Goal: Transaction & Acquisition: Purchase product/service

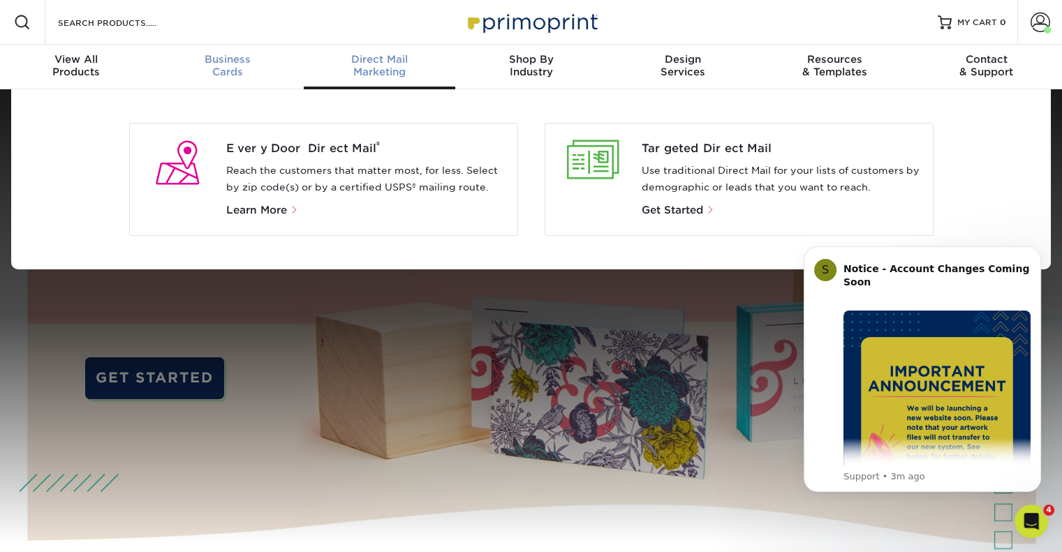
click at [230, 64] on span "Business" at bounding box center [228, 59] width 152 height 13
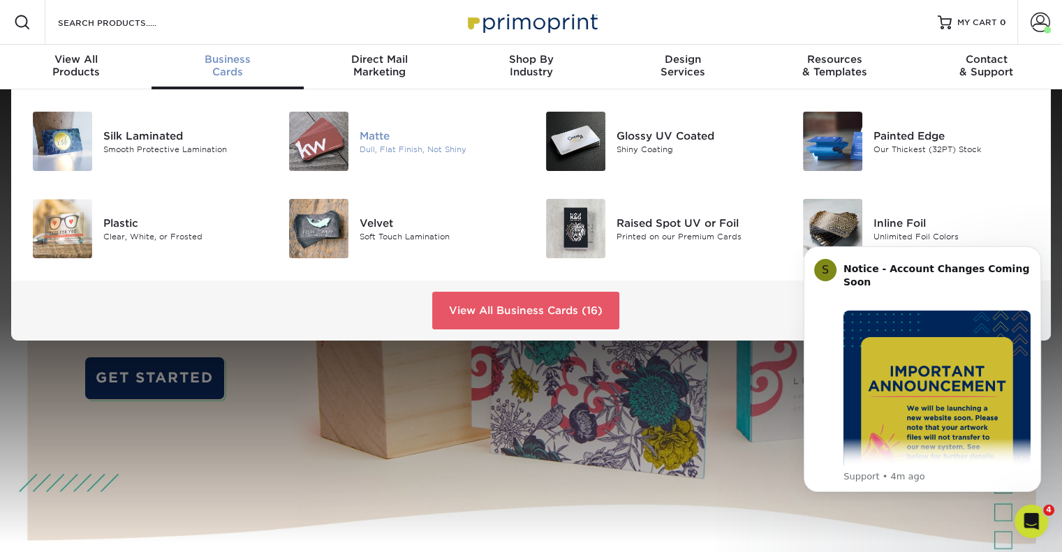
click at [326, 149] on img at bounding box center [318, 141] width 59 height 59
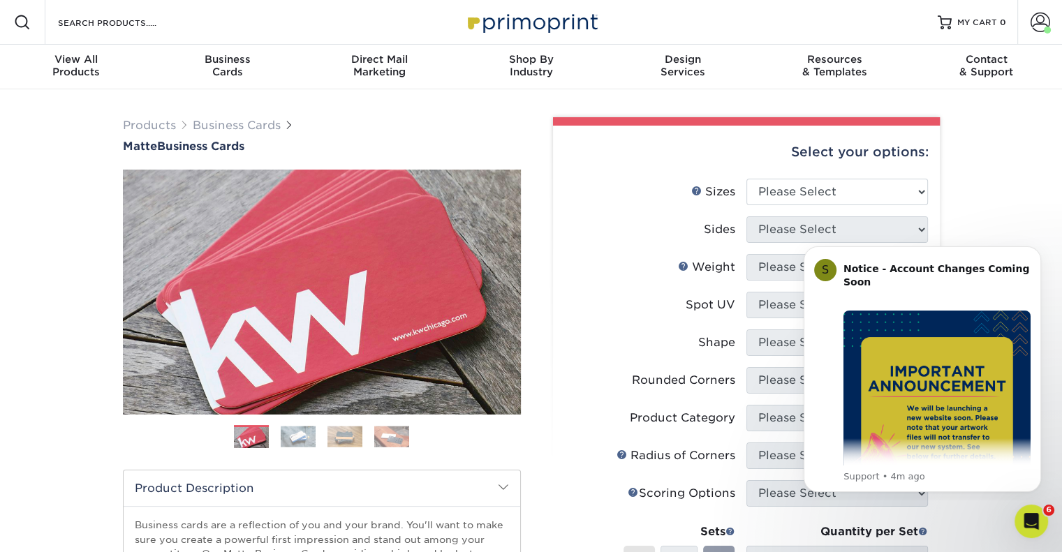
click at [801, 176] on div "Select your options:" at bounding box center [746, 152] width 364 height 53
click at [797, 188] on select "Please Select 1.5" x 3.5" - Mini 1.75" x 3.5" - Mini 2" x 2" - Square 2" x 3" -…" at bounding box center [837, 192] width 182 height 27
select select "2.00x3.50"
click at [746, 179] on select "Please Select 1.5" x 3.5" - Mini 1.75" x 3.5" - Mini 2" x 2" - Square 2" x 3" -…" at bounding box center [837, 192] width 182 height 27
click at [1038, 251] on icon "Dismiss notification" at bounding box center [1037, 250] width 8 height 8
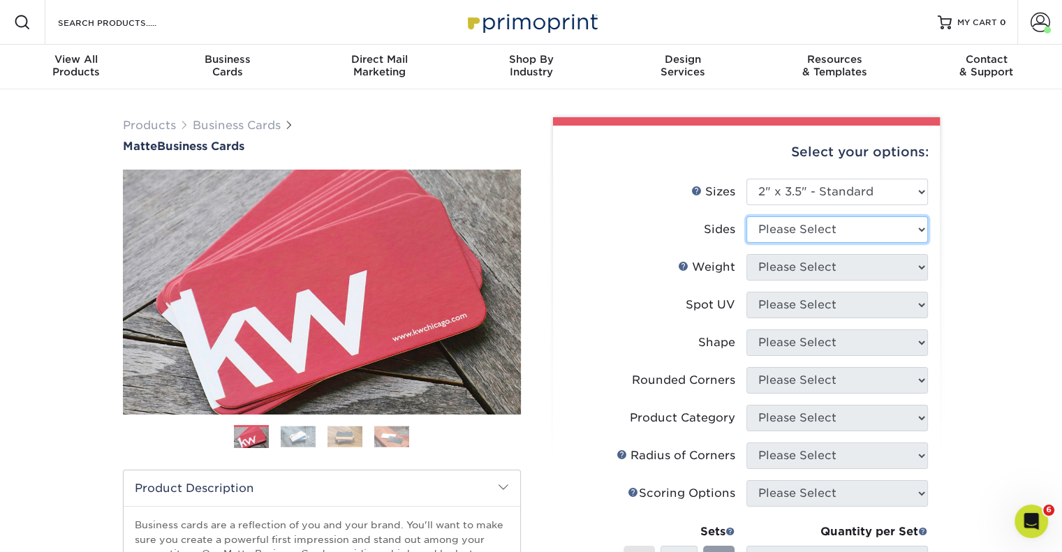
click at [869, 232] on select "Please Select Print Both Sides Print Front Only" at bounding box center [837, 229] width 182 height 27
select select "13abbda7-1d64-4f25-8bb2-c179b224825d"
click at [746, 216] on select "Please Select Print Both Sides Print Front Only" at bounding box center [837, 229] width 182 height 27
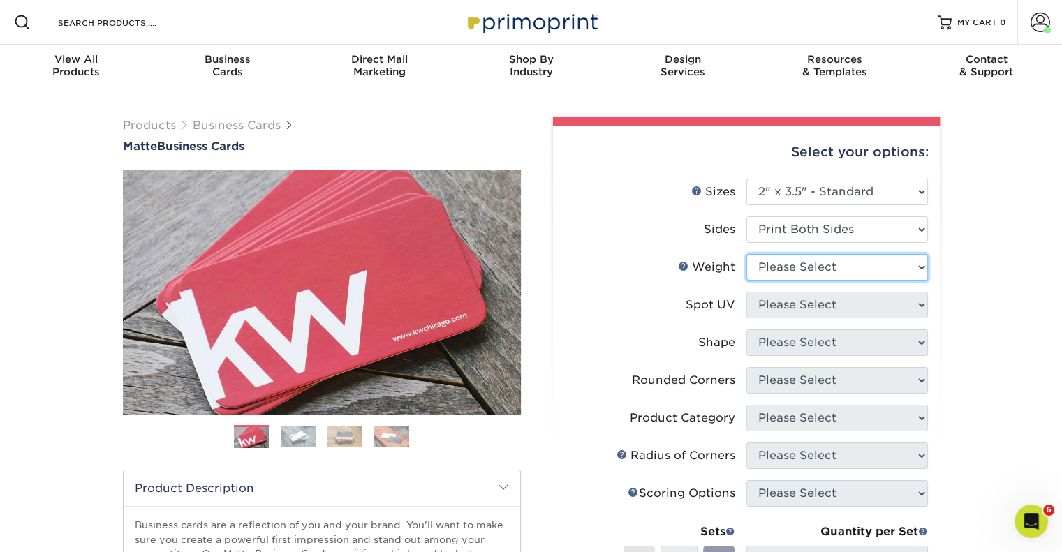
click at [813, 267] on select "Please Select 16PT 14PT" at bounding box center [837, 267] width 182 height 27
select select "16PT"
click at [746, 254] on select "Please Select 16PT 14PT" at bounding box center [837, 267] width 182 height 27
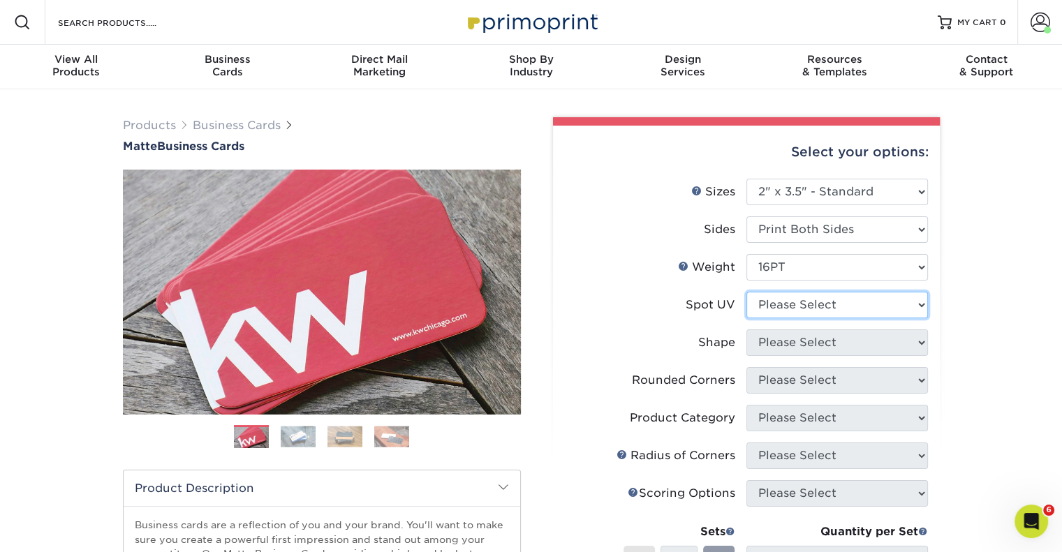
click at [790, 306] on select "Please Select No Spot UV Front and Back (Both Sides) Front Only Back Only" at bounding box center [837, 305] width 182 height 27
select select "3"
click at [746, 292] on select "Please Select No Spot UV Front and Back (Both Sides) Front Only Back Only" at bounding box center [837, 305] width 182 height 27
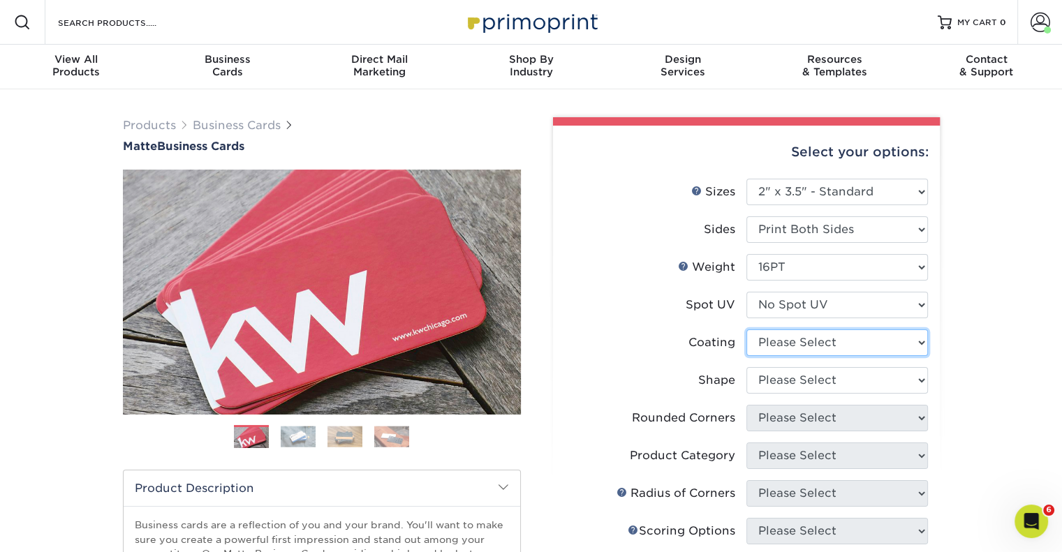
click at [788, 341] on select at bounding box center [837, 343] width 182 height 27
select select "121bb7b5-3b4d-429f-bd8d-bbf80e953313"
click at [746, 330] on select at bounding box center [837, 343] width 182 height 27
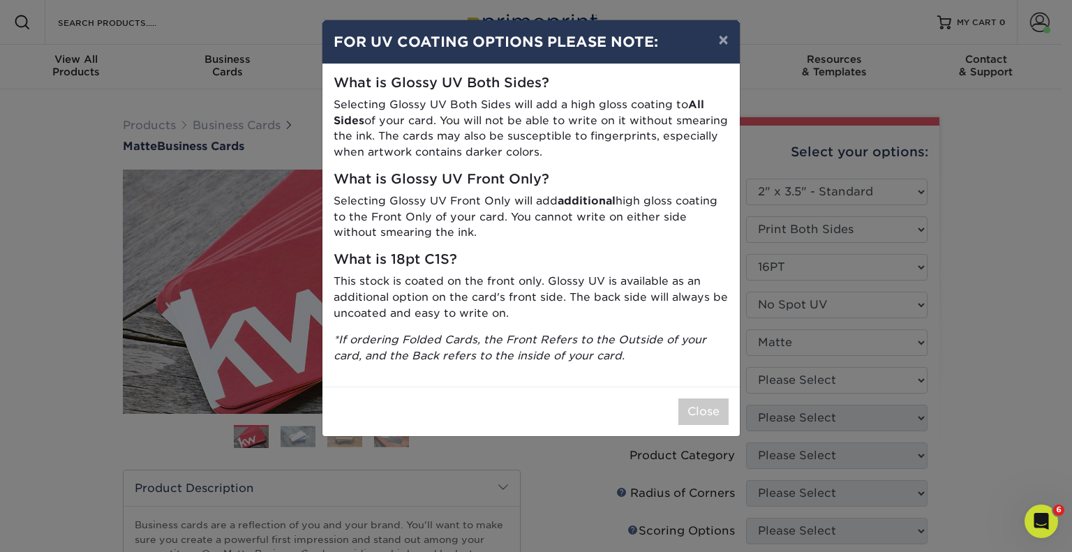
click at [791, 380] on div "× FOR UV COATING OPTIONS PLEASE NOTE: What is Glossy UV Both Sides? Selecting G…" at bounding box center [536, 276] width 1072 height 552
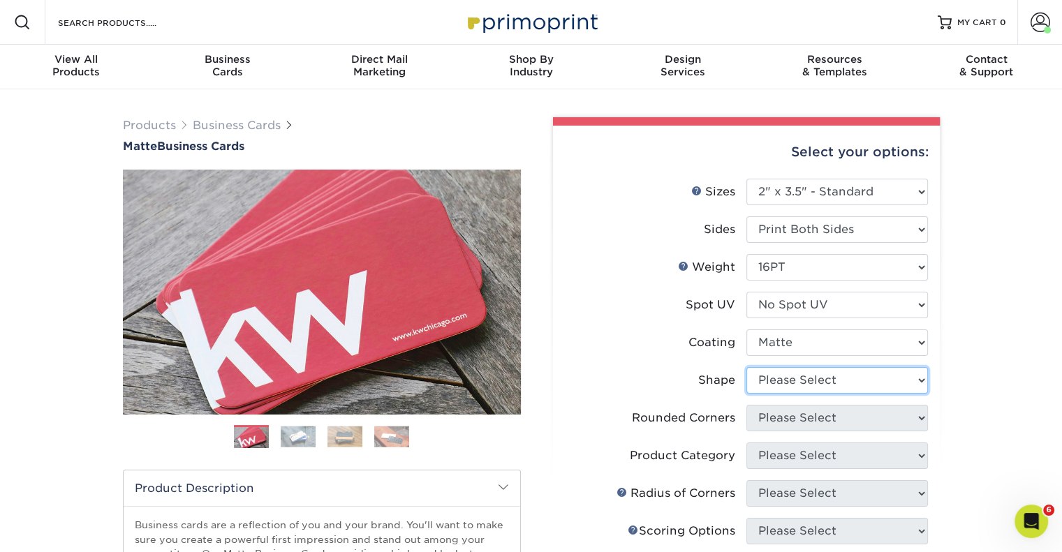
click at [767, 372] on select "Please Select Standard Oval" at bounding box center [837, 380] width 182 height 27
select select "standard"
click at [746, 367] on select "Please Select Standard Oval" at bounding box center [837, 380] width 182 height 27
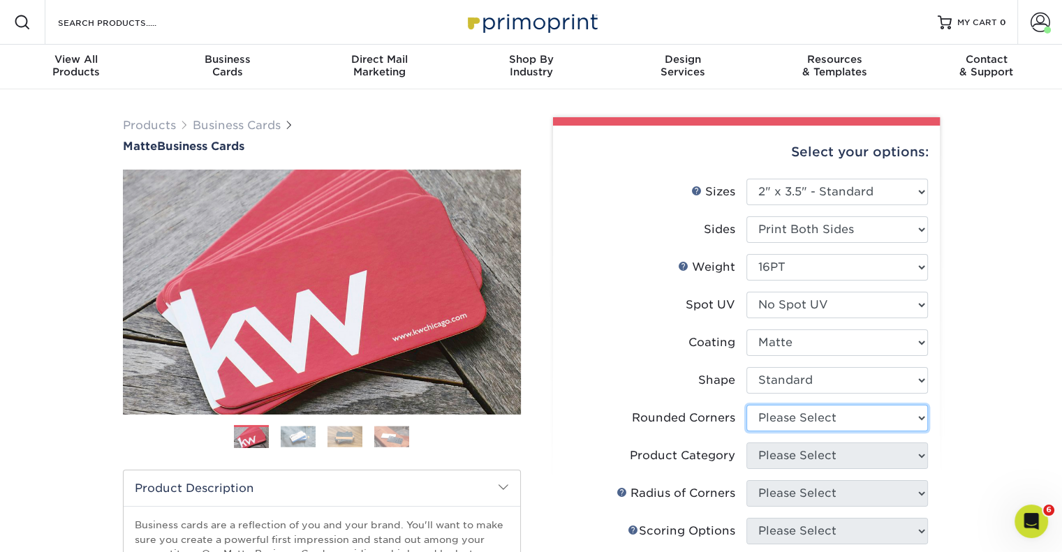
click at [789, 420] on select "Please Select Yes - Round 2 Corners Yes - Round 4 Corners No" at bounding box center [837, 418] width 182 height 27
select select "0"
click at [746, 405] on select "Please Select Yes - Round 2 Corners Yes - Round 4 Corners No" at bounding box center [837, 418] width 182 height 27
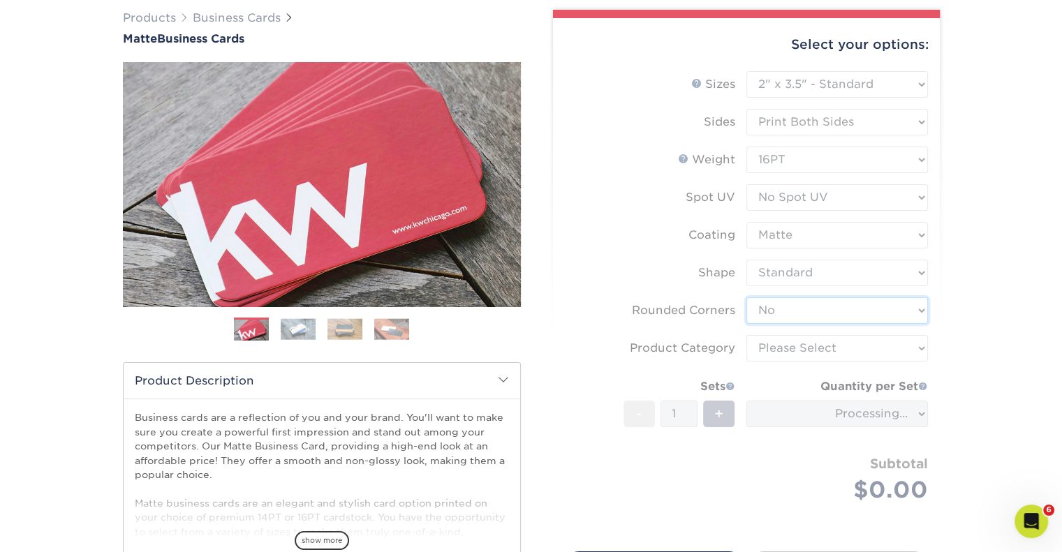
scroll to position [155, 0]
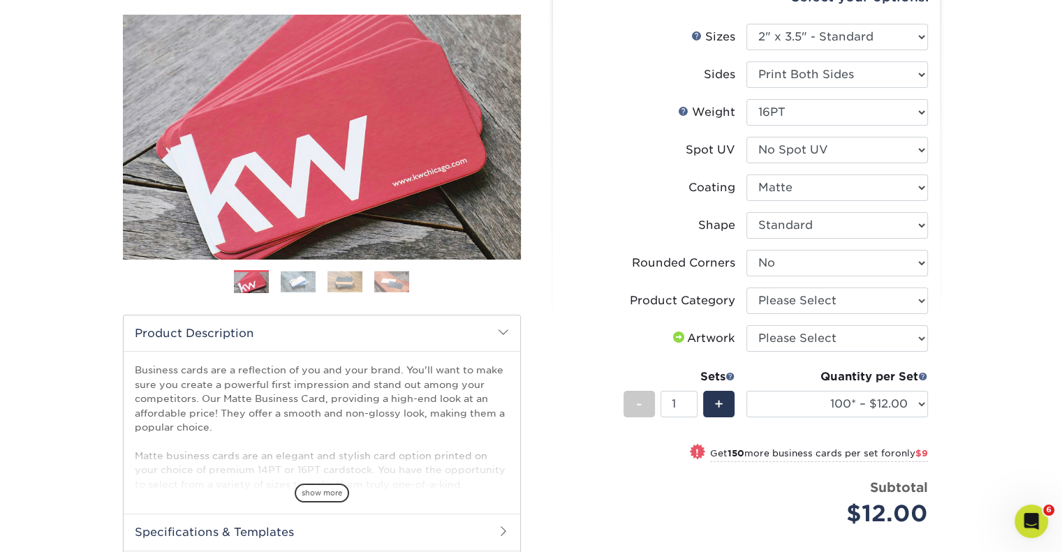
click at [45, 60] on div "Products Business Cards Matte Business Cards Previous Next 100 $ 9" at bounding box center [531, 350] width 1062 height 832
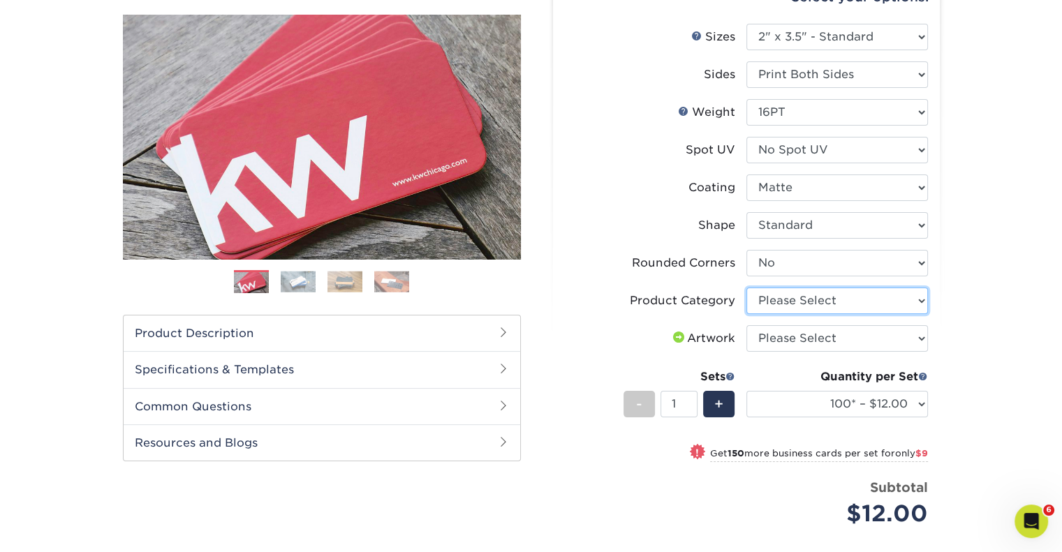
click at [838, 293] on select "Please Select Business Cards" at bounding box center [837, 301] width 182 height 27
select select "3b5148f1-0588-4f88-a218-97bcfdce65c1"
click at [746, 288] on select "Please Select Business Cards" at bounding box center [837, 301] width 182 height 27
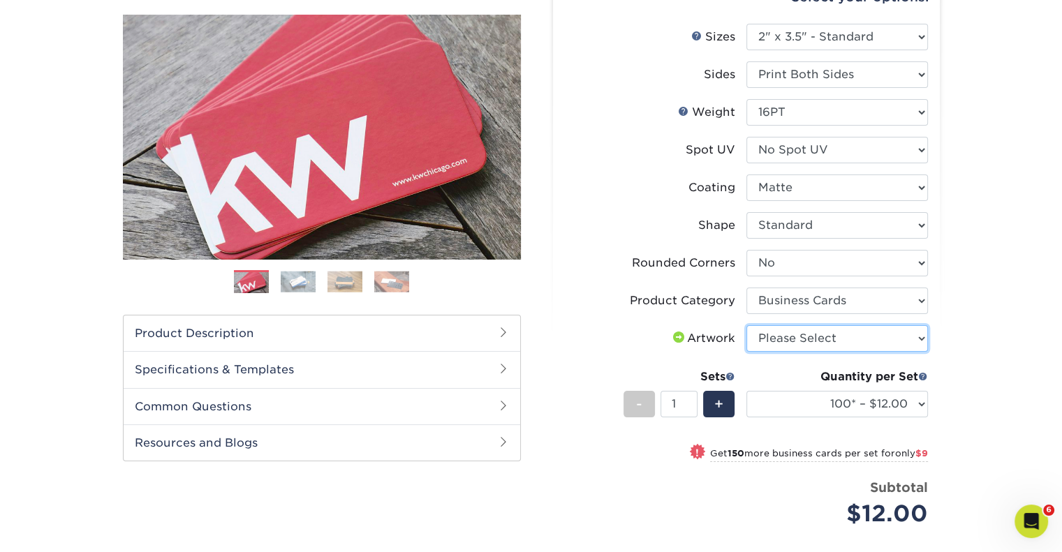
click at [812, 337] on select "Please Select I will upload files I need a design - $100" at bounding box center [837, 338] width 182 height 27
select select "upload"
click at [746, 325] on select "Please Select I will upload files I need a design - $100" at bounding box center [837, 338] width 182 height 27
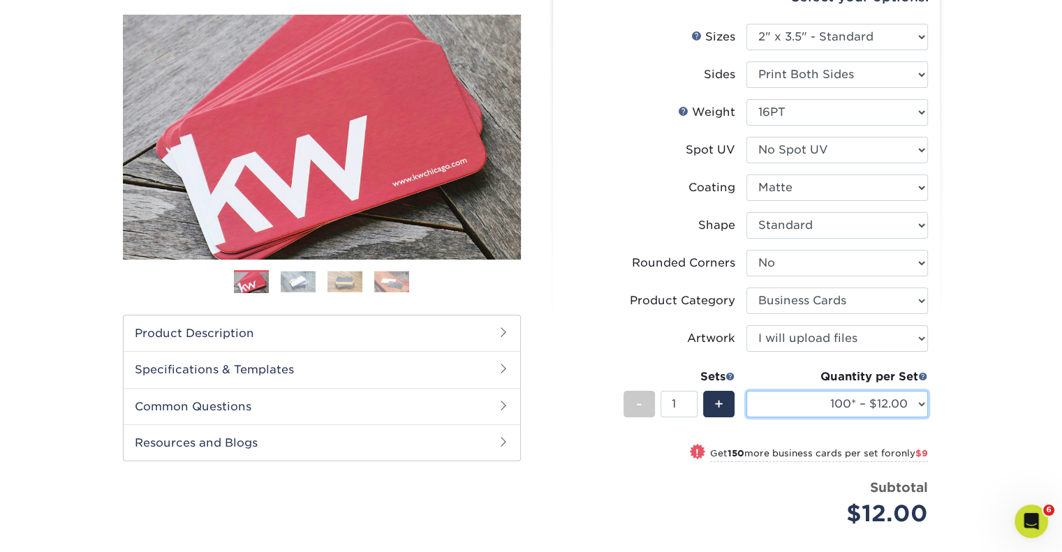
click at [805, 406] on select "100* – $12.00 250* – $21.00 500 – $42.00 1000 – $53.00 2500 – $95.00 5000 – $18…" at bounding box center [837, 404] width 182 height 27
select select "500 – $42.00"
click at [746, 391] on select "100* – $12.00 250* – $21.00 500 – $42.00 1000 – $53.00 2500 – $95.00 5000 – $18…" at bounding box center [837, 404] width 182 height 27
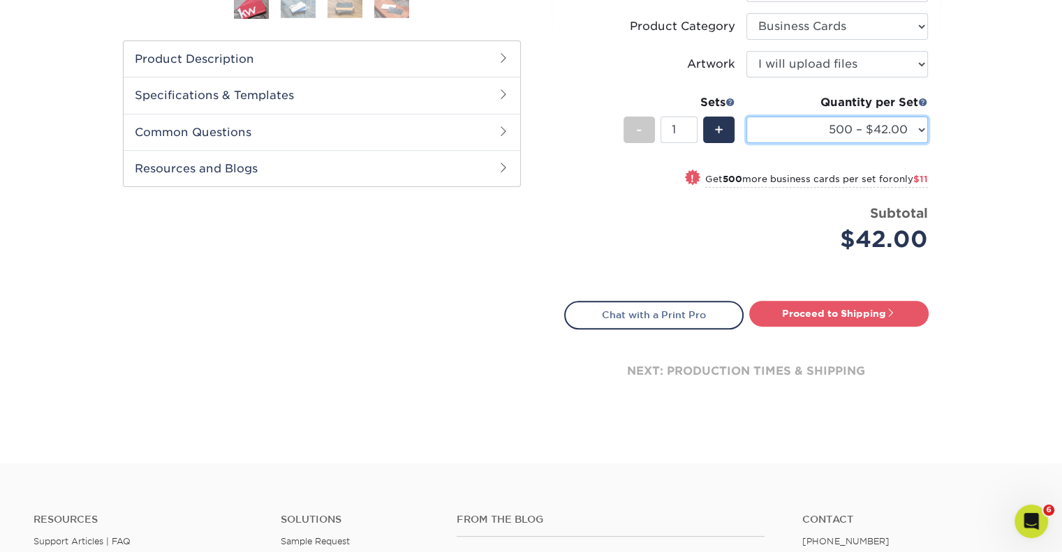
scroll to position [449, 0]
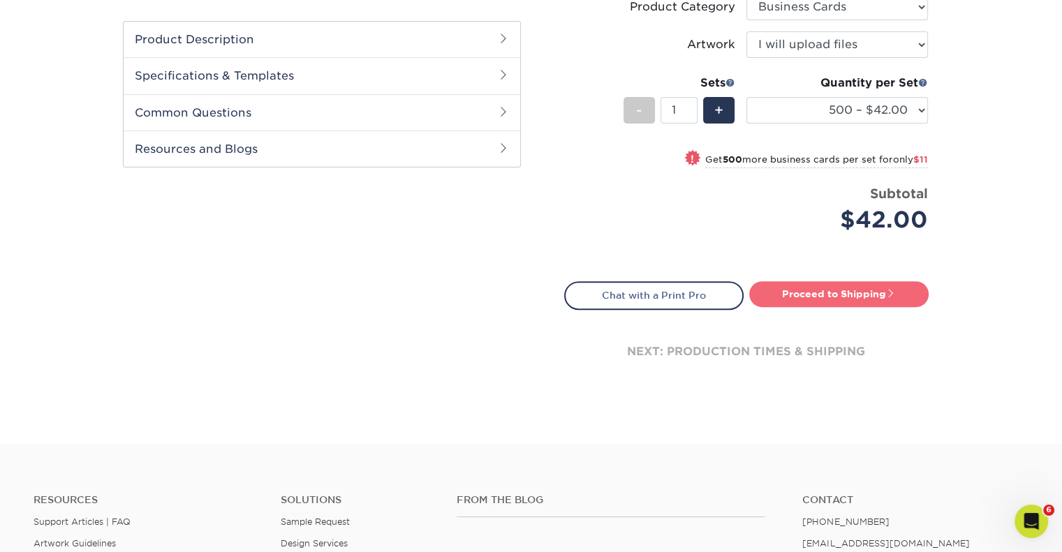
click at [799, 296] on link "Proceed to Shipping" at bounding box center [838, 293] width 179 height 25
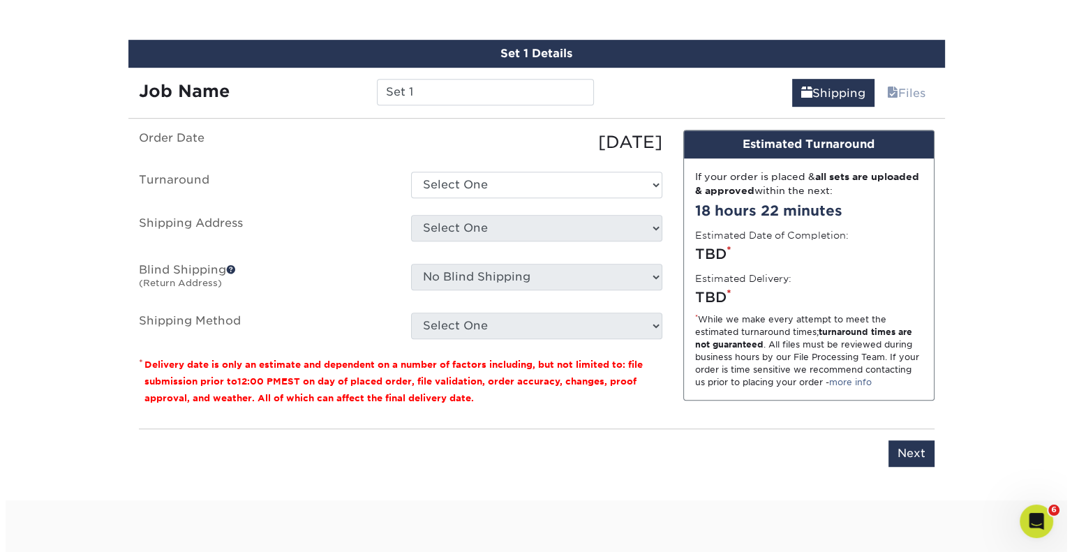
scroll to position [768, 0]
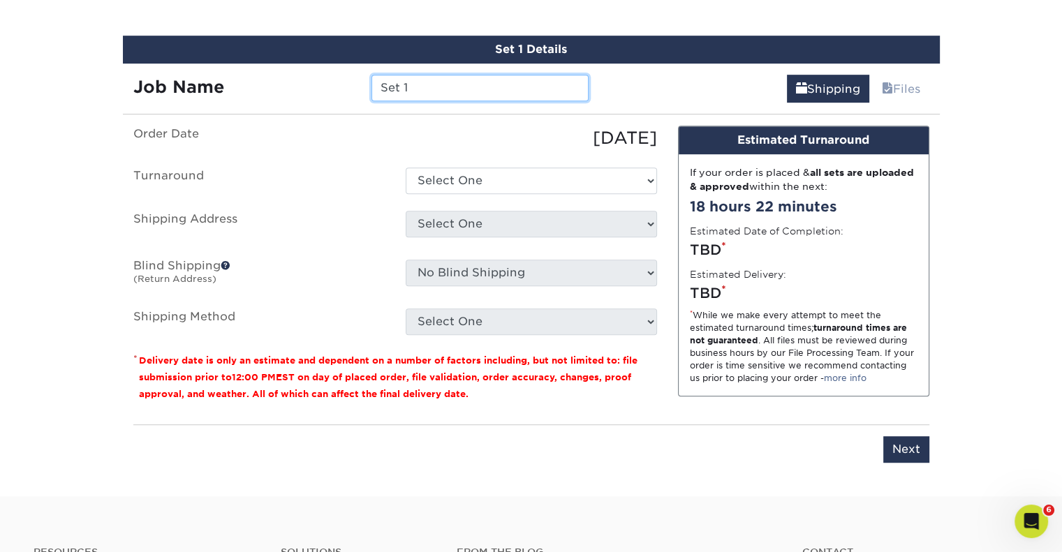
click at [473, 84] on input "Set 1" at bounding box center [479, 88] width 217 height 27
type input "[PERSON_NAME]"
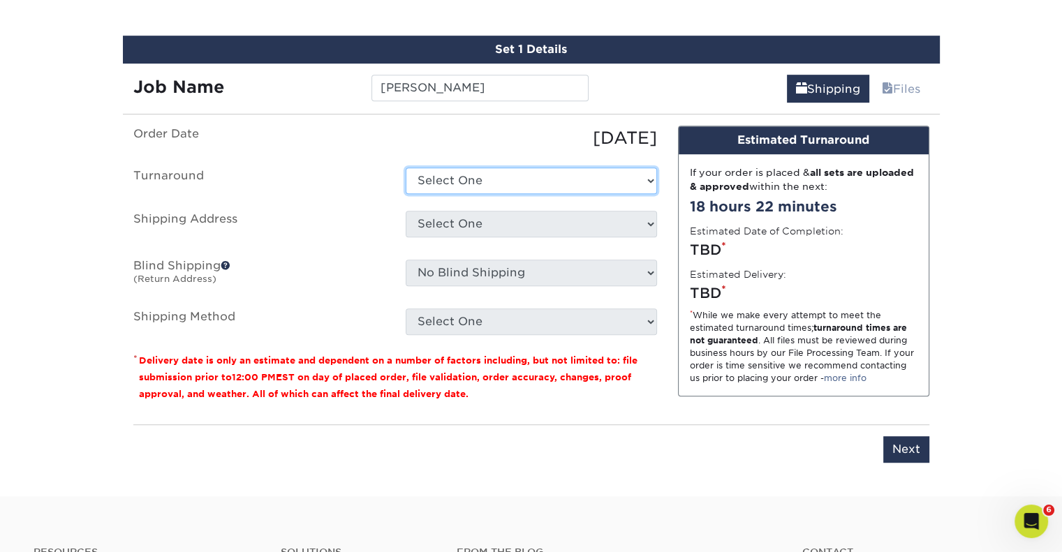
click at [482, 176] on select "Select One 2-4 Business Days 2 Day Next Business Day" at bounding box center [531, 181] width 251 height 27
select select "537feecc-bbf3-4c5a-82cb-a8dbf54f53c4"
click at [406, 168] on select "Select One 2-4 Business Days 2 Day Next Business Day" at bounding box center [531, 181] width 251 height 27
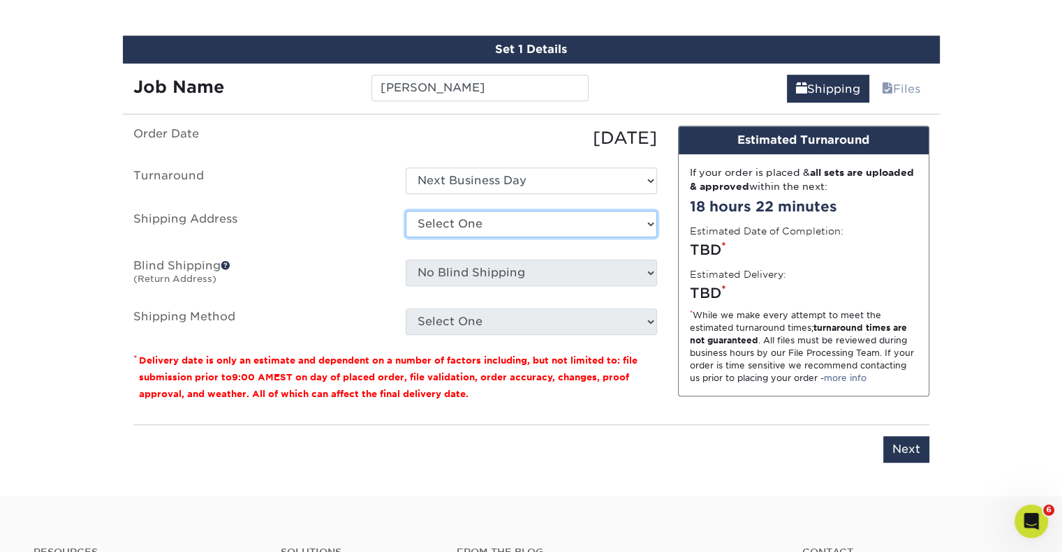
click at [446, 230] on select "Select One [PERSON_NAME] Home [PERSON_NAME] [PERSON_NAME] Home [PERSON_NAME] [P…" at bounding box center [531, 224] width 251 height 27
click at [436, 227] on select "Select One [PERSON_NAME] Home [PERSON_NAME] [PERSON_NAME] Home [PERSON_NAME] [P…" at bounding box center [531, 224] width 251 height 27
select select "newaddress"
click at [406, 211] on select "Select One [PERSON_NAME] Home [PERSON_NAME] [PERSON_NAME] Home [PERSON_NAME] [P…" at bounding box center [531, 224] width 251 height 27
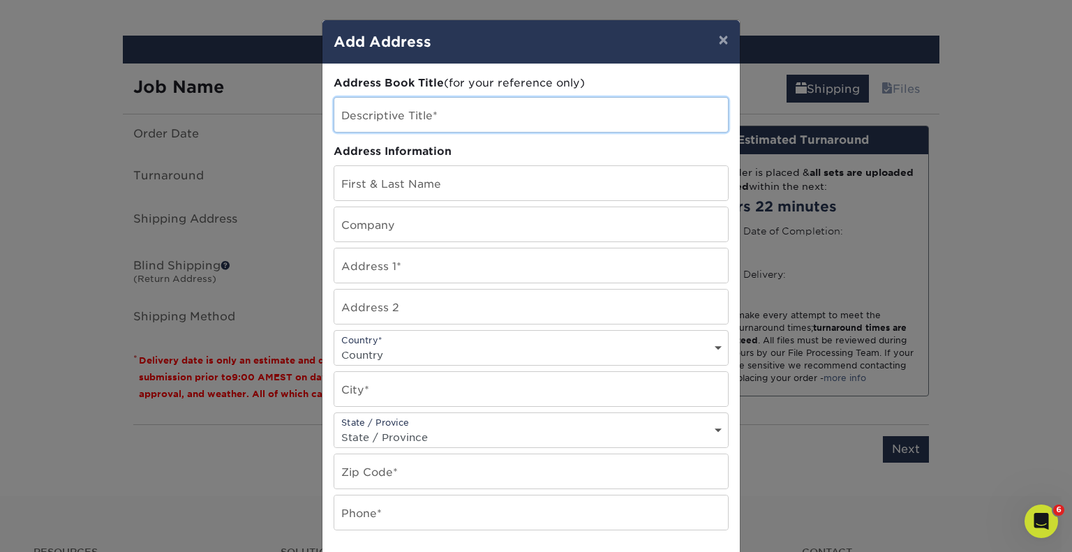
click at [367, 118] on input "text" at bounding box center [531, 115] width 394 height 34
type input "[PERSON_NAME]"
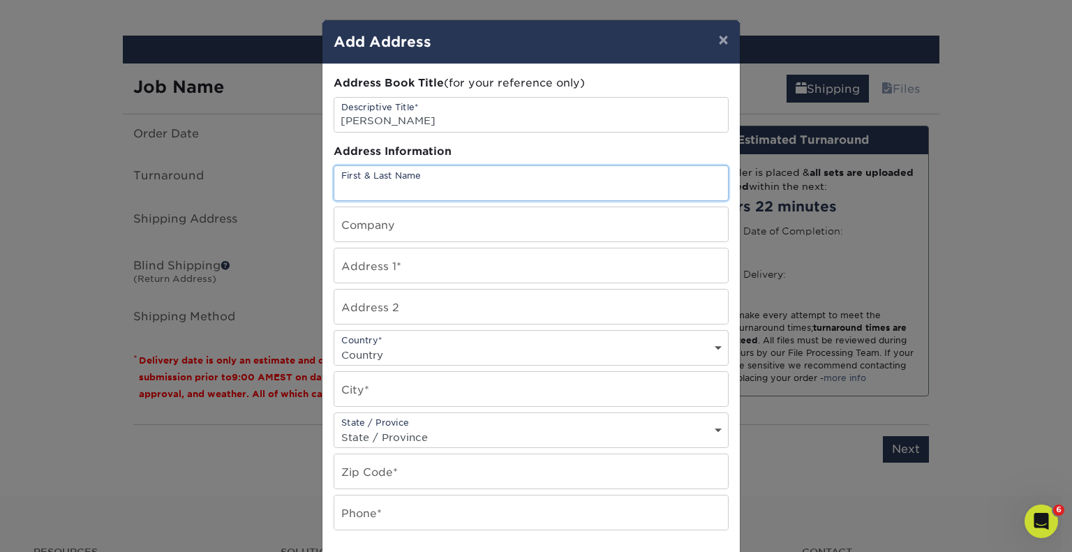
click at [368, 175] on input "text" at bounding box center [531, 183] width 394 height 34
type input "[PERSON_NAME]"
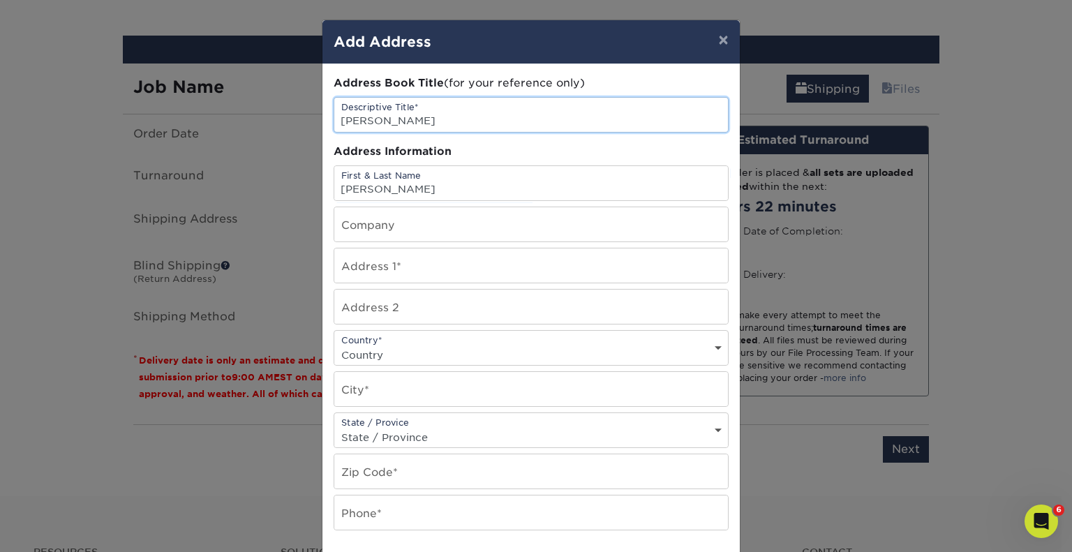
click at [418, 122] on input "[PERSON_NAME]" at bounding box center [531, 115] width 394 height 34
type input "[PERSON_NAME] - NEW"
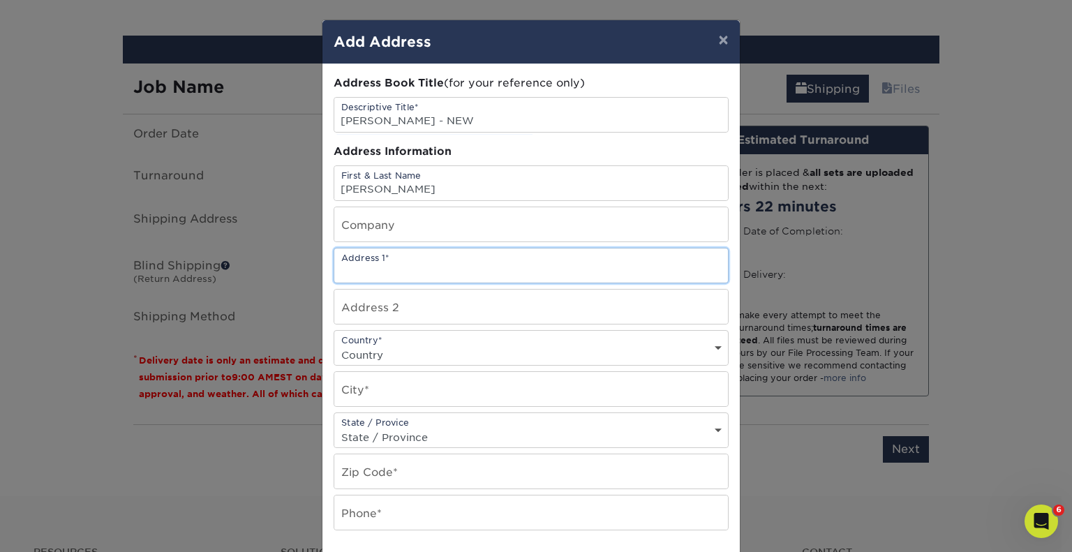
click at [387, 265] on input "text" at bounding box center [531, 266] width 394 height 34
paste input "5621 Lavon Drive Flower Mound, TX 75028"
drag, startPoint x: 561, startPoint y: 269, endPoint x: 426, endPoint y: 269, distance: 135.4
click at [426, 269] on input "5621 Lavon Drive Flower Mound, TX 75028" at bounding box center [531, 266] width 394 height 34
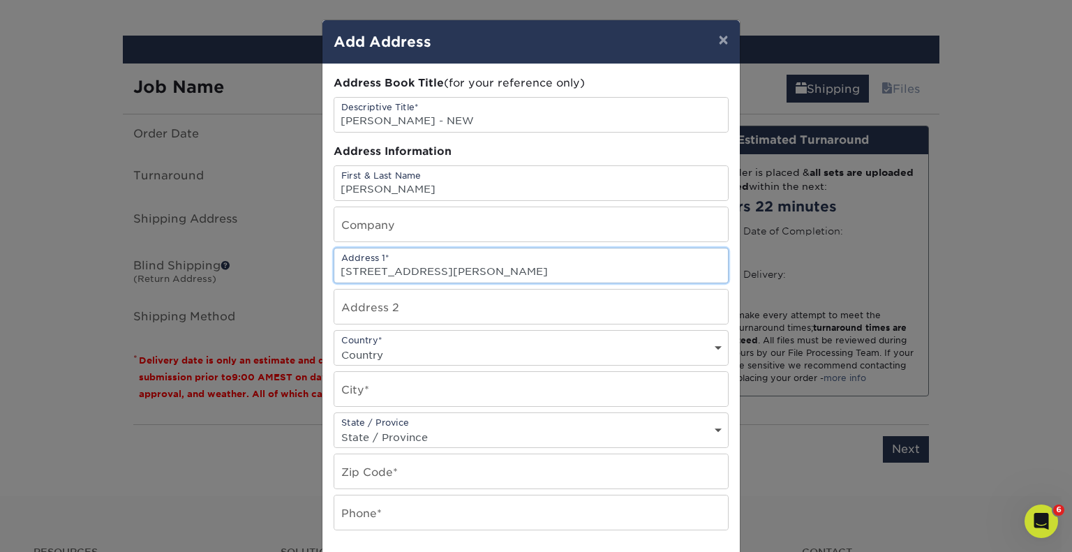
type input "[STREET_ADDRESS][PERSON_NAME]"
click at [350, 381] on input "text" at bounding box center [531, 389] width 394 height 34
paste input "[GEOGRAPHIC_DATA]"
drag, startPoint x: 482, startPoint y: 391, endPoint x: 409, endPoint y: 386, distance: 72.8
click at [409, 386] on input "[GEOGRAPHIC_DATA]" at bounding box center [531, 389] width 394 height 34
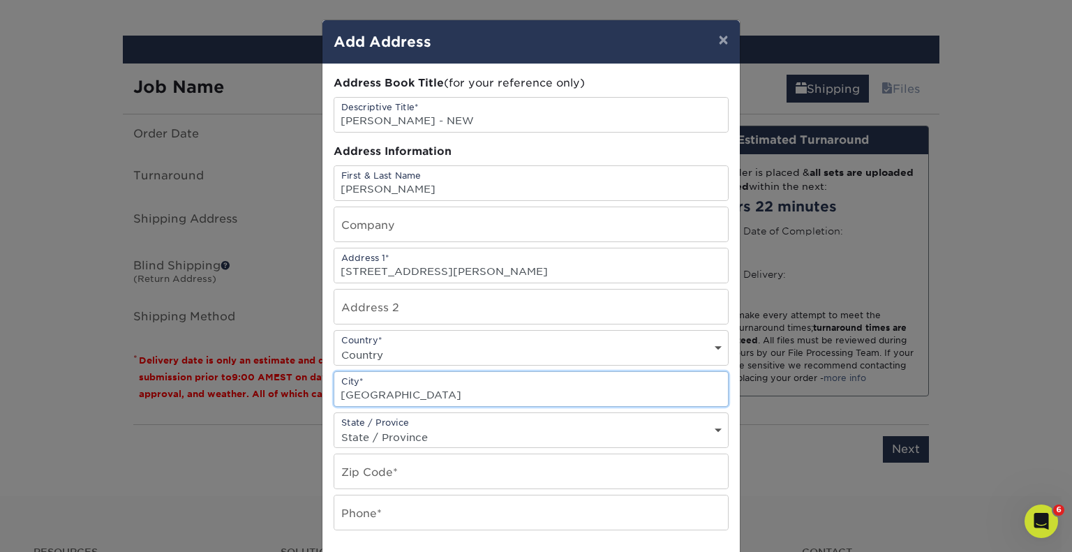
type input "[GEOGRAPHIC_DATA]"
click at [360, 346] on select "Country [GEOGRAPHIC_DATA] [GEOGRAPHIC_DATA] ----------------------------- [GEOG…" at bounding box center [531, 355] width 394 height 20
select select "US"
click at [334, 345] on select "Country [GEOGRAPHIC_DATA] [GEOGRAPHIC_DATA] ----------------------------- [GEOG…" at bounding box center [531, 355] width 394 height 20
click at [422, 436] on select "State / Province [US_STATE] [US_STATE] [US_STATE] [US_STATE] [US_STATE] [US_STA…" at bounding box center [531, 437] width 394 height 20
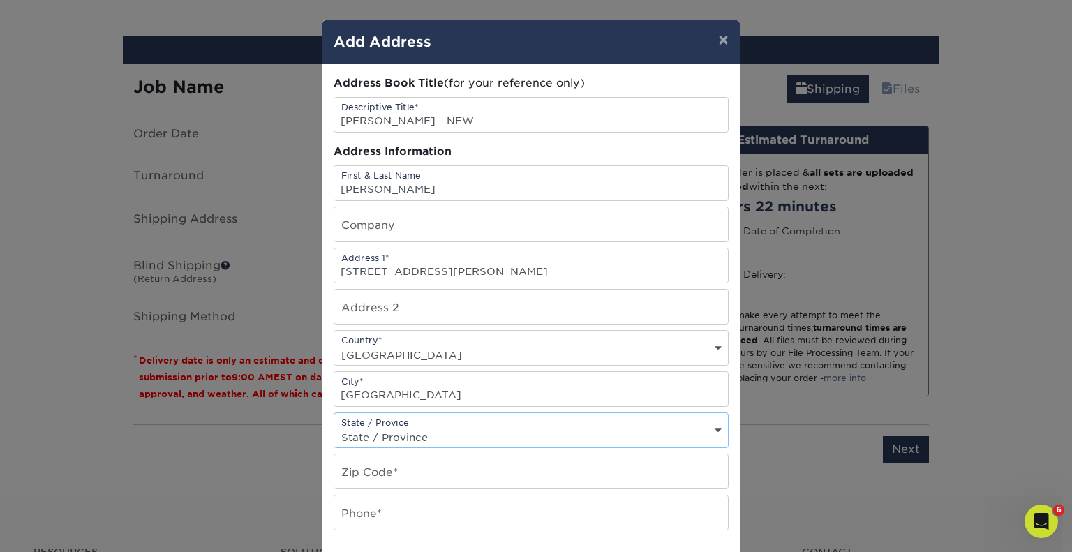
select select "[GEOGRAPHIC_DATA]"
click at [334, 427] on select "State / Province [US_STATE] [US_STATE] [US_STATE] [US_STATE] [US_STATE] [US_STA…" at bounding box center [531, 437] width 394 height 20
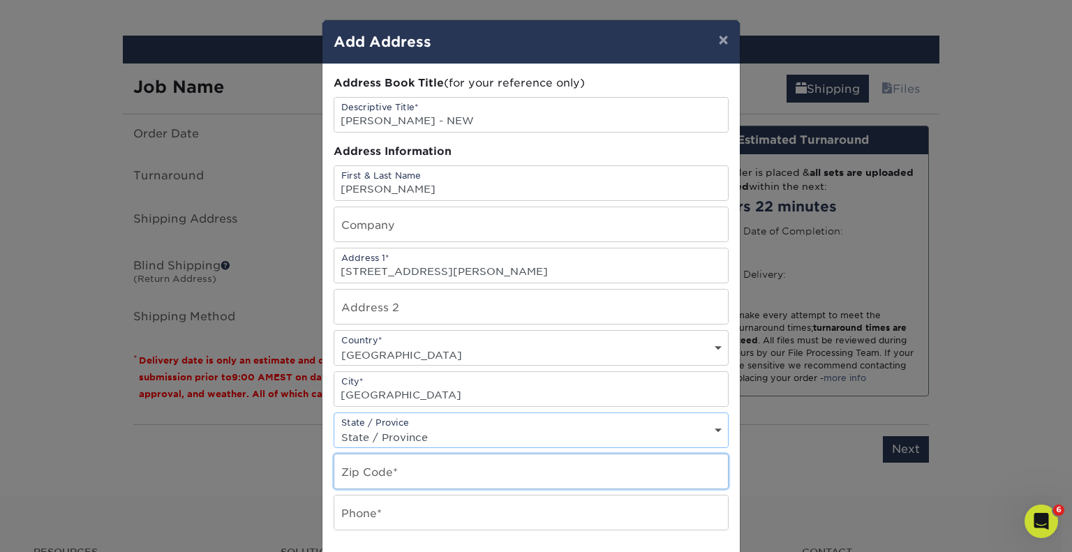
click at [363, 466] on input "text" at bounding box center [531, 472] width 394 height 34
paste input ", TX 75028"
type input ", TX 75028"
drag, startPoint x: 360, startPoint y: 473, endPoint x: 279, endPoint y: 481, distance: 80.7
click at [279, 481] on div "× Add Address Address Book Title (for your reference only) Descriptive Title* […" at bounding box center [536, 276] width 1072 height 552
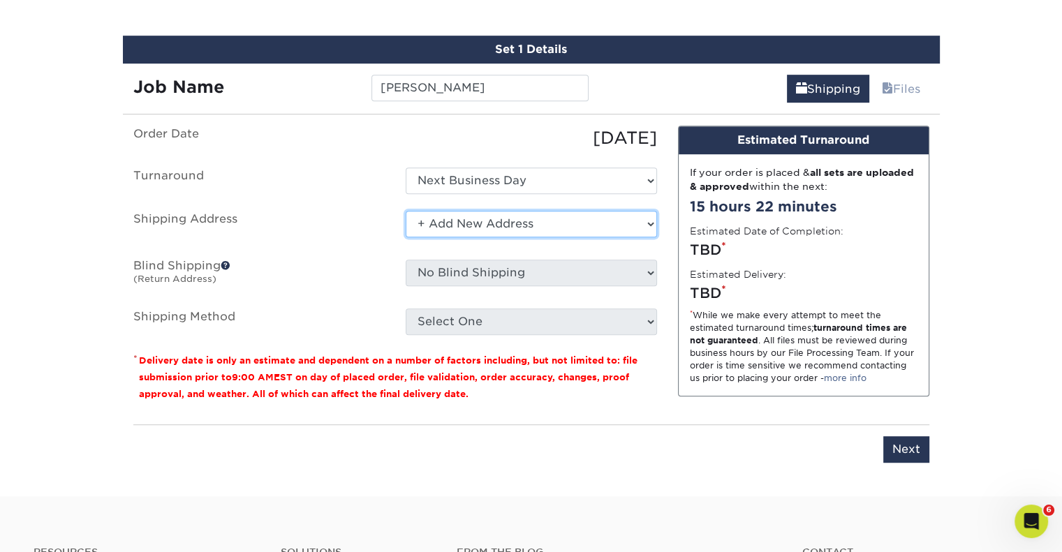
click at [455, 229] on select "Select One [PERSON_NAME] Home [PERSON_NAME] [PERSON_NAME] Home [PERSON_NAME] [P…" at bounding box center [531, 224] width 251 height 27
click at [341, 211] on label "Shipping Address" at bounding box center [259, 227] width 272 height 32
click at [471, 216] on select "Select One [PERSON_NAME] Home [PERSON_NAME] [PERSON_NAME] Home [PERSON_NAME] [P…" at bounding box center [531, 224] width 251 height 27
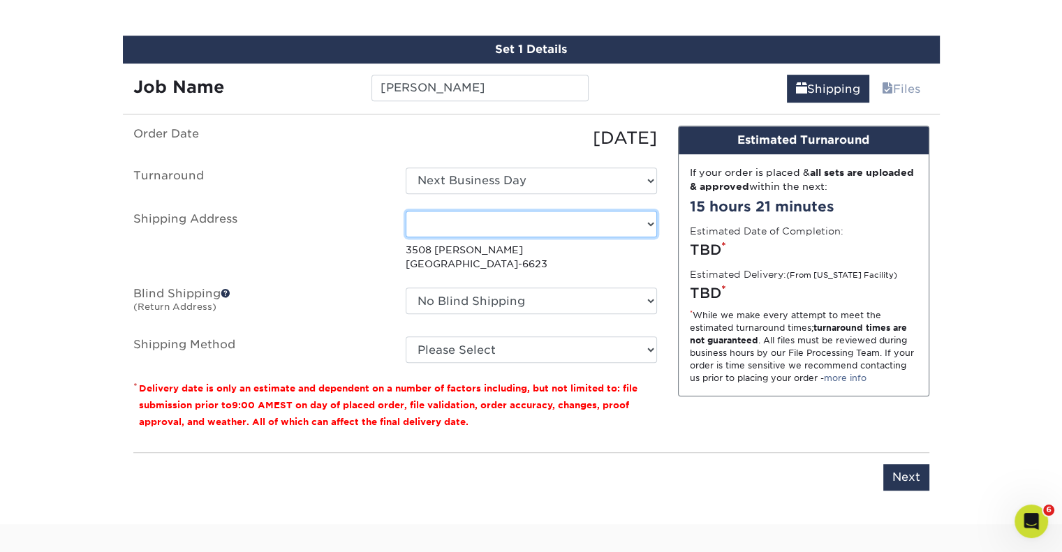
click at [628, 228] on select "Select One [PERSON_NAME] Home [PERSON_NAME] [PERSON_NAME] Home [PERSON_NAME] [P…" at bounding box center [531, 224] width 251 height 27
select select "newaddress"
click at [406, 211] on select "Select One [PERSON_NAME] Home [PERSON_NAME] [PERSON_NAME] Home [PERSON_NAME] [P…" at bounding box center [531, 224] width 251 height 27
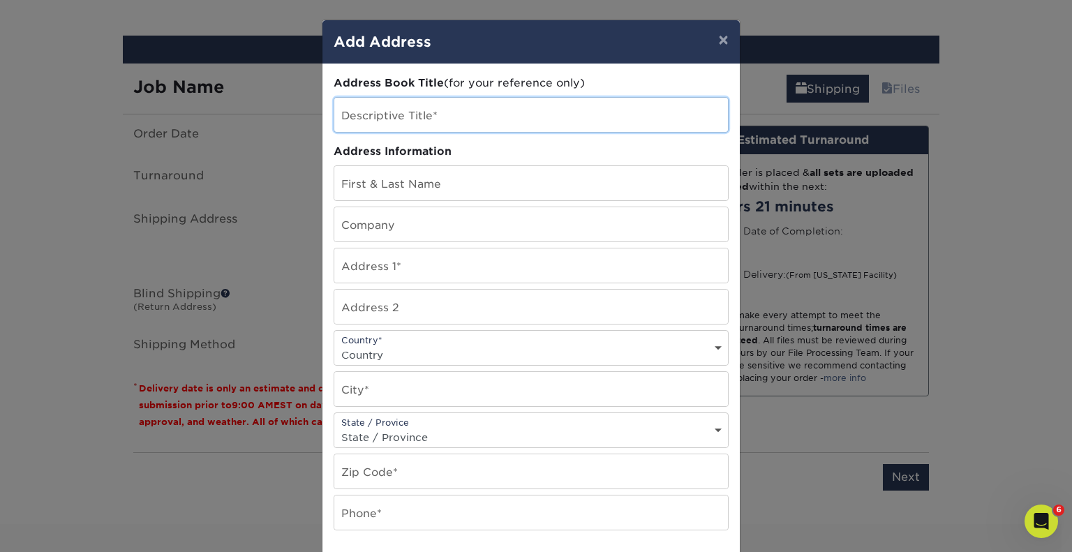
click at [444, 124] on input "text" at bounding box center [531, 115] width 394 height 34
type input "[PERSON_NAME] - NEW"
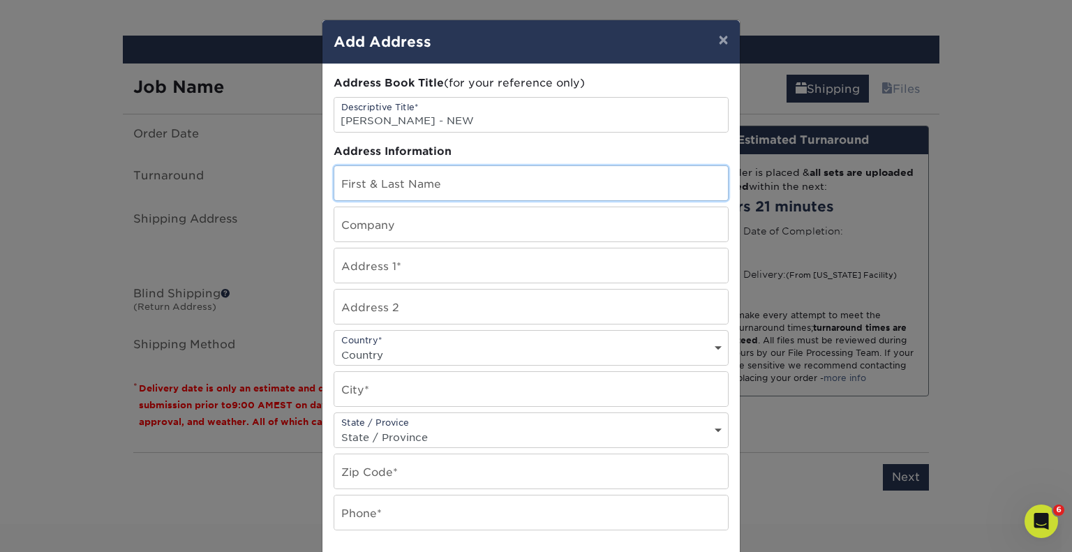
click at [376, 184] on input "text" at bounding box center [531, 183] width 394 height 34
type input "[PERSON_NAME]"
click at [373, 267] on input "text" at bounding box center [531, 266] width 394 height 34
paste input "5621 Lavon Drive Flower Mound, TX 75028"
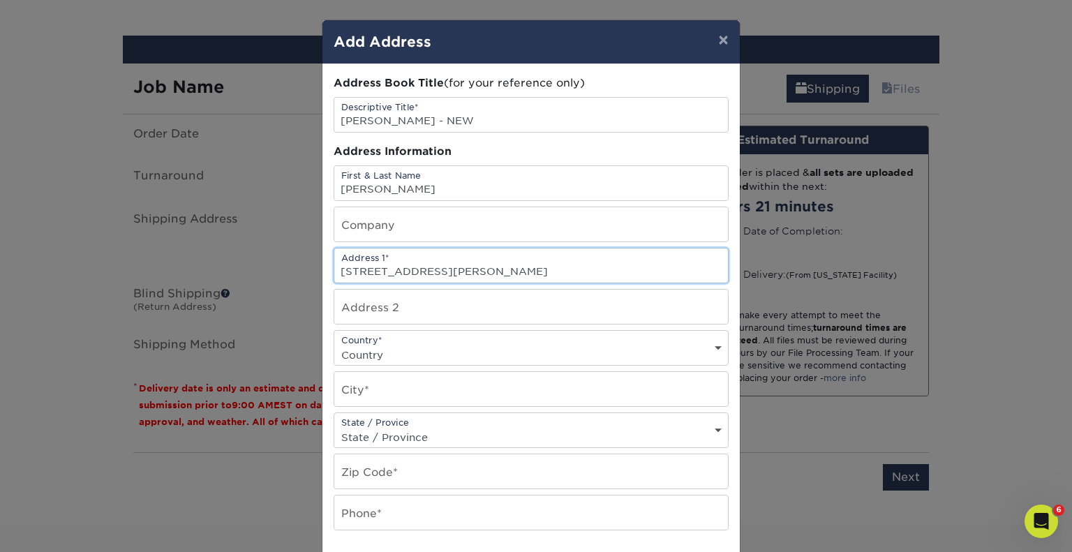
drag, startPoint x: 427, startPoint y: 271, endPoint x: 593, endPoint y: 233, distance: 169.7
click at [593, 233] on div "Address Book Title (for your reference only) Descriptive Title* Brian Clark - N…" at bounding box center [531, 376] width 395 height 603
type input "[STREET_ADDRESS][PERSON_NAME]"
drag, startPoint x: 369, startPoint y: 505, endPoint x: 341, endPoint y: 470, distance: 44.8
click at [341, 470] on div "Address Book Title (for your reference only) Descriptive Title* Brian Clark - N…" at bounding box center [531, 376] width 395 height 603
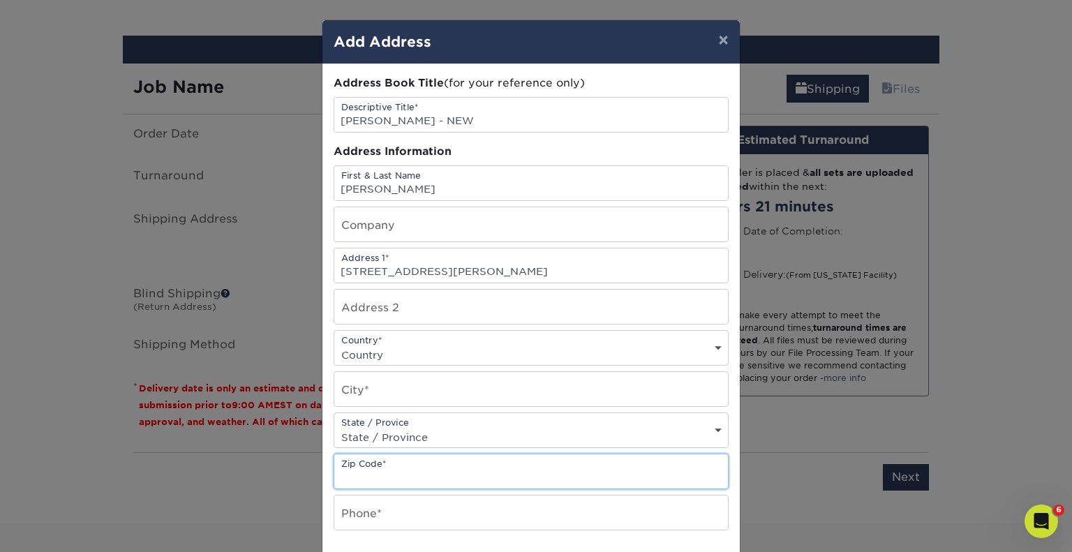
click at [341, 470] on input "text" at bounding box center [531, 472] width 394 height 34
paste input "[GEOGRAPHIC_DATA]"
type input "[GEOGRAPHIC_DATA]"
drag, startPoint x: 436, startPoint y: 475, endPoint x: 285, endPoint y: 474, distance: 150.8
click at [285, 474] on div "× Add Address Address Book Title (for your reference only) Descriptive Title* […" at bounding box center [536, 276] width 1072 height 552
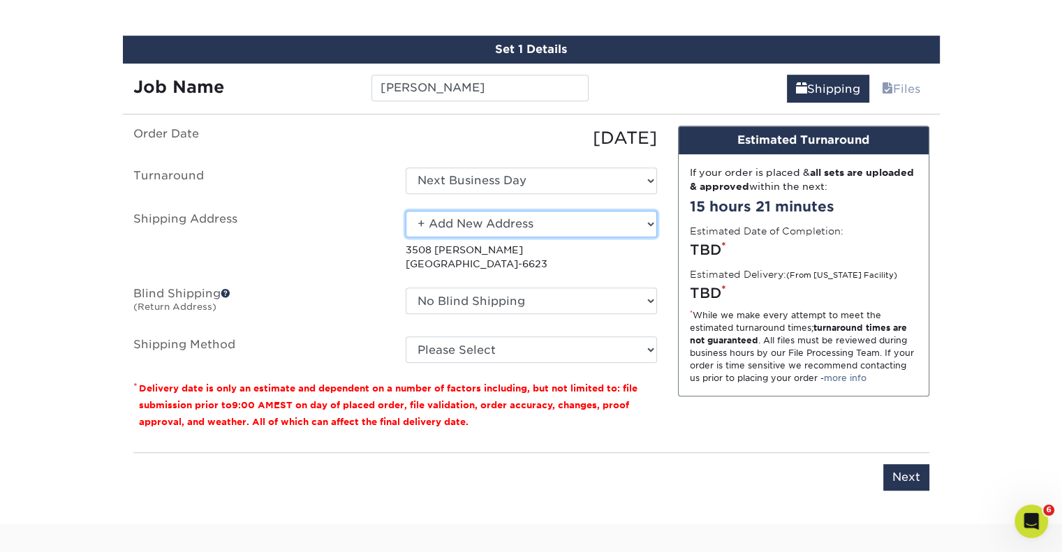
click at [472, 213] on select "Select One [PERSON_NAME] Home [PERSON_NAME] [PERSON_NAME] Home [PERSON_NAME] [P…" at bounding box center [531, 224] width 251 height 27
click at [406, 211] on select "Select One [PERSON_NAME] Home [PERSON_NAME] [PERSON_NAME] Home [PERSON_NAME] [P…" at bounding box center [531, 224] width 251 height 27
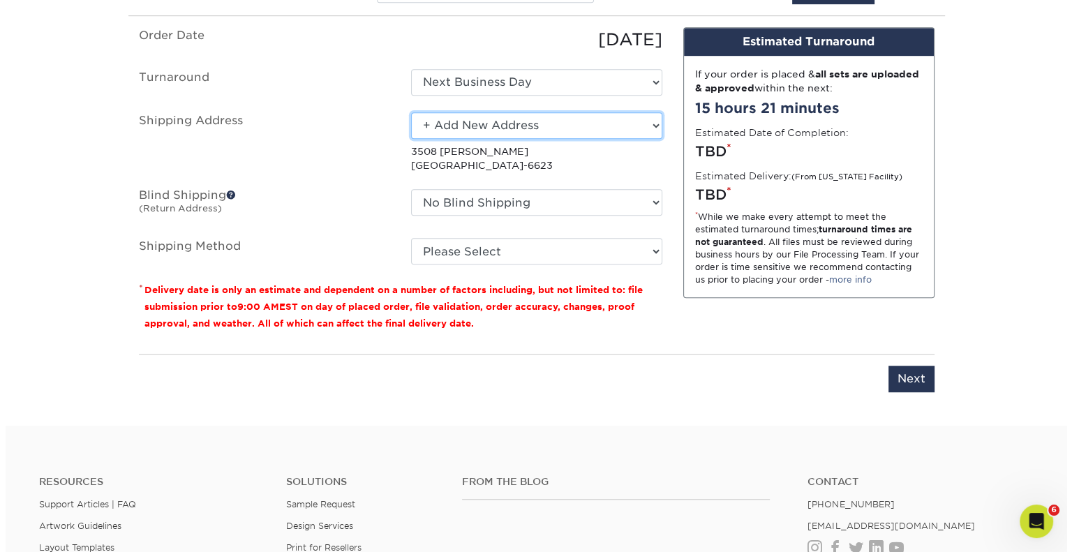
scroll to position [894, 0]
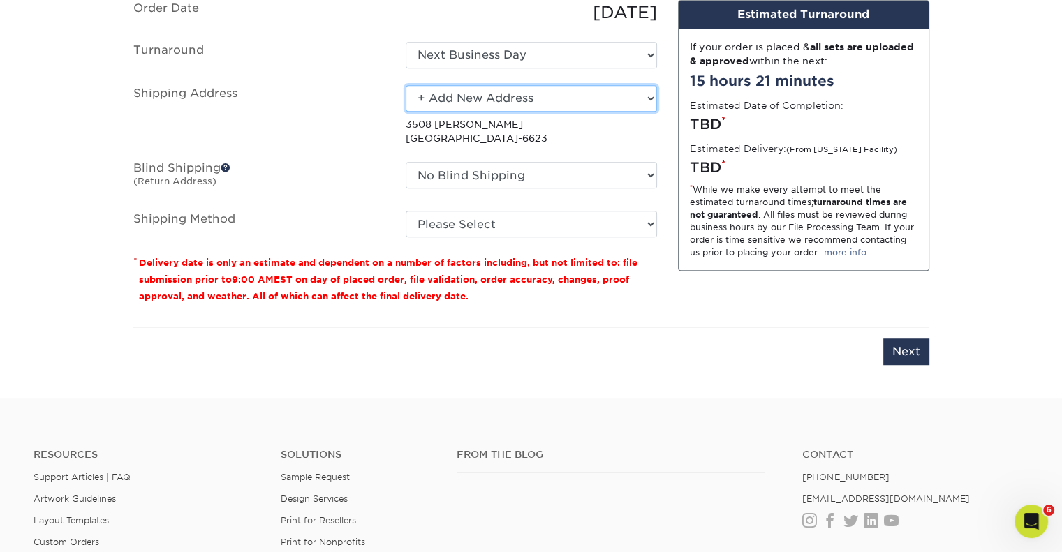
click at [486, 93] on select "Select One [PERSON_NAME] Home [PERSON_NAME] [PERSON_NAME] Home [PERSON_NAME] [P…" at bounding box center [531, 98] width 251 height 27
click at [406, 85] on select "Select One [PERSON_NAME] Home [PERSON_NAME] [PERSON_NAME] Home [PERSON_NAME] [P…" at bounding box center [531, 98] width 251 height 27
click at [481, 133] on p "3508 Rachel Ct Fort Worth, TX 76137-6623" at bounding box center [531, 131] width 251 height 29
click at [647, 87] on select "Select One [PERSON_NAME] Home [PERSON_NAME] [PERSON_NAME] Home [PERSON_NAME] [P…" at bounding box center [531, 98] width 251 height 27
click at [721, 337] on div "Please enter job name and select desired turnaround time, shipping address and …" at bounding box center [531, 346] width 796 height 38
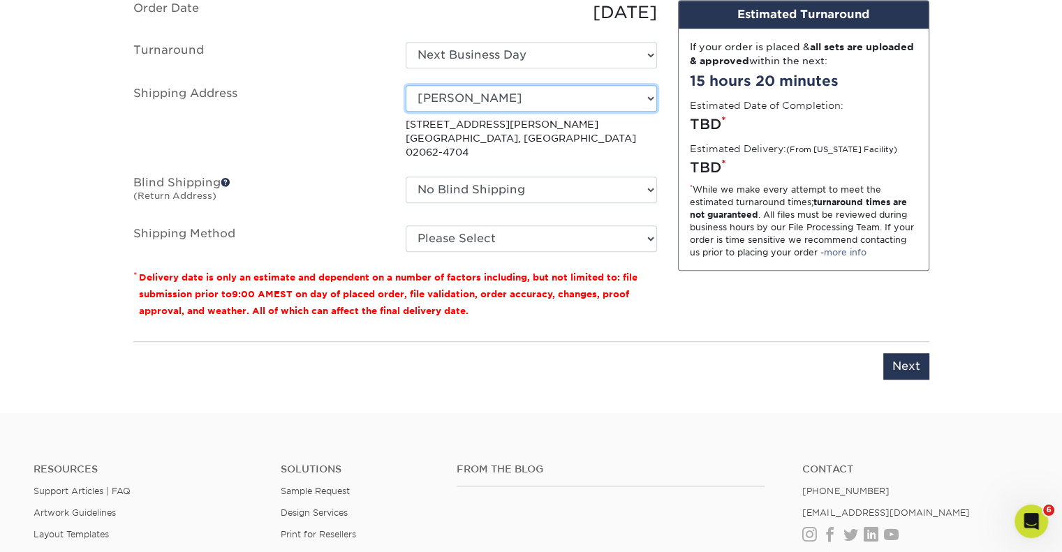
click at [644, 94] on select "Select One [PERSON_NAME] Home [PERSON_NAME] [PERSON_NAME] Home [PERSON_NAME] [P…" at bounding box center [531, 98] width 251 height 27
select select "newaddress"
click at [406, 85] on select "Select One [PERSON_NAME] Home [PERSON_NAME] [PERSON_NAME] Home [PERSON_NAME] [P…" at bounding box center [531, 98] width 251 height 27
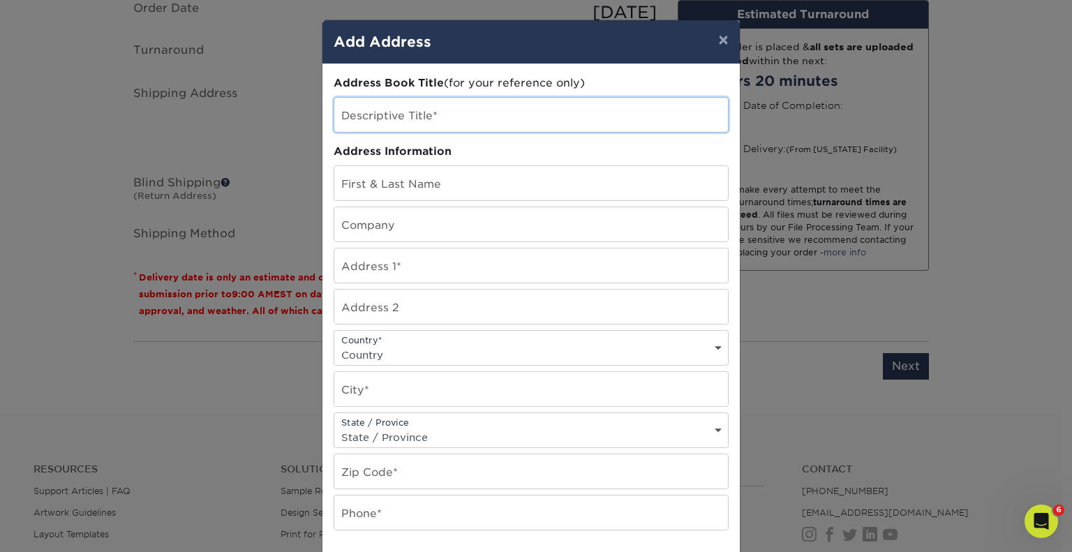
click at [438, 112] on input "text" at bounding box center [531, 115] width 394 height 34
type input "[PERSON_NAME] - NEW"
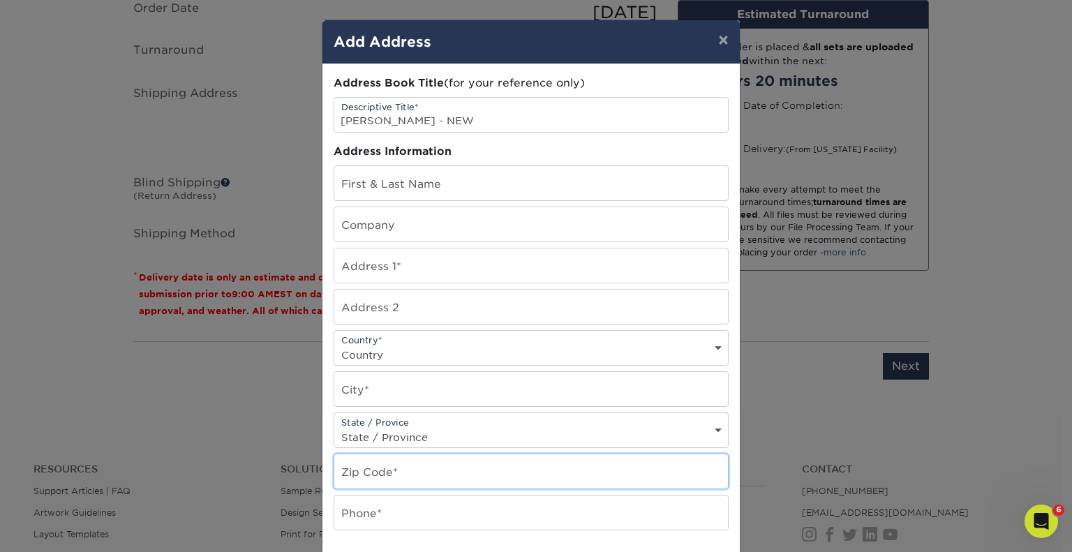
click at [395, 468] on input "text" at bounding box center [531, 472] width 394 height 34
paste input "5621 Lavon Drive Flower Mound, TX 75028"
type input "5621 Lavon Drive Flower Mound, TX 75028"
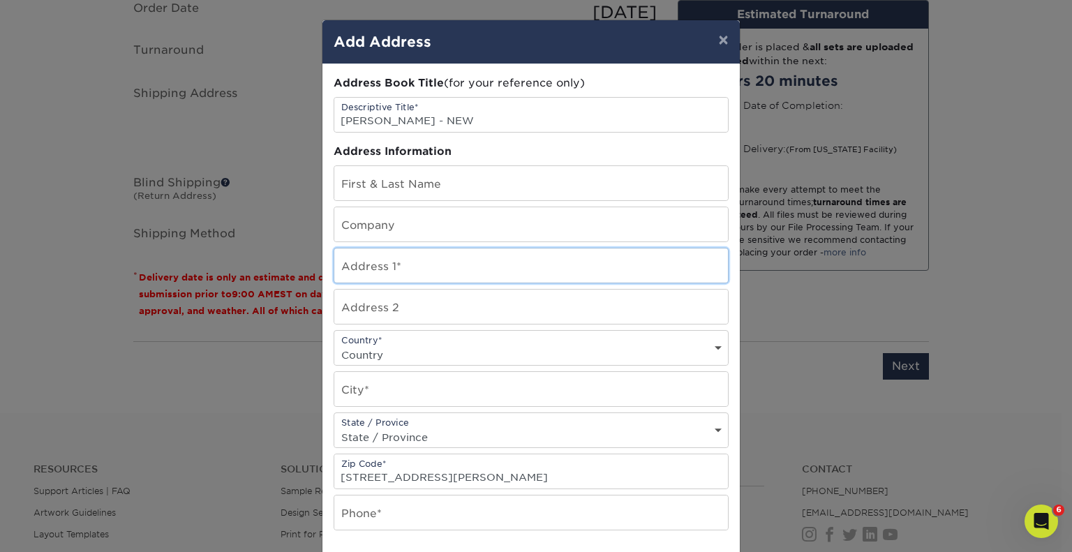
click at [360, 258] on input "text" at bounding box center [531, 266] width 394 height 34
paste input "5621 Lavon Drive Flower Mound, TX 75028"
type input "5621 Lavon Drive Flower Mound, TX 75028"
click at [360, 381] on input "text" at bounding box center [531, 389] width 394 height 34
paste input "5621 Lavon Drive Flower Mound, TX 75028"
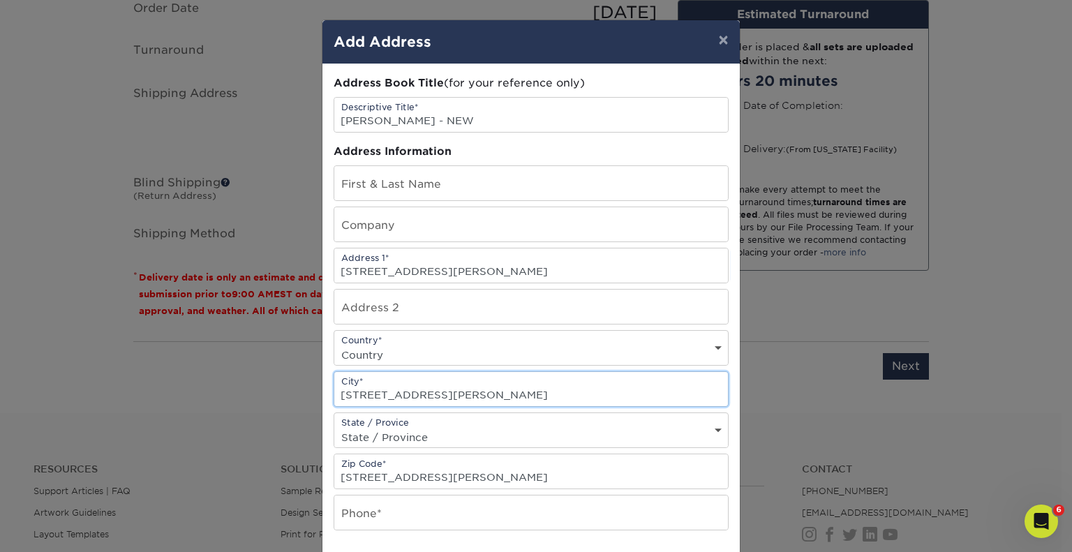
type input "5621 Lavon Drive Flower Mound, TX 75028"
click at [353, 351] on select "Country [GEOGRAPHIC_DATA] [GEOGRAPHIC_DATA] ----------------------------- [GEOG…" at bounding box center [531, 355] width 394 height 20
select select "US"
click at [334, 345] on select "Country [GEOGRAPHIC_DATA] [GEOGRAPHIC_DATA] ----------------------------- [GEOG…" at bounding box center [531, 355] width 394 height 20
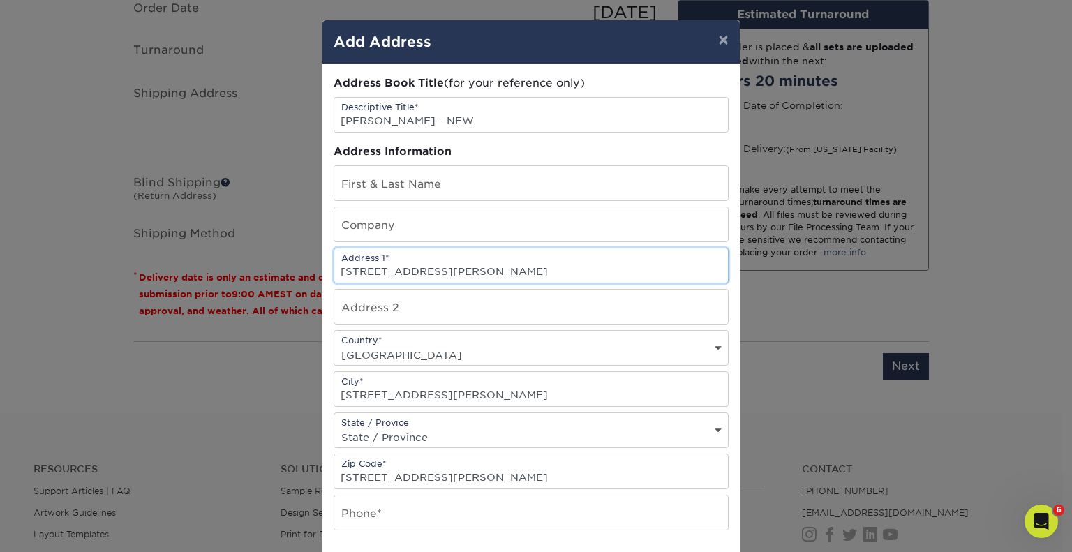
drag, startPoint x: 430, startPoint y: 270, endPoint x: 642, endPoint y: 288, distance: 212.3
click at [642, 288] on div "Address Book Title (for your reference only) Descriptive Title* Brian Clark - N…" at bounding box center [531, 376] width 395 height 603
type input "[STREET_ADDRESS][PERSON_NAME]"
click at [459, 188] on input "text" at bounding box center [531, 183] width 394 height 34
type input "[PERSON_NAME]"
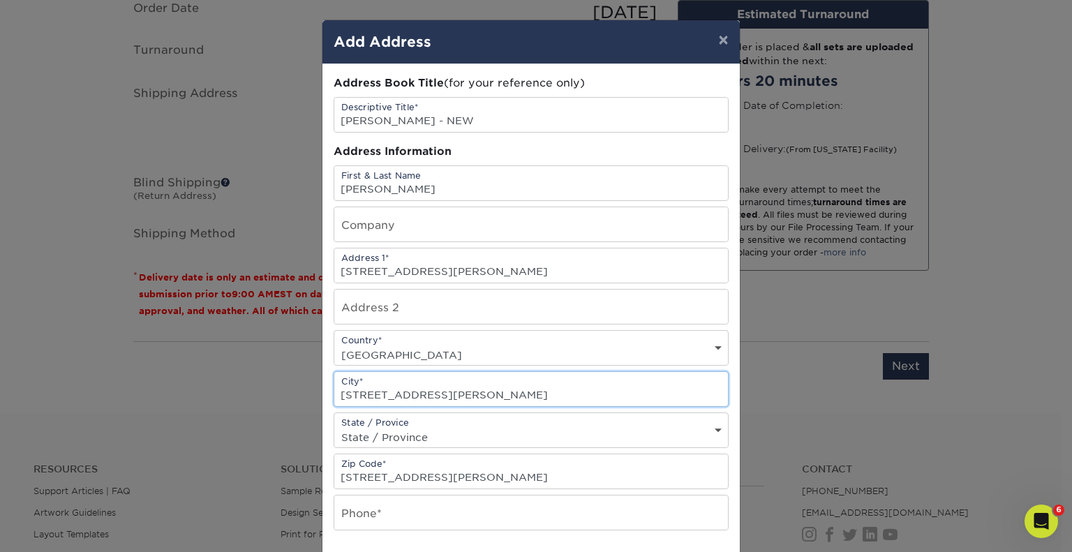
drag, startPoint x: 431, startPoint y: 392, endPoint x: 303, endPoint y: 396, distance: 128.5
click at [303, 396] on div "× Add Address Address Book Title (for your reference only) Descriptive Title* […" at bounding box center [536, 276] width 1072 height 552
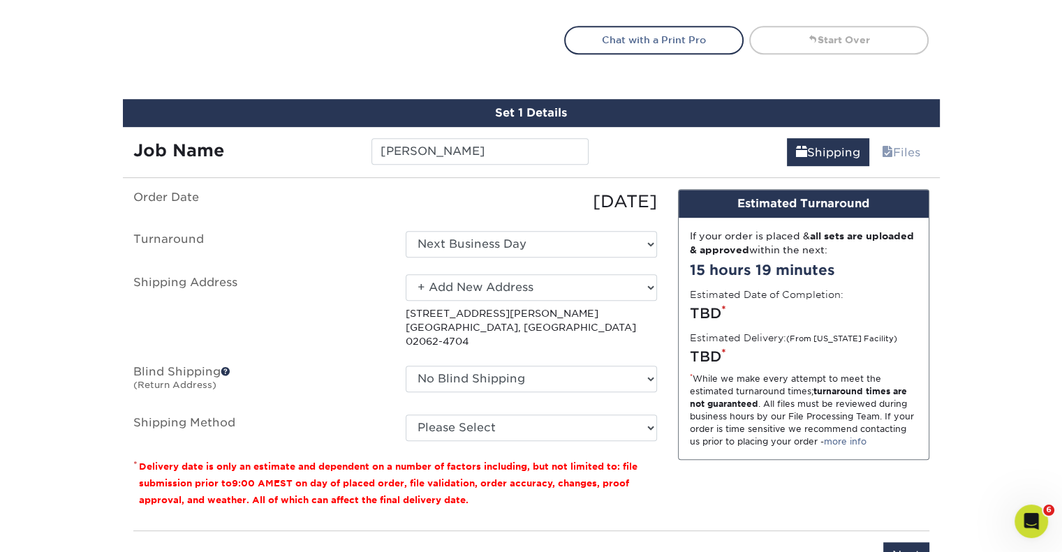
scroll to position [696, 0]
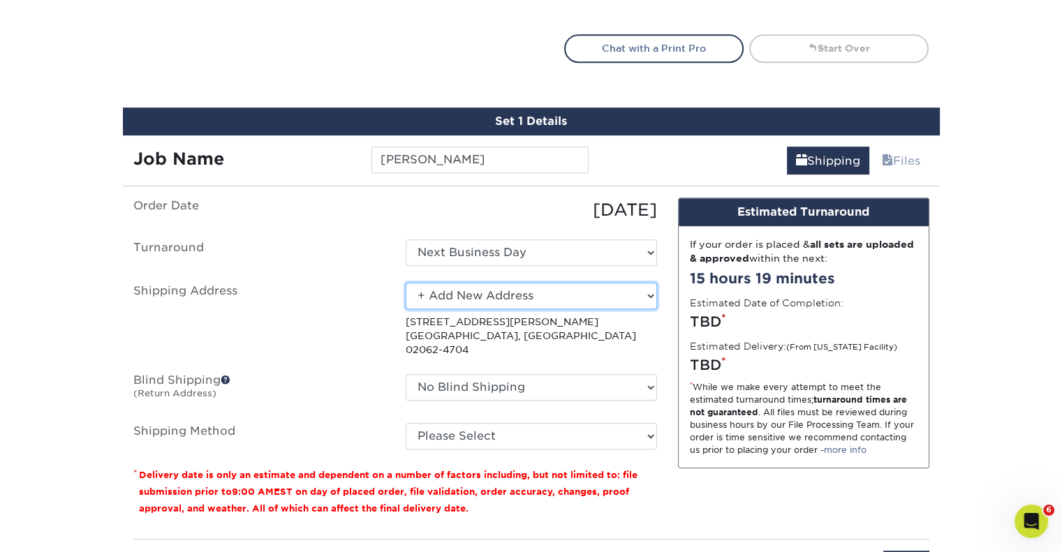
click at [445, 294] on select "Select One [PERSON_NAME] Home [PERSON_NAME] [PERSON_NAME] Home [PERSON_NAME] [P…" at bounding box center [531, 296] width 251 height 27
click at [406, 283] on select "Select One [PERSON_NAME] Home [PERSON_NAME] [PERSON_NAME] Home [PERSON_NAME] [P…" at bounding box center [531, 296] width 251 height 27
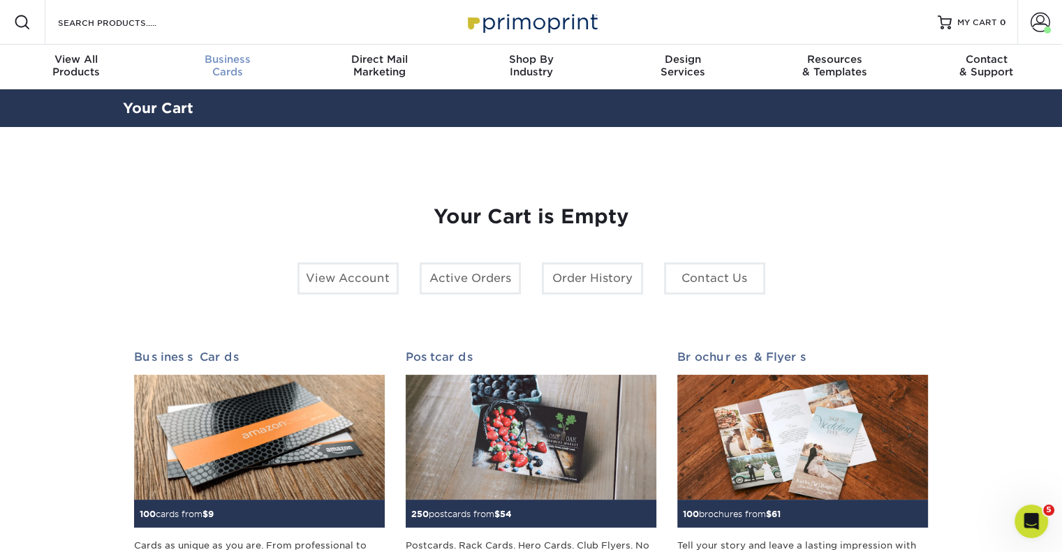
click at [242, 60] on span "Business" at bounding box center [228, 59] width 152 height 13
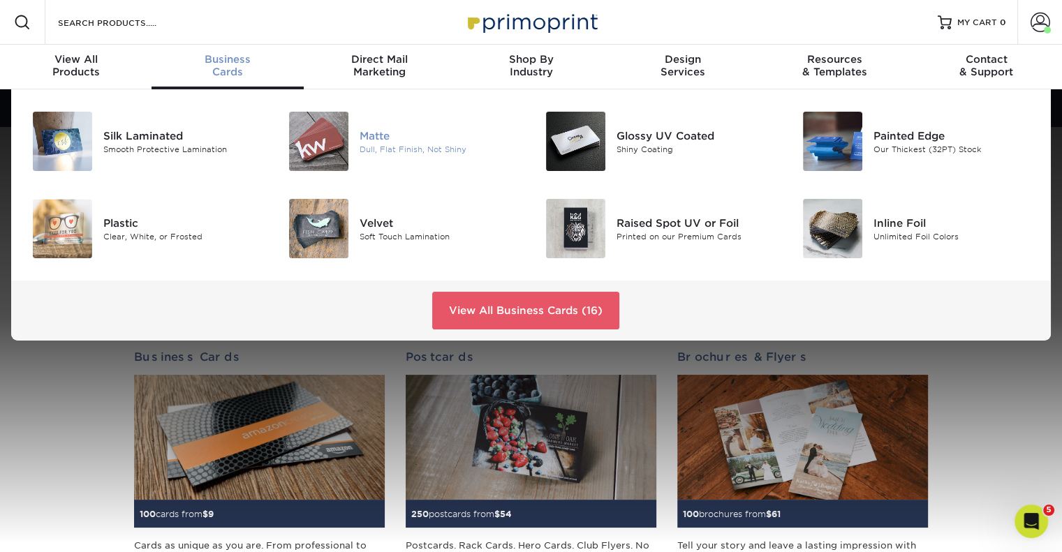
click at [343, 132] on img at bounding box center [318, 141] width 59 height 59
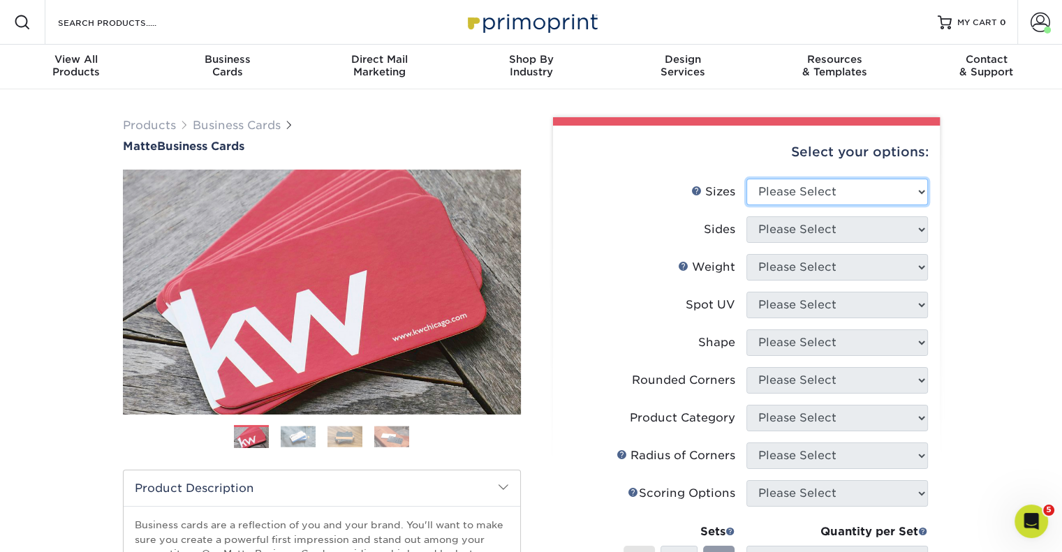
click at [768, 191] on select "Please Select 1.5" x 3.5" - Mini 1.75" x 3.5" - Mini 2" x 2" - Square 2" x 3" -…" at bounding box center [837, 192] width 182 height 27
select select "2.00x3.50"
click at [746, 179] on select "Please Select 1.5" x 3.5" - Mini 1.75" x 3.5" - Mini 2" x 2" - Square 2" x 3" -…" at bounding box center [837, 192] width 182 height 27
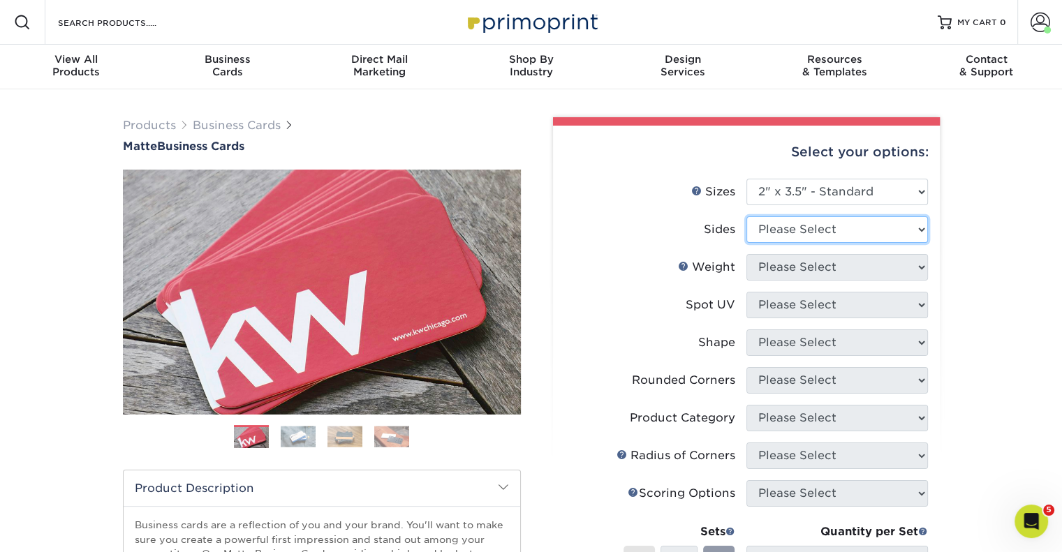
click at [764, 235] on select "Please Select Print Both Sides Print Front Only" at bounding box center [837, 229] width 182 height 27
select select "13abbda7-1d64-4f25-8bb2-c179b224825d"
click at [746, 216] on select "Please Select Print Both Sides Print Front Only" at bounding box center [837, 229] width 182 height 27
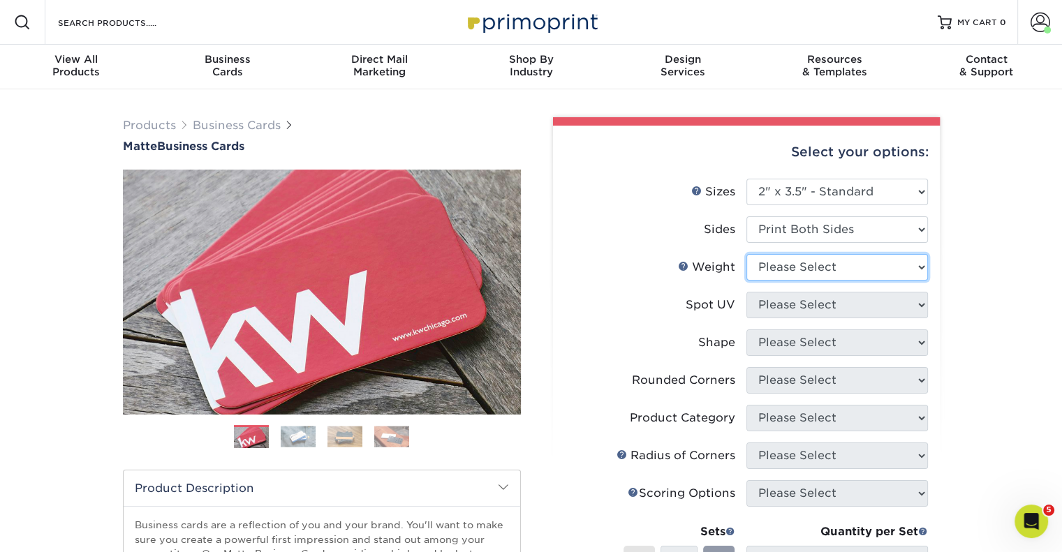
click at [764, 273] on select "Please Select 16PT 14PT" at bounding box center [837, 267] width 182 height 27
select select "16PT"
click at [746, 254] on select "Please Select 16PT 14PT" at bounding box center [837, 267] width 182 height 27
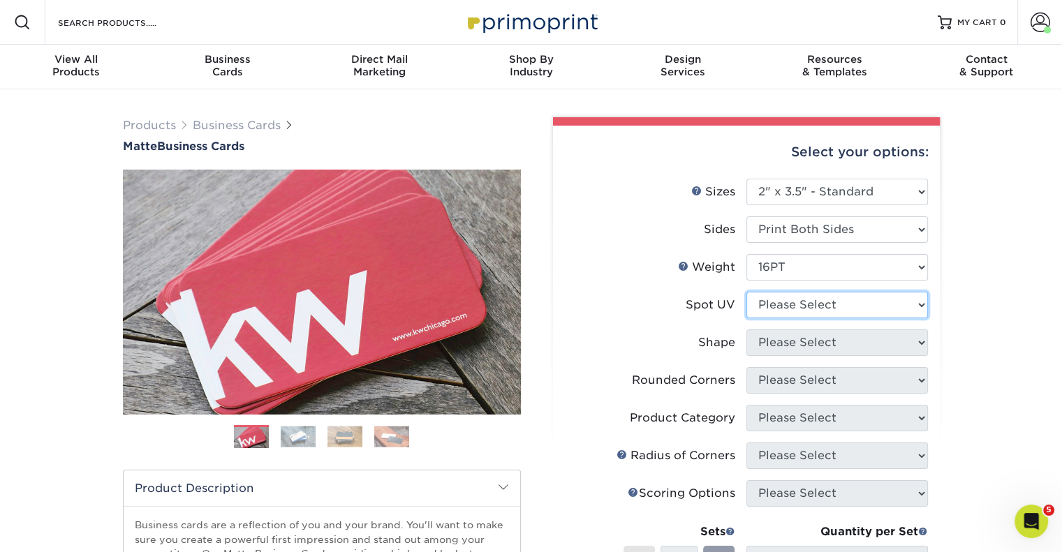
click at [764, 303] on select "Please Select No Spot UV Front and Back (Both Sides) Front Only Back Only" at bounding box center [837, 305] width 182 height 27
select select "3"
click at [746, 292] on select "Please Select No Spot UV Front and Back (Both Sides) Front Only Back Only" at bounding box center [837, 305] width 182 height 27
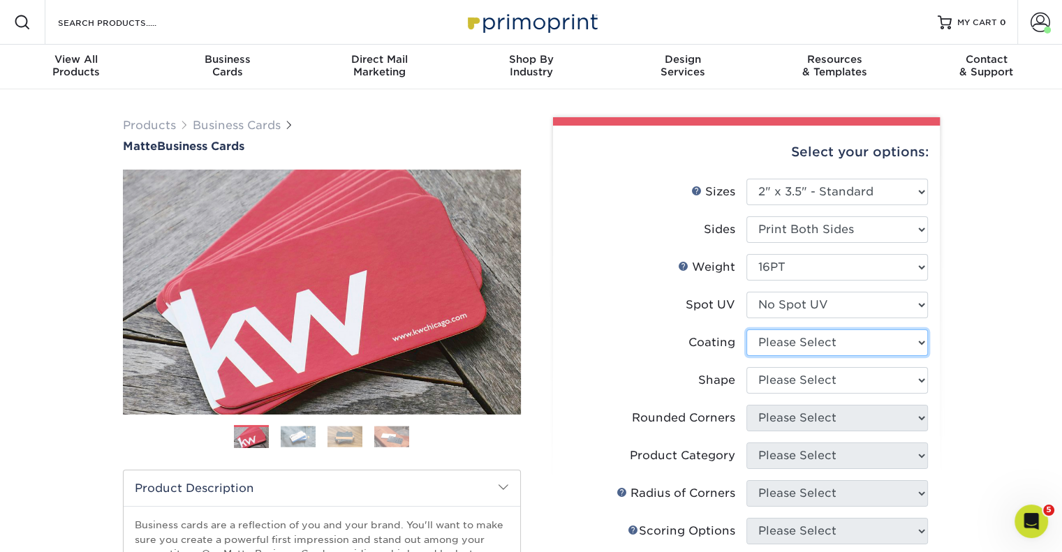
click at [767, 345] on select at bounding box center [837, 343] width 182 height 27
select select "121bb7b5-3b4d-429f-bd8d-bbf80e953313"
click at [746, 330] on select at bounding box center [837, 343] width 182 height 27
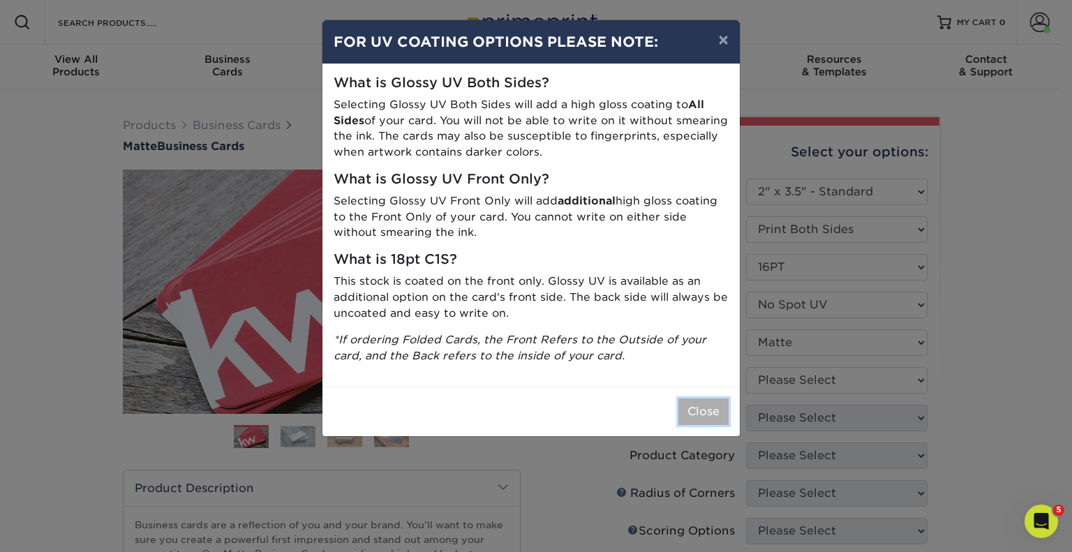
click at [700, 408] on button "Close" at bounding box center [704, 412] width 50 height 27
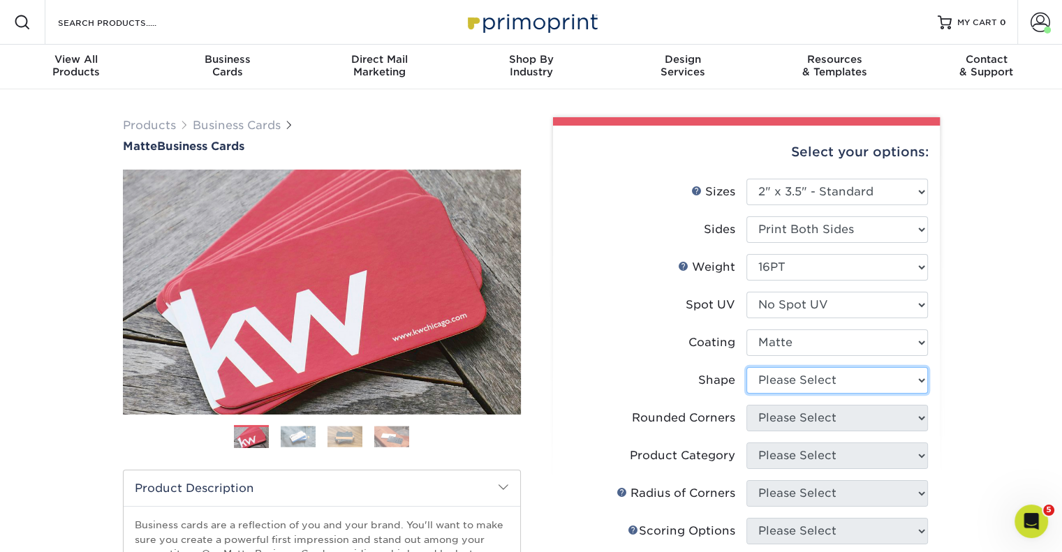
click at [792, 376] on select "Please Select Standard Oval" at bounding box center [837, 380] width 182 height 27
select select "standard"
click at [746, 367] on select "Please Select Standard Oval" at bounding box center [837, 380] width 182 height 27
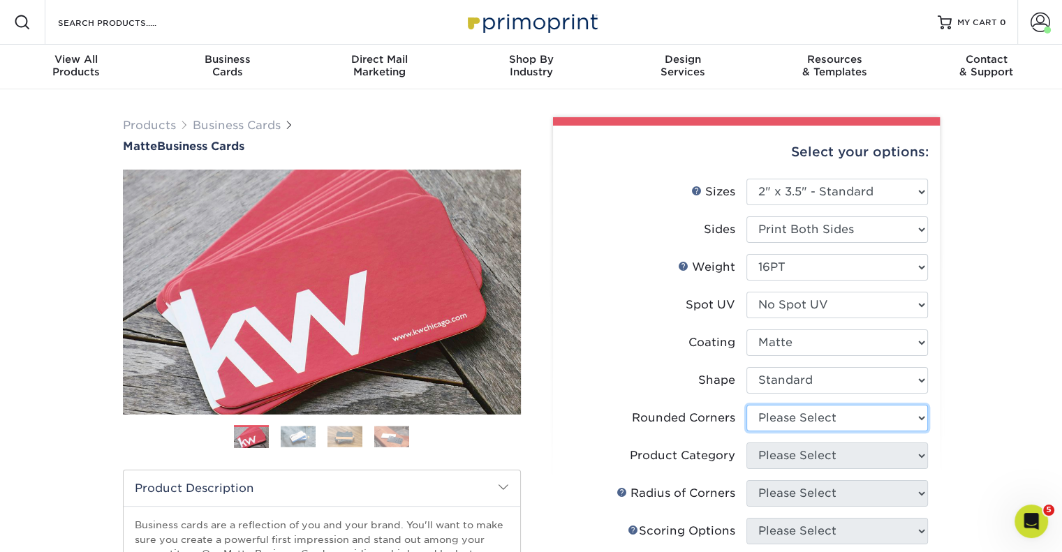
click at [796, 422] on select "Please Select Yes - Round 2 Corners Yes - Round 4 Corners No" at bounding box center [837, 418] width 182 height 27
select select "0"
click at [746, 405] on select "Please Select Yes - Round 2 Corners Yes - Round 4 Corners No" at bounding box center [837, 418] width 182 height 27
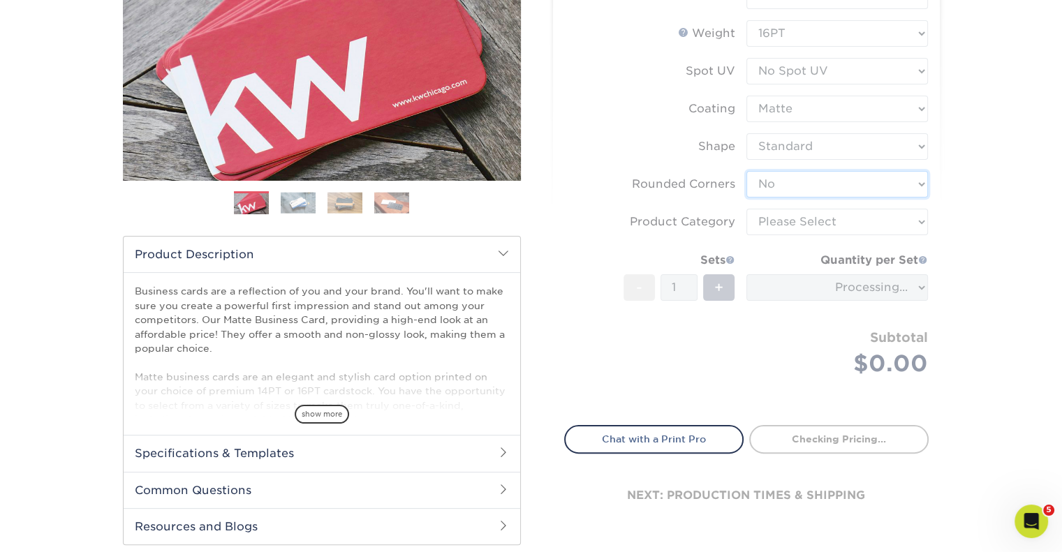
scroll to position [298, 0]
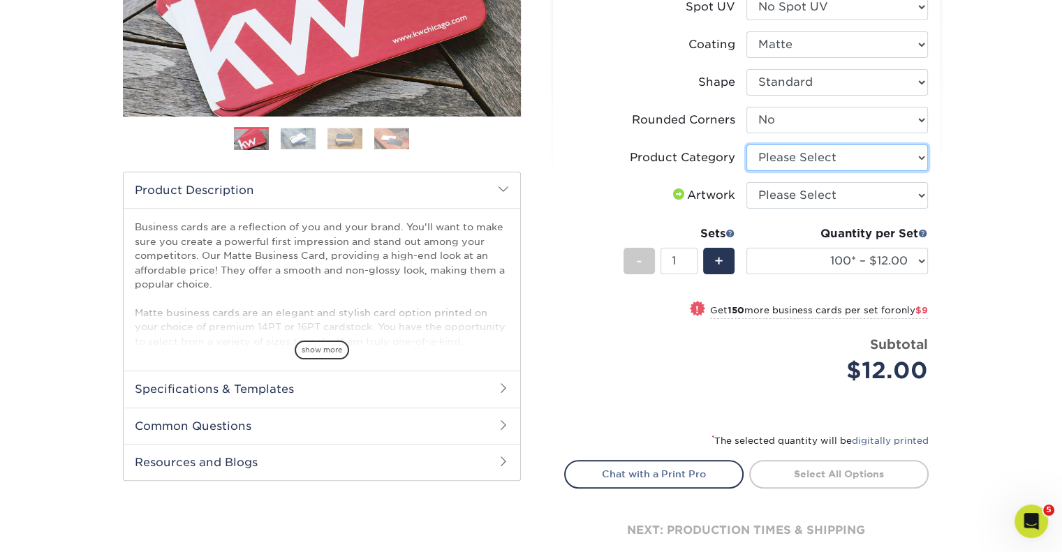
click at [847, 155] on select "Please Select Business Cards" at bounding box center [837, 158] width 182 height 27
select select "3b5148f1-0588-4f88-a218-97bcfdce65c1"
click at [746, 145] on select "Please Select Business Cards" at bounding box center [837, 158] width 182 height 27
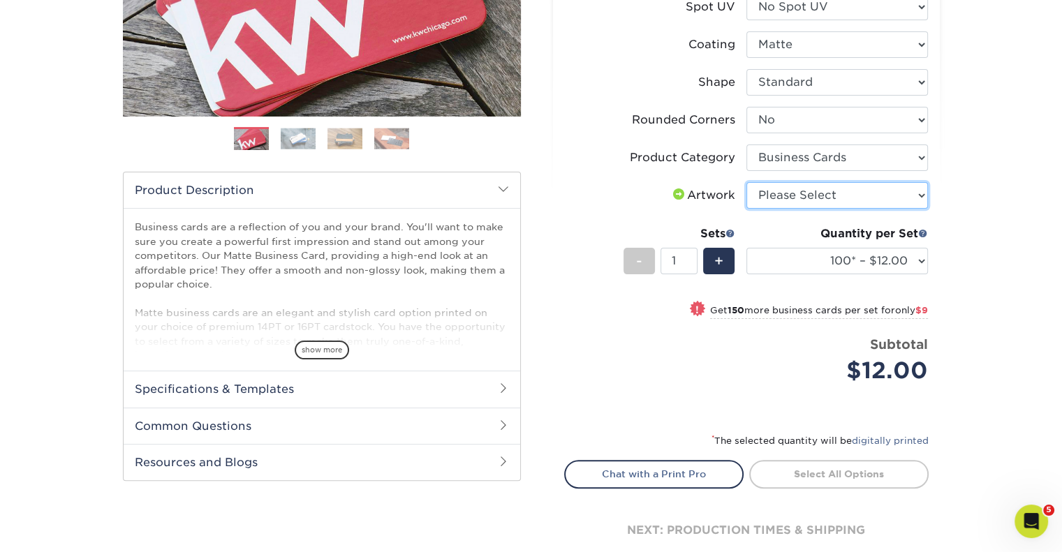
click at [824, 196] on select "Please Select I will upload files I need a design - $100" at bounding box center [837, 195] width 182 height 27
select select "upload"
click at [746, 182] on select "Please Select I will upload files I need a design - $100" at bounding box center [837, 195] width 182 height 27
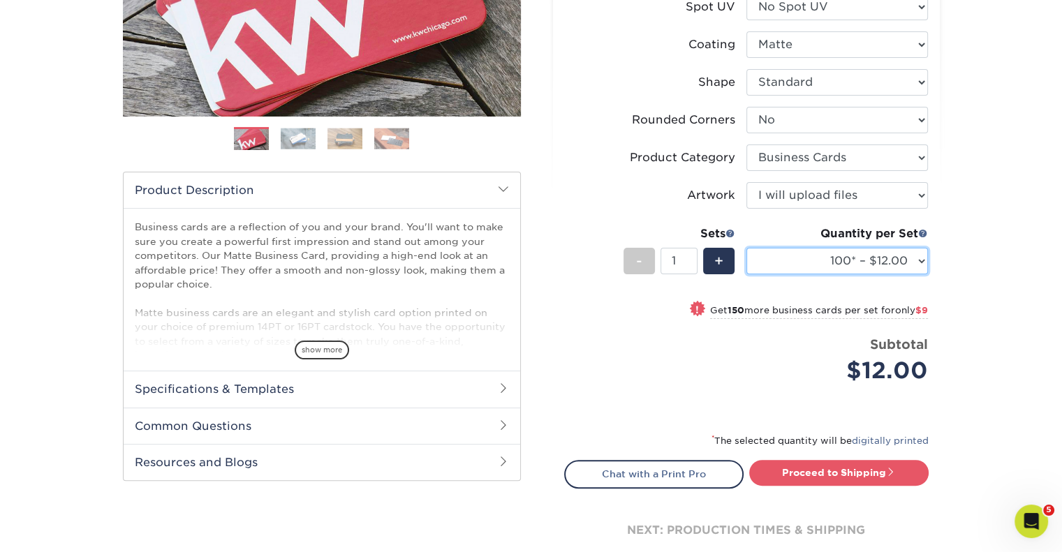
click at [796, 264] on select "100* – $12.00 250* – $21.00 500 – $42.00 1000 – $53.00 2500 – $95.00 5000 – $18…" at bounding box center [837, 261] width 182 height 27
select select "500 – $42.00"
click at [746, 248] on select "100* – $12.00 250* – $21.00 500 – $42.00 1000 – $53.00 2500 – $95.00 5000 – $18…" at bounding box center [837, 261] width 182 height 27
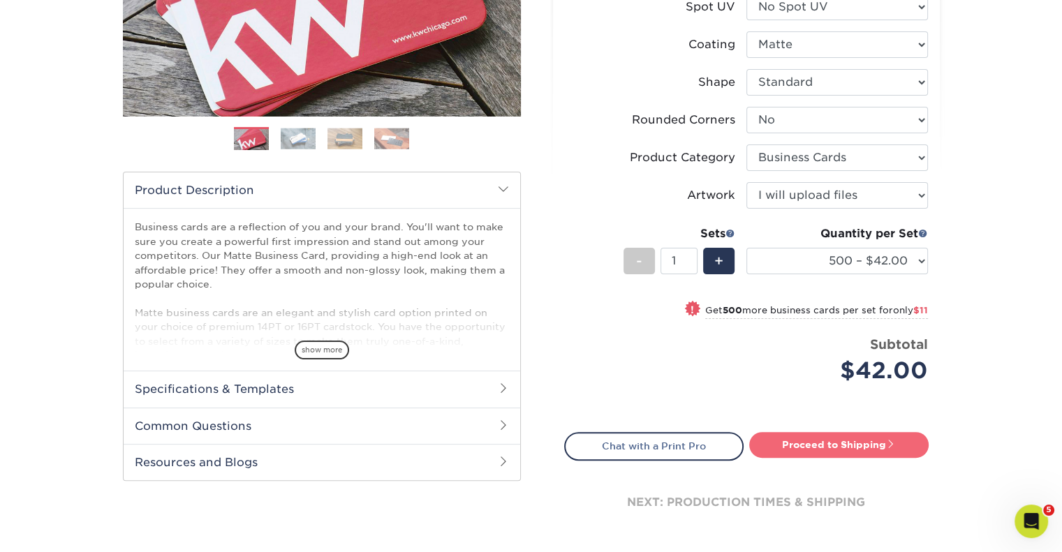
click at [894, 444] on span at bounding box center [891, 444] width 10 height 10
type input "Set 1"
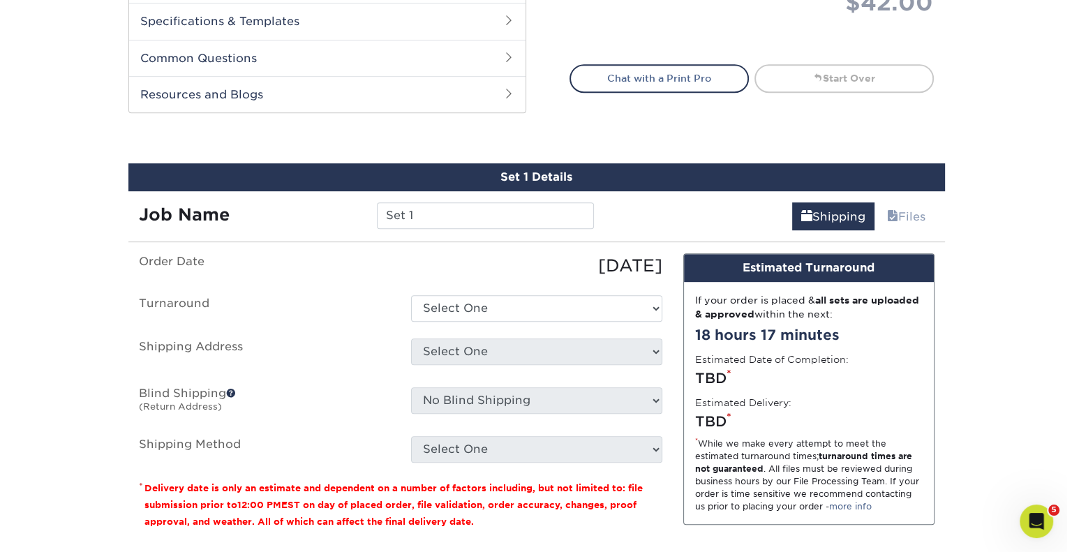
scroll to position [768, 0]
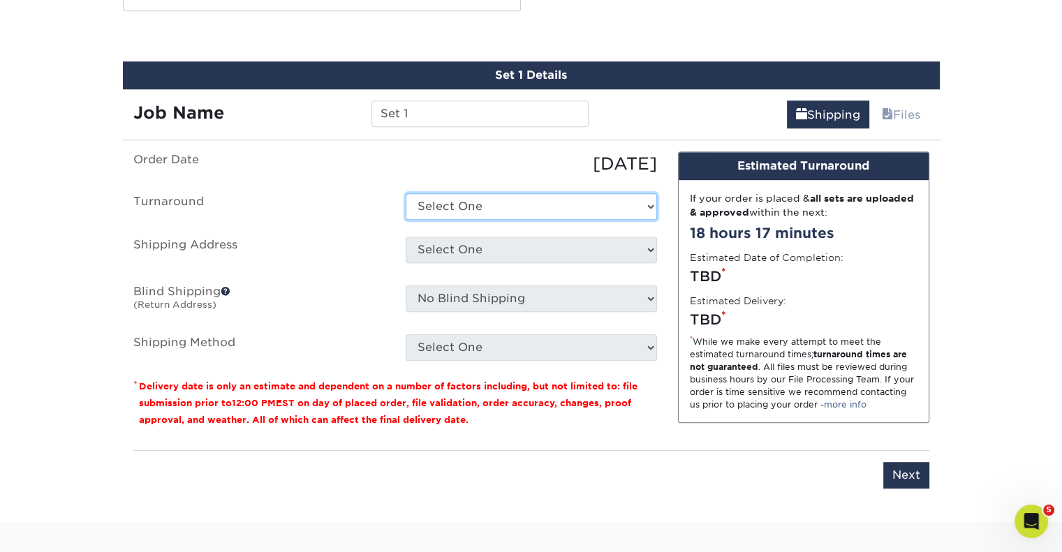
click at [464, 198] on select "Select One 2-4 Business Days 2 Day Next Business Day" at bounding box center [531, 206] width 251 height 27
select select "537feecc-bbf3-4c5a-82cb-a8dbf54f53c4"
click at [406, 193] on select "Select One 2-4 Business Days 2 Day Next Business Day" at bounding box center [531, 206] width 251 height 27
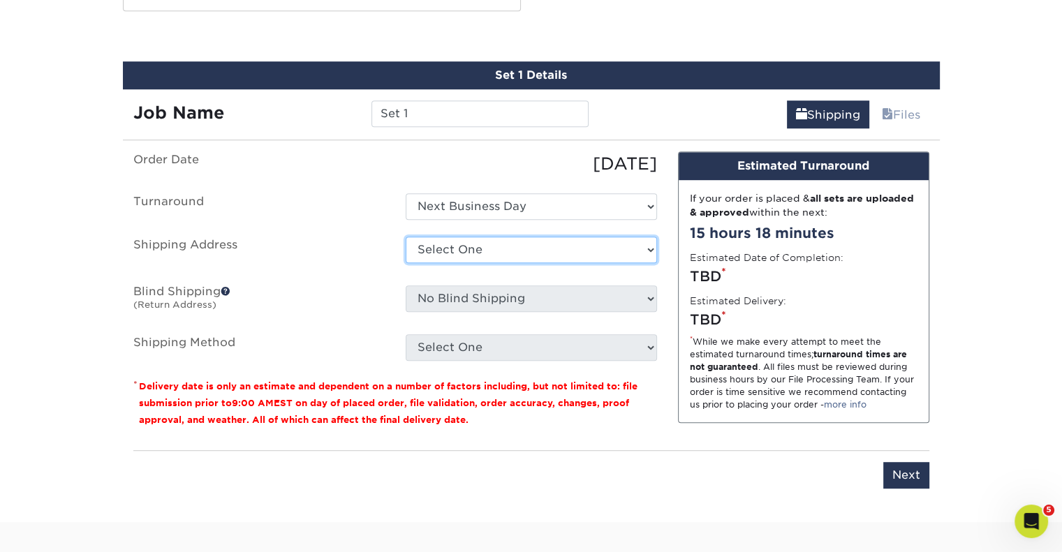
click at [455, 249] on select "Select One Alex Alvarez Home Ashley Barb Coughlin Home Betsy Bosnak Bill Santan…" at bounding box center [531, 250] width 251 height 27
select select "newaddress"
click at [406, 237] on select "Select One Alex Alvarez Home Ashley Barb Coughlin Home Betsy Bosnak Bill Santan…" at bounding box center [531, 250] width 251 height 27
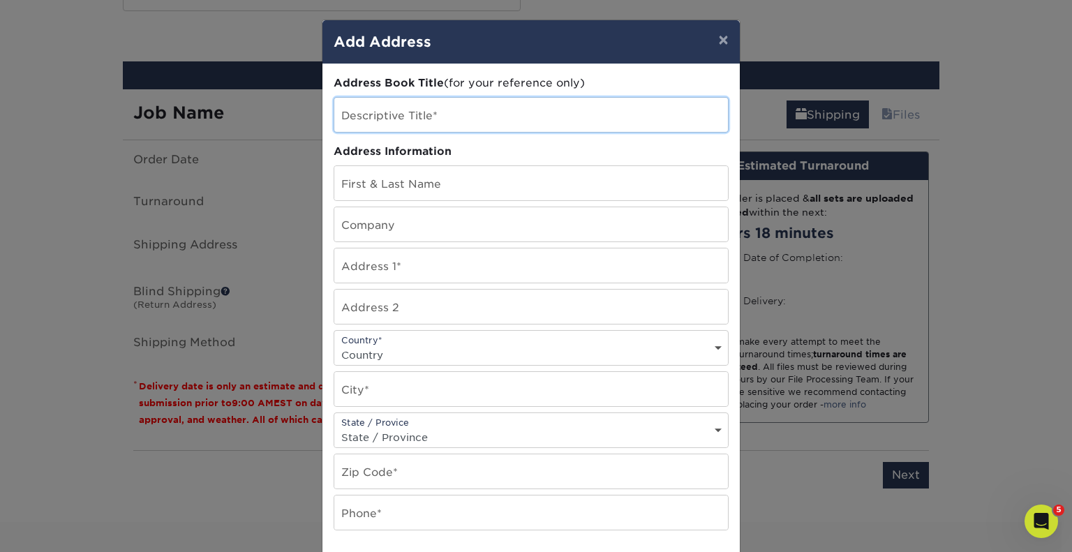
click at [411, 115] on input "text" at bounding box center [531, 115] width 394 height 34
type input "Brian Clark - NEW"
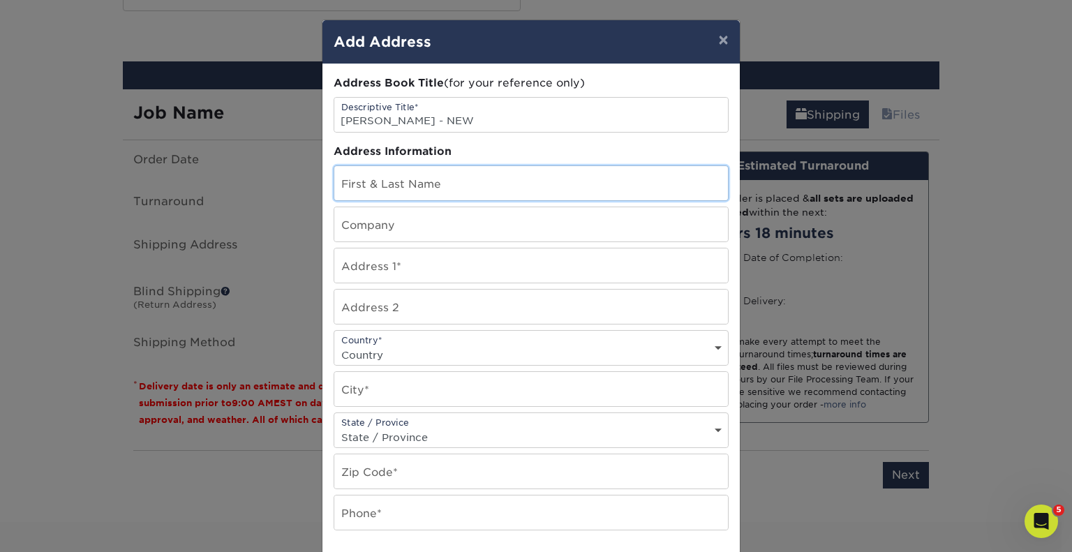
click at [386, 175] on input "text" at bounding box center [531, 183] width 394 height 34
type input "[PERSON_NAME]"
click at [356, 273] on input "text" at bounding box center [531, 266] width 394 height 34
paste input "5621 Lavon Drive Flower Mound, TX 75028"
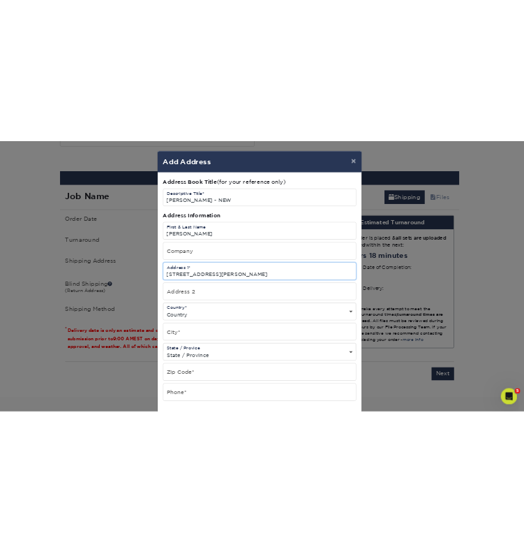
scroll to position [0, 0]
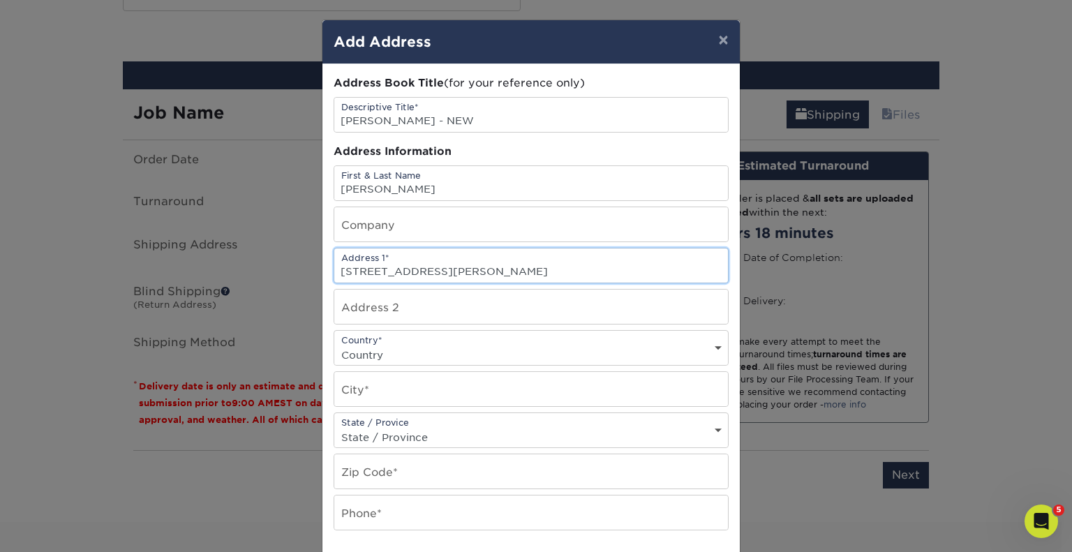
drag, startPoint x: 427, startPoint y: 270, endPoint x: 617, endPoint y: 263, distance: 190.0
click at [617, 263] on input "5621 Lavon Drive Flower Mound, TX 75028" at bounding box center [531, 266] width 394 height 34
type input "5621 Lavon Drive Flower Mound, TX 75028"
click at [367, 387] on input "text" at bounding box center [531, 389] width 394 height 34
paste input "[GEOGRAPHIC_DATA]"
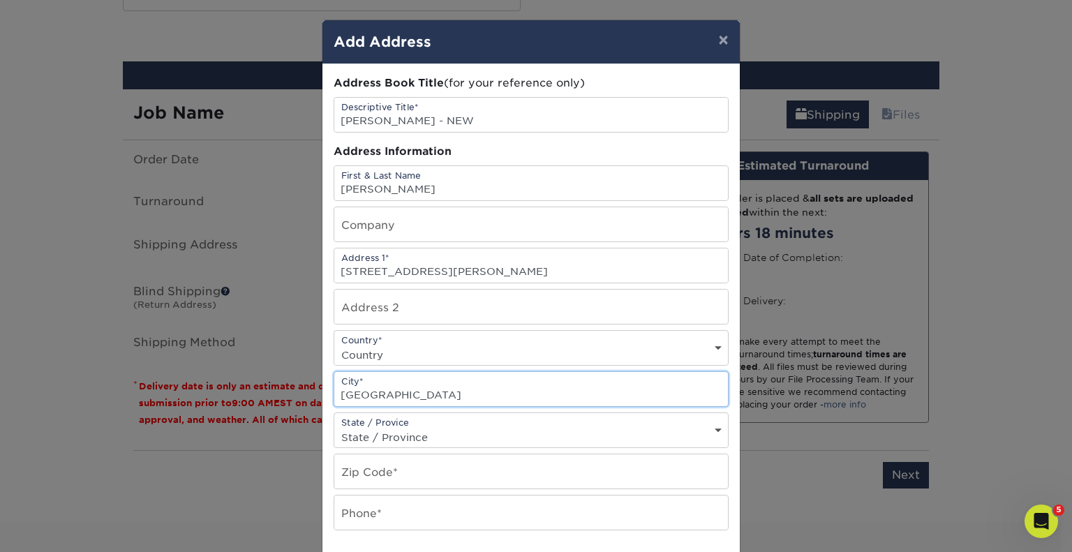
type input "[GEOGRAPHIC_DATA]"
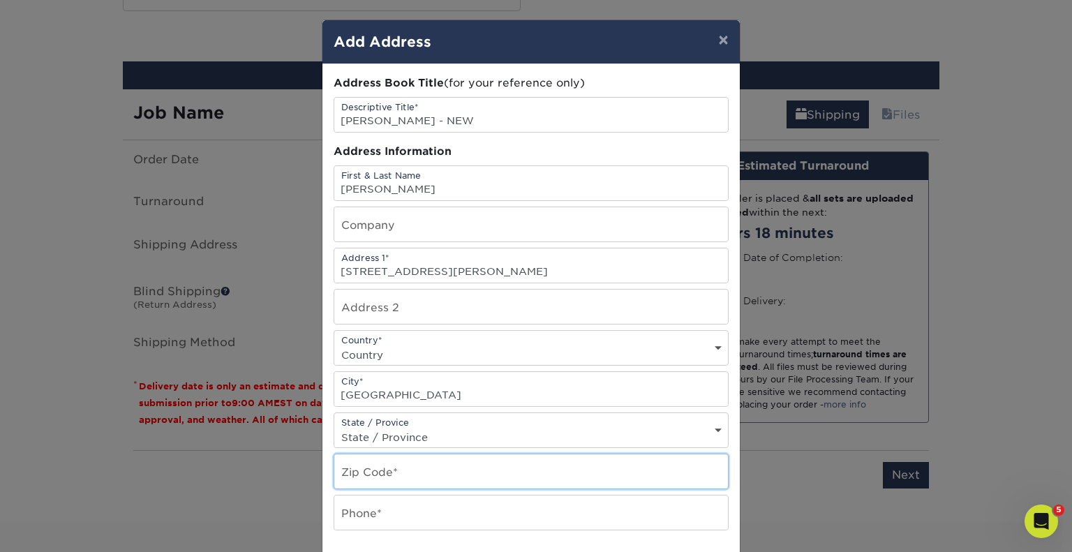
click at [370, 477] on input "text" at bounding box center [531, 472] width 394 height 34
paste input "[GEOGRAPHIC_DATA]"
type input "[GEOGRAPHIC_DATA]"
drag, startPoint x: 434, startPoint y: 474, endPoint x: 290, endPoint y: 464, distance: 144.2
click at [290, 464] on div "× Add Address Address Book Title (for your reference only) Descriptive Title* B…" at bounding box center [536, 276] width 1072 height 552
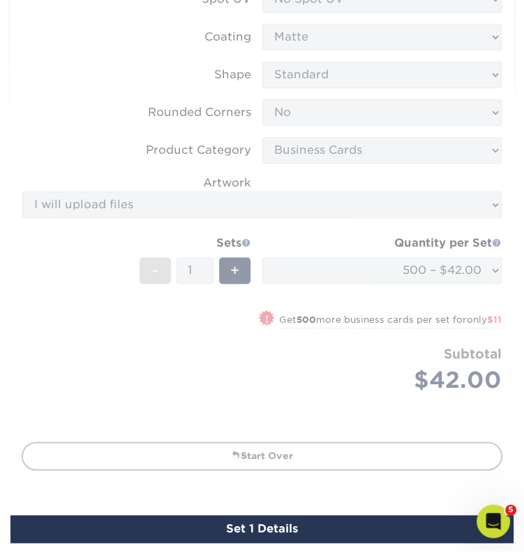
click at [496, 185] on form "Sizes Help Sizes Please Select 1.5" x 3.5" - Mini 1.75" x 3.5" - Mini 2" x 2" -…" at bounding box center [262, 149] width 481 height 552
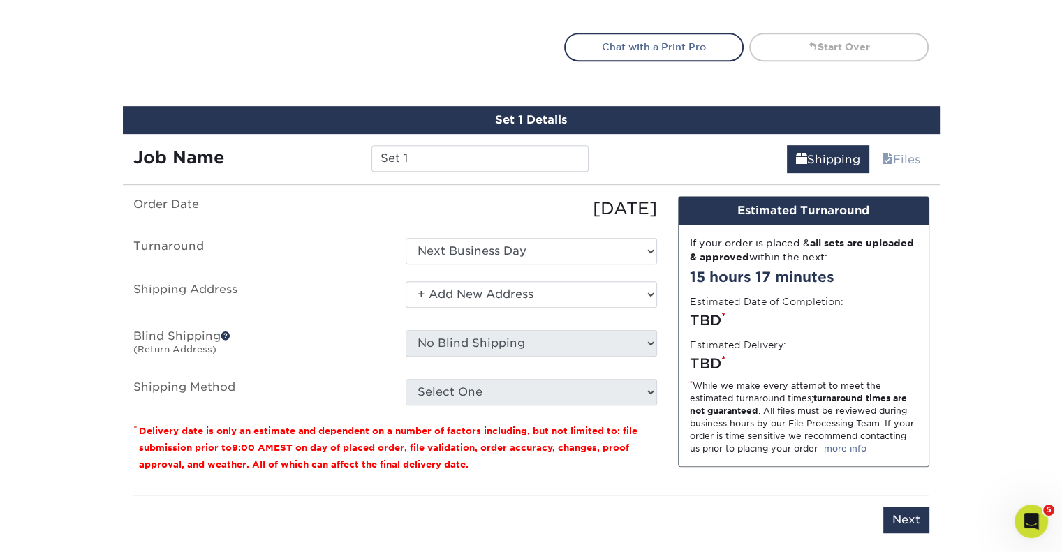
scroll to position [691, 0]
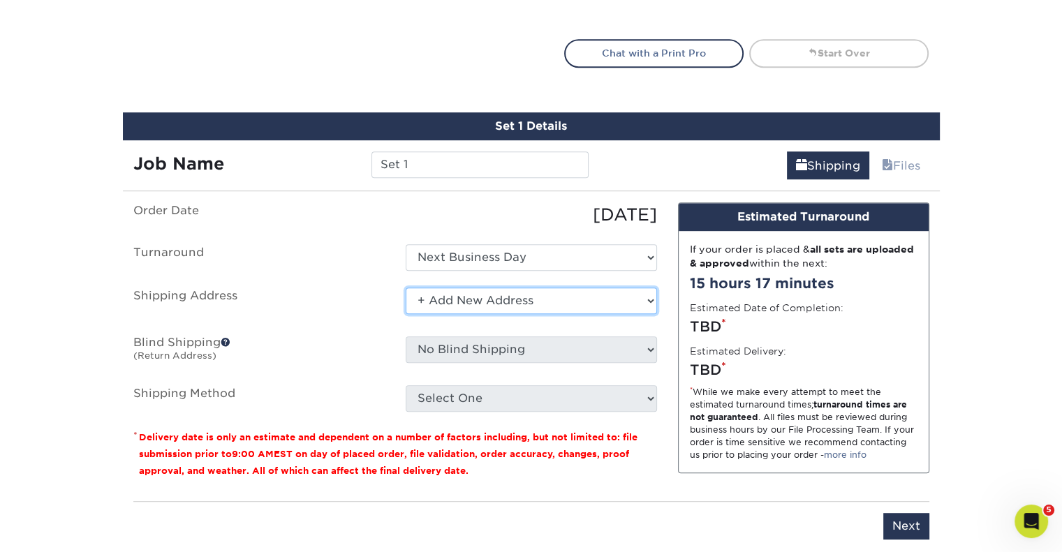
click at [466, 296] on select "Select One Alex Alvarez Home Ashley Barb Coughlin Home Betsy Bosnak Bill Santan…" at bounding box center [531, 301] width 251 height 27
click at [406, 288] on select "Select One Alex Alvarez Home Ashley Barb Coughlin Home Betsy Bosnak Bill Santan…" at bounding box center [531, 301] width 251 height 27
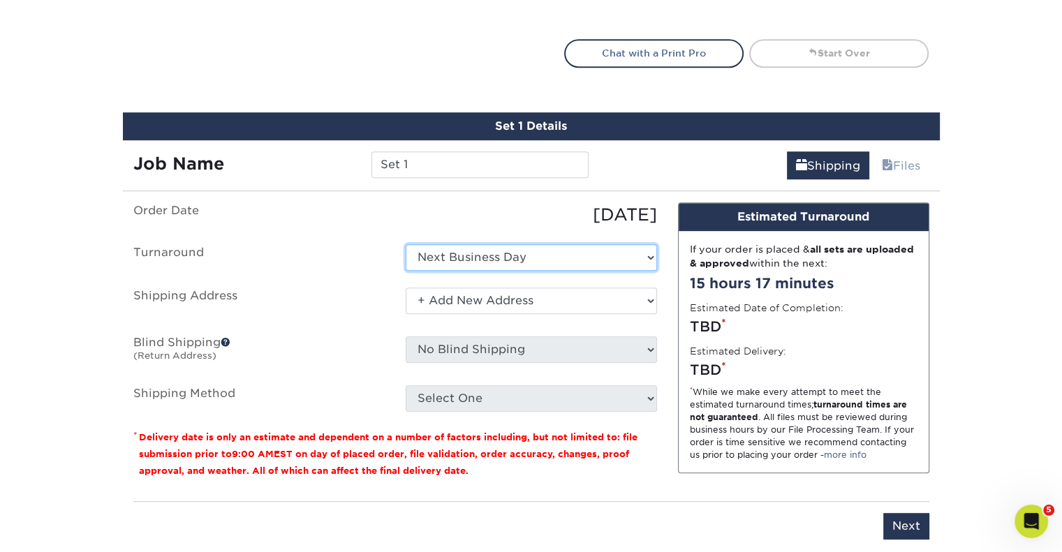
click at [533, 250] on select "Select One 2-4 Business Days 2 Day Next Business Day" at bounding box center [531, 257] width 251 height 27
click at [406, 244] on select "Select One 2-4 Business Days 2 Day Next Business Day" at bounding box center [531, 257] width 251 height 27
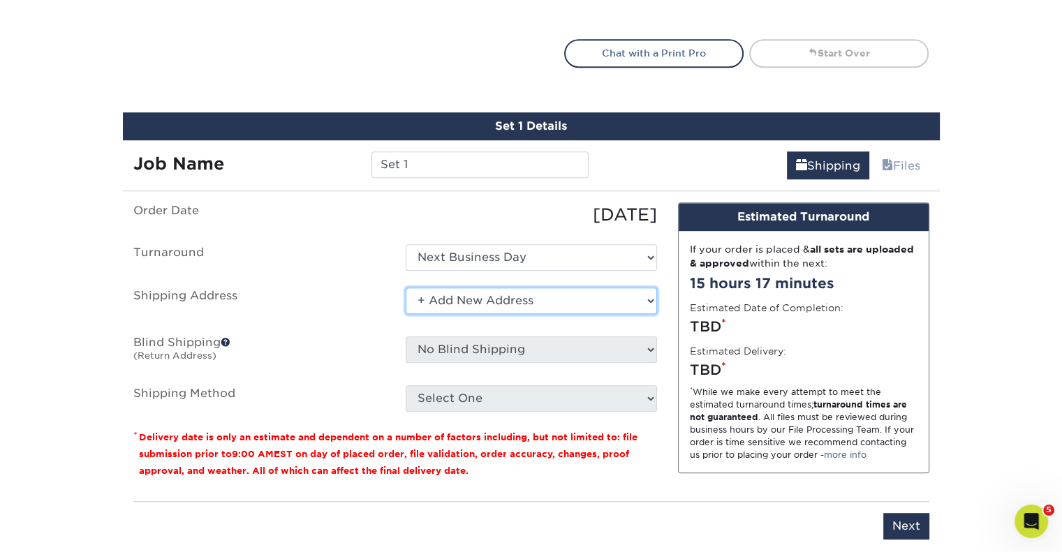
click at [429, 303] on select "Select One Alex Alvarez Home Ashley Barb Coughlin Home Betsy Bosnak Bill Santan…" at bounding box center [531, 301] width 251 height 27
click at [406, 288] on select "Select One Alex Alvarez Home Ashley Barb Coughlin Home Betsy Bosnak Bill Santan…" at bounding box center [531, 301] width 251 height 27
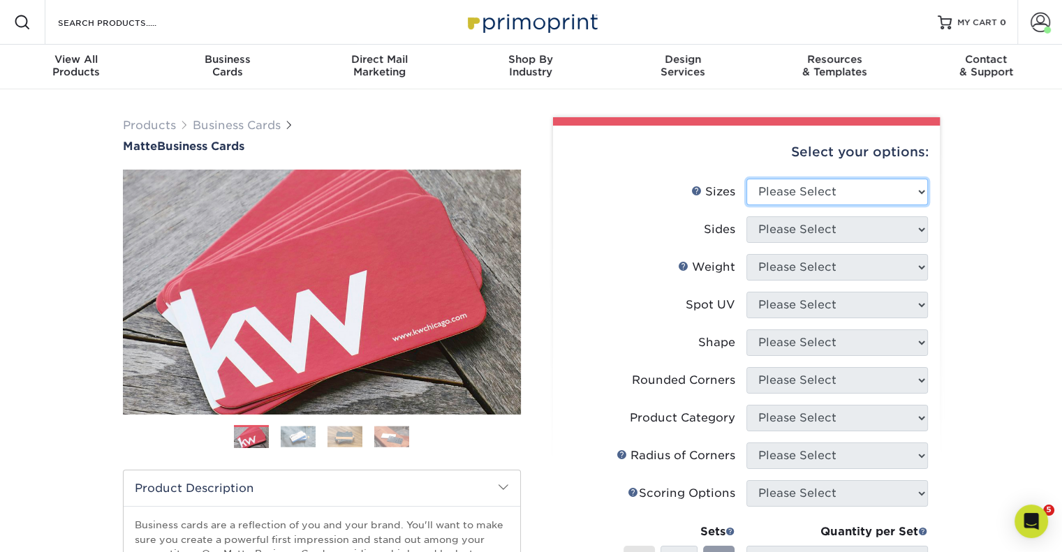
click at [883, 195] on select "Please Select 1.5" x 3.5" - Mini 1.75" x 3.5" - Mini 2" x 2" - Square 2" x 3" -…" at bounding box center [837, 192] width 182 height 27
select select "2.00x3.50"
click at [746, 179] on select "Please Select 1.5" x 3.5" - Mini 1.75" x 3.5" - Mini 2" x 2" - Square 2" x 3" -…" at bounding box center [837, 192] width 182 height 27
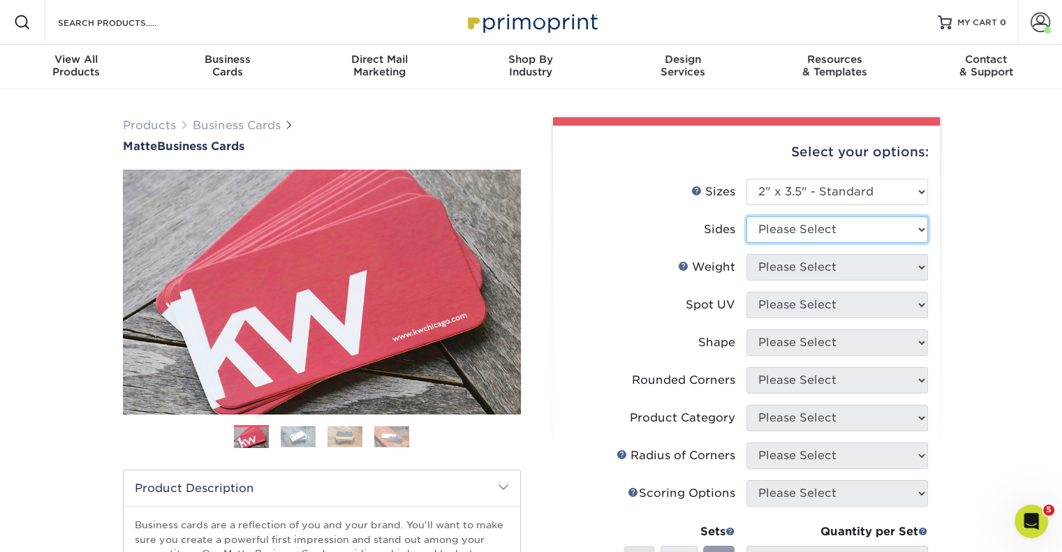
click at [785, 235] on select "Please Select Print Both Sides Print Front Only" at bounding box center [837, 229] width 182 height 27
select select "13abbda7-1d64-4f25-8bb2-c179b224825d"
click at [746, 216] on select "Please Select Print Both Sides Print Front Only" at bounding box center [837, 229] width 182 height 27
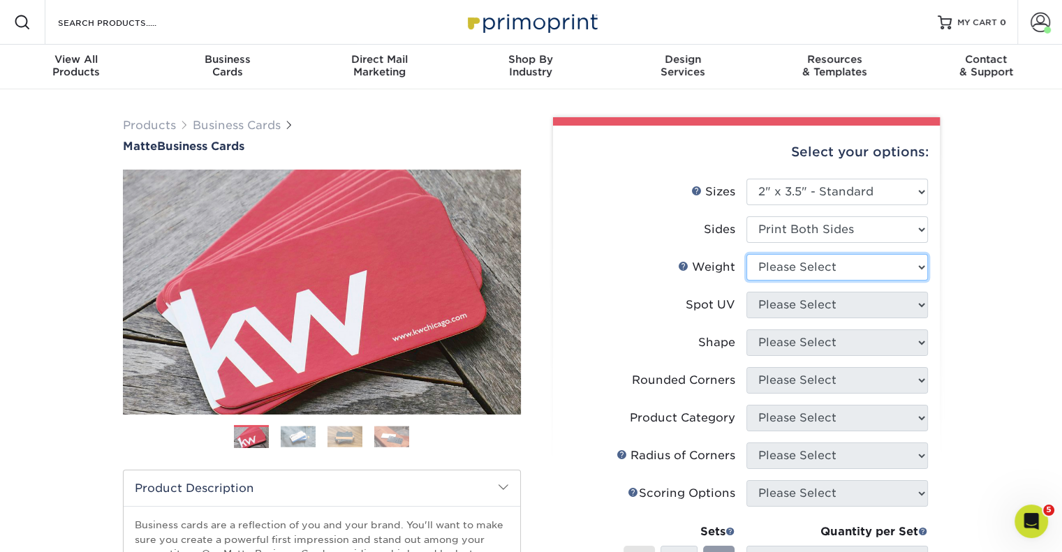
click at [801, 271] on select "Please Select 16PT 14PT" at bounding box center [837, 267] width 182 height 27
select select "16PT"
click at [746, 254] on select "Please Select 16PT 14PT" at bounding box center [837, 267] width 182 height 27
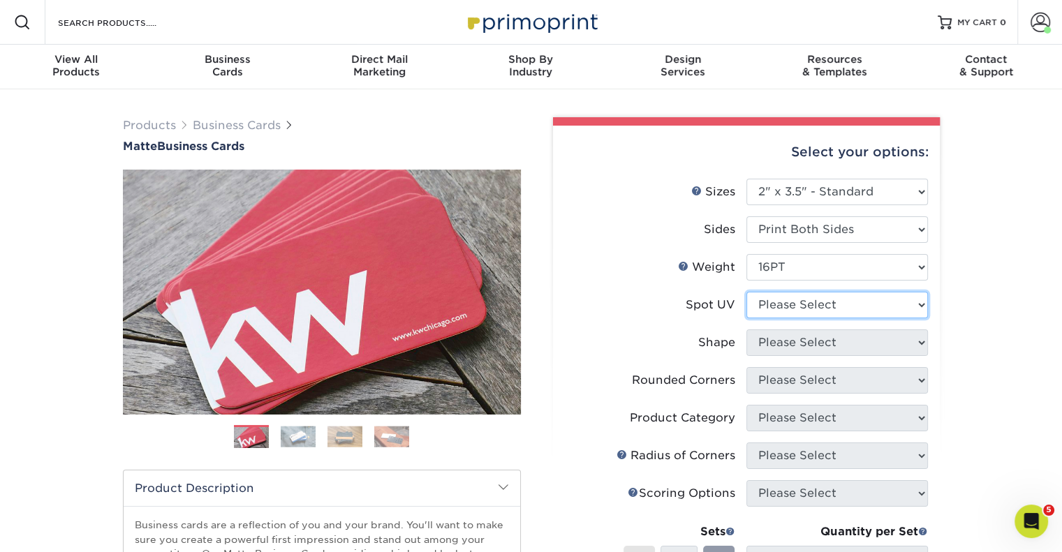
click at [784, 311] on select "Please Select No Spot UV Front and Back (Both Sides) Front Only Back Only" at bounding box center [837, 305] width 182 height 27
select select "3"
click at [746, 292] on select "Please Select No Spot UV Front and Back (Both Sides) Front Only Back Only" at bounding box center [837, 305] width 182 height 27
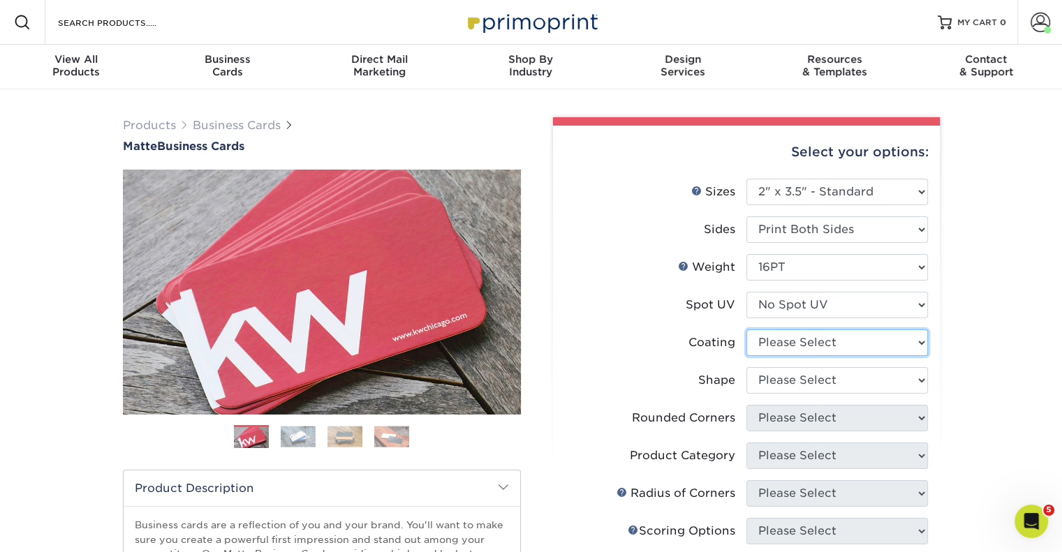
click at [778, 348] on select at bounding box center [837, 343] width 182 height 27
select select "121bb7b5-3b4d-429f-bd8d-bbf80e953313"
click at [746, 330] on select at bounding box center [837, 343] width 182 height 27
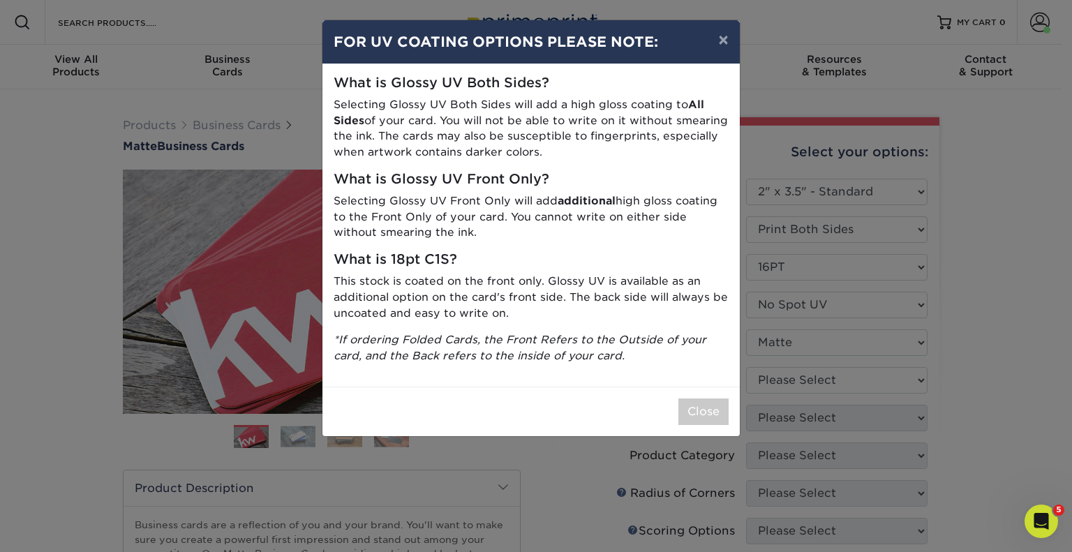
click at [791, 386] on div "× FOR UV COATING OPTIONS PLEASE NOTE: What is Glossy UV Both Sides? Selecting G…" at bounding box center [536, 276] width 1072 height 552
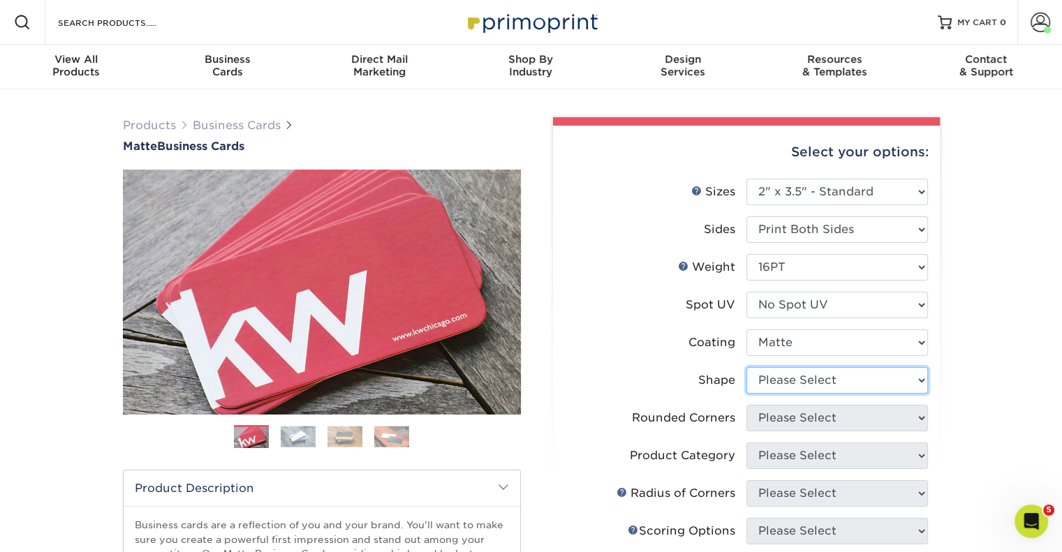
click at [762, 381] on select "Please Select Standard Oval" at bounding box center [837, 380] width 182 height 27
select select "standard"
click at [746, 367] on select "Please Select Standard Oval" at bounding box center [837, 380] width 182 height 27
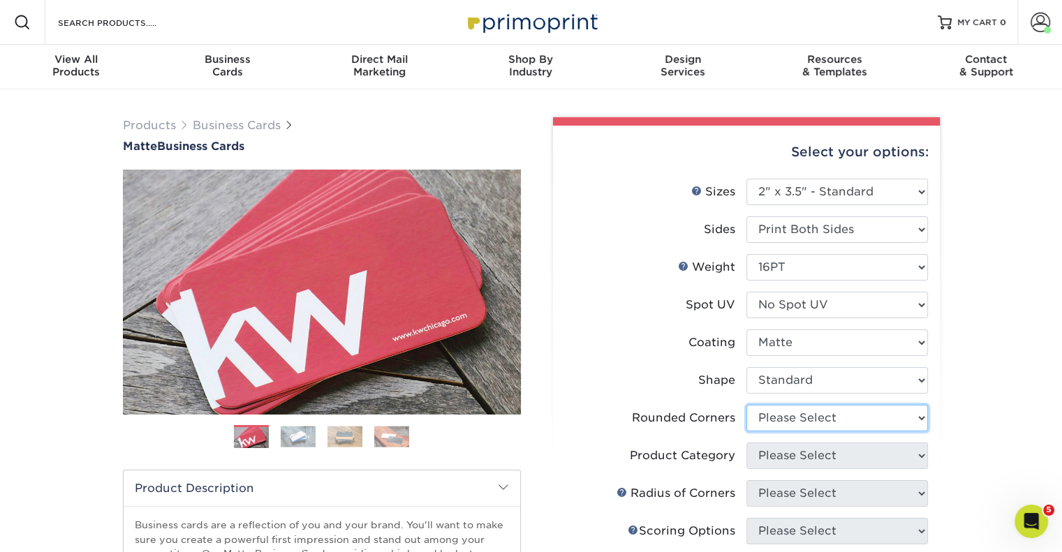
click at [767, 421] on select "Please Select Yes - Round 2 Corners Yes - Round 4 Corners No" at bounding box center [837, 418] width 182 height 27
select select "0"
click at [746, 405] on select "Please Select Yes - Round 2 Corners Yes - Round 4 Corners No" at bounding box center [837, 418] width 182 height 27
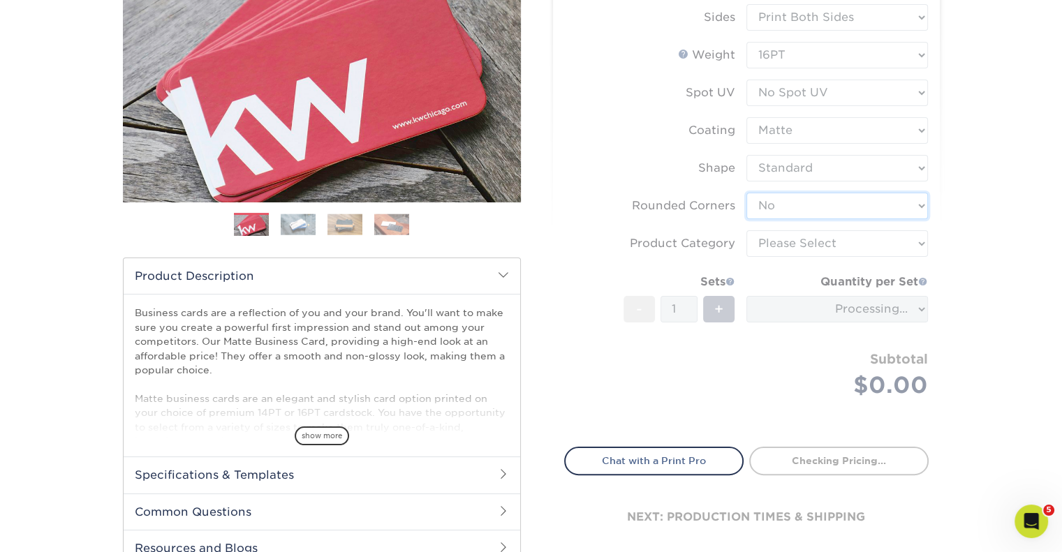
scroll to position [216, 0]
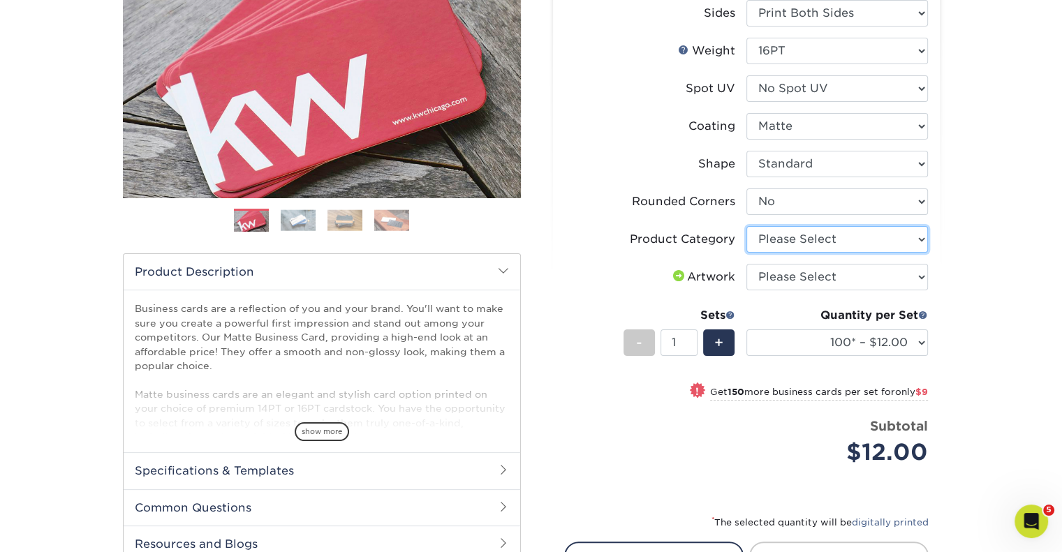
click at [843, 239] on select "Please Select Business Cards" at bounding box center [837, 239] width 182 height 27
select select "3b5148f1-0588-4f88-a218-97bcfdce65c1"
click at [746, 226] on select "Please Select Business Cards" at bounding box center [837, 239] width 182 height 27
click at [810, 276] on select "Please Select I will upload files I need a design - $100" at bounding box center [837, 277] width 182 height 27
select select "upload"
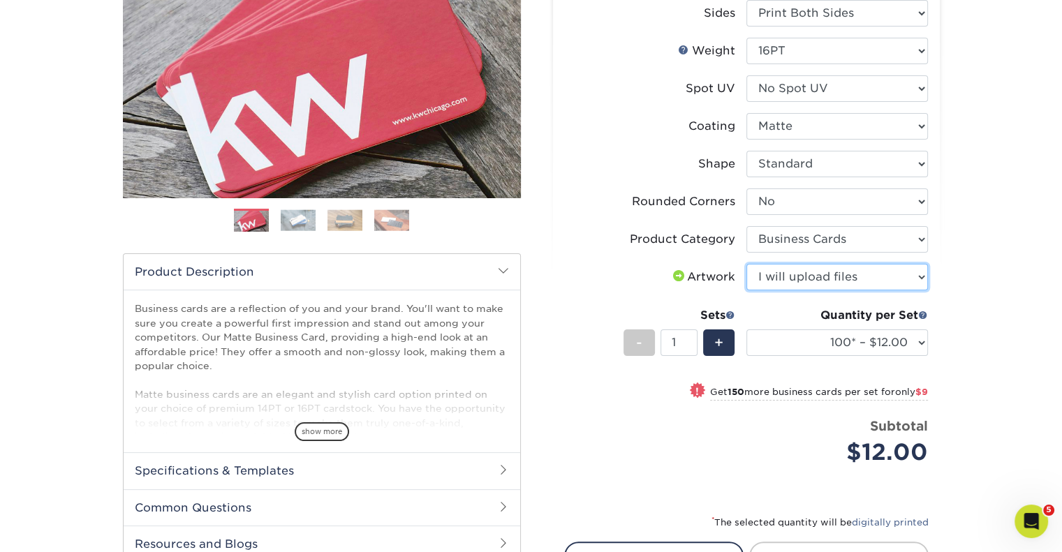
click at [746, 264] on select "Please Select I will upload files I need a design - $100" at bounding box center [837, 277] width 182 height 27
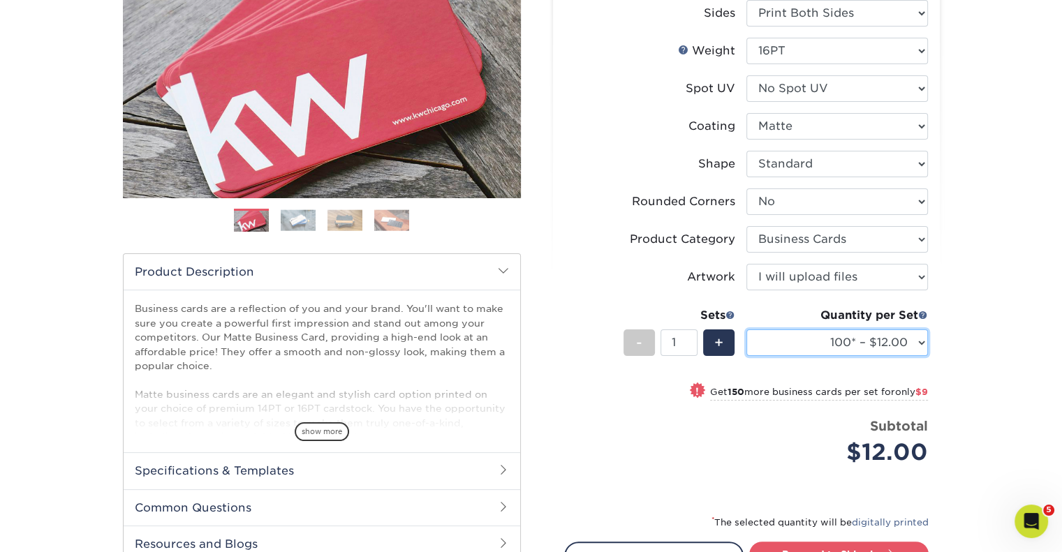
click at [803, 330] on select "100* – $12.00 250* – $21.00 500 – $42.00 1000 – $53.00 2500 – $95.00 5000 – $18…" at bounding box center [837, 343] width 182 height 27
select select "500 – $42.00"
click at [746, 330] on select "100* – $12.00 250* – $21.00 500 – $42.00 1000 – $53.00 2500 – $95.00 5000 – $18…" at bounding box center [837, 343] width 182 height 27
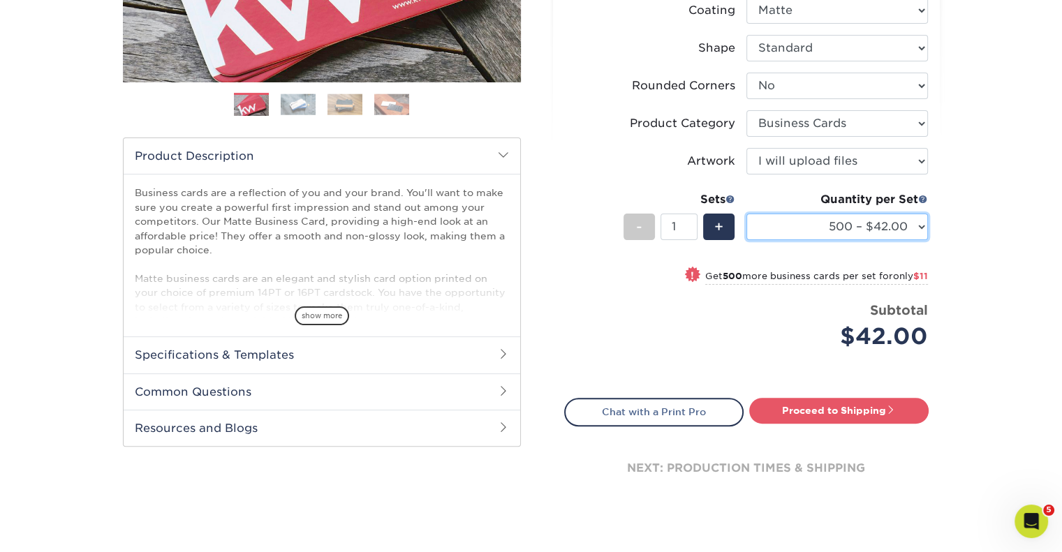
scroll to position [348, 0]
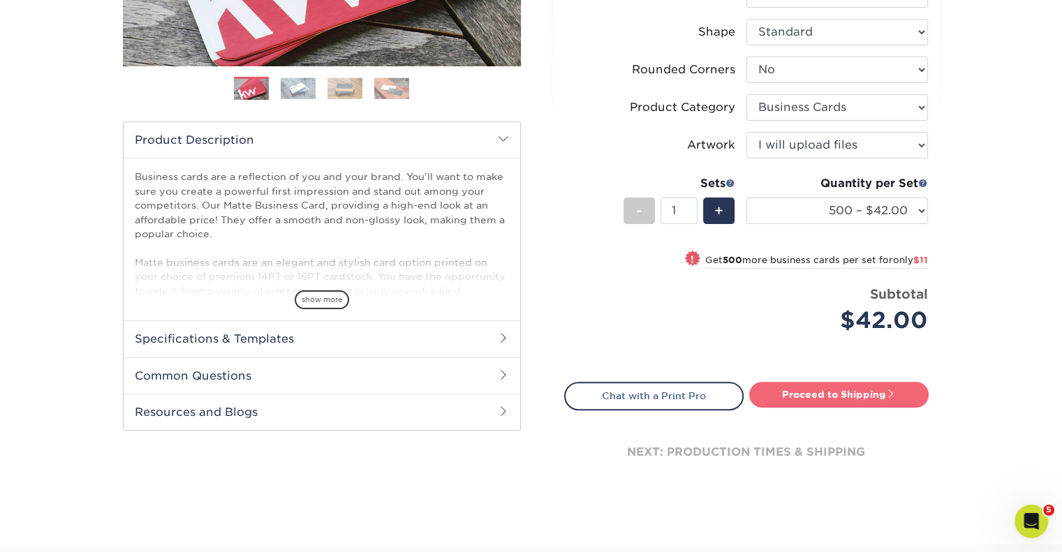
click at [824, 395] on link "Proceed to Shipping" at bounding box center [838, 394] width 179 height 25
type input "Set 1"
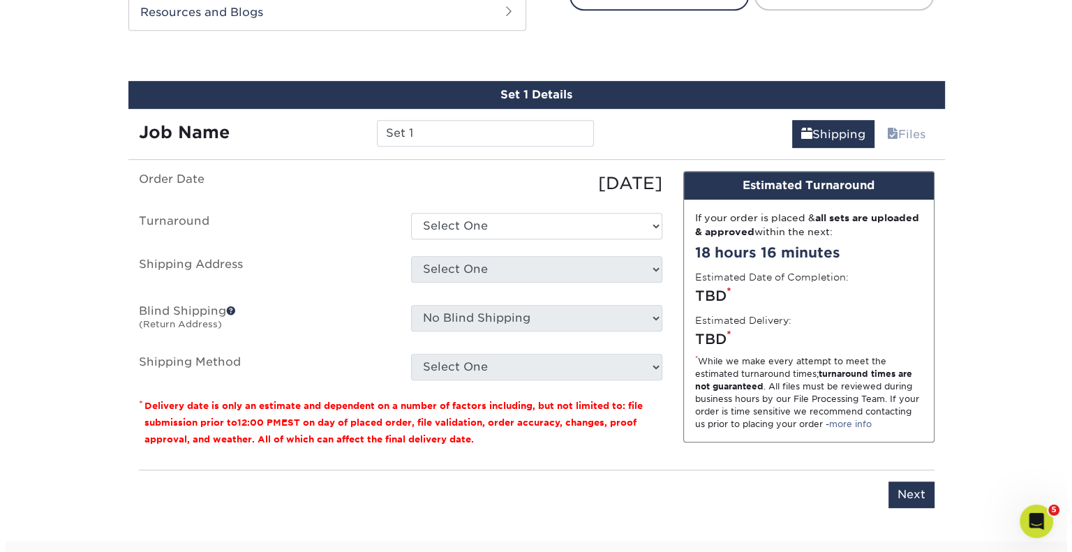
scroll to position [768, 0]
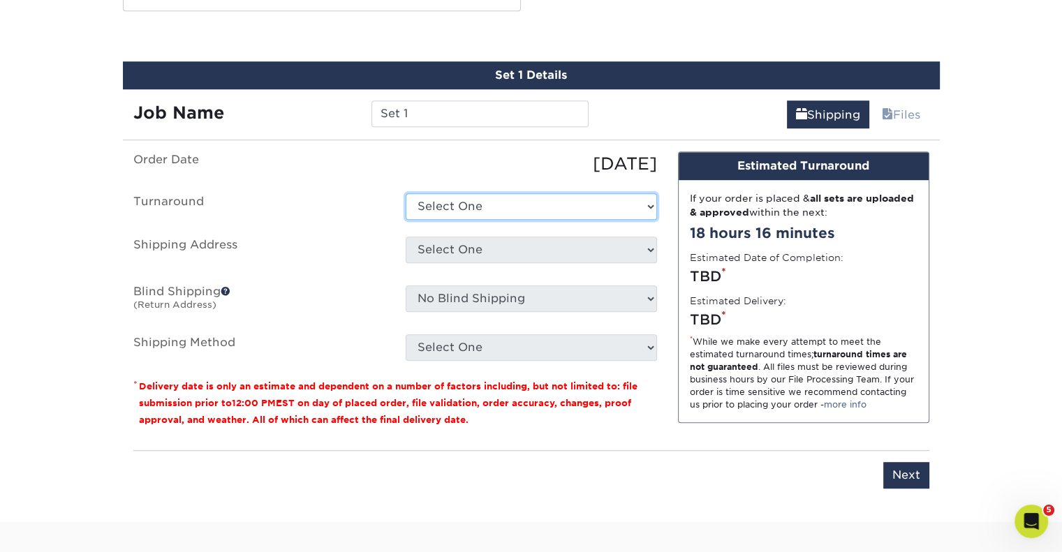
click at [452, 207] on select "Select One 2-4 Business Days 2 Day Next Business Day" at bounding box center [531, 206] width 251 height 27
select select "537feecc-bbf3-4c5a-82cb-a8dbf54f53c4"
click at [406, 193] on select "Select One 2-4 Business Days 2 Day Next Business Day" at bounding box center [531, 206] width 251 height 27
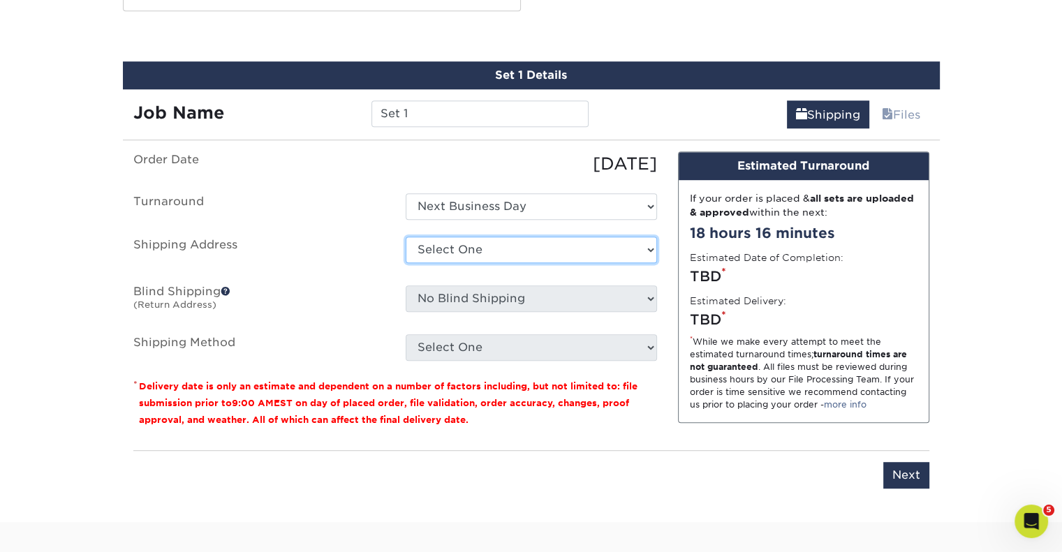
click at [443, 241] on select "Select One Alex Alvarez Home Ashley Barb Coughlin Home Betsy Bosnak Bill Santan…" at bounding box center [531, 250] width 251 height 27
select select "newaddress"
click at [406, 237] on select "Select One Alex Alvarez Home Ashley Barb Coughlin Home Betsy Bosnak Bill Santan…" at bounding box center [531, 250] width 251 height 27
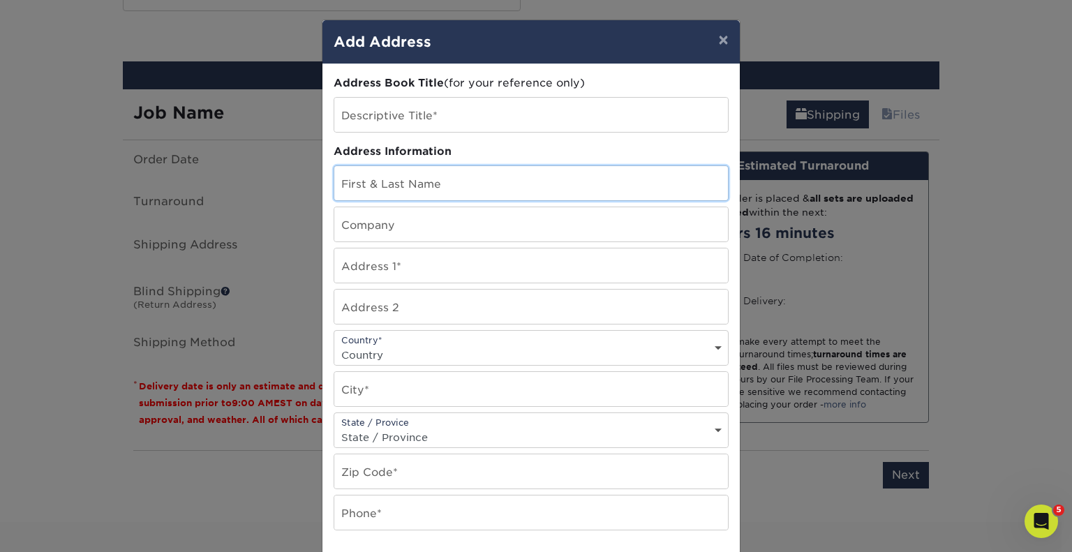
click at [363, 179] on input "text" at bounding box center [531, 183] width 394 height 34
type input "[PERSON_NAME]"
click at [383, 258] on input "text" at bounding box center [531, 266] width 394 height 34
paste input "[GEOGRAPHIC_DATA]"
type input "[GEOGRAPHIC_DATA]"
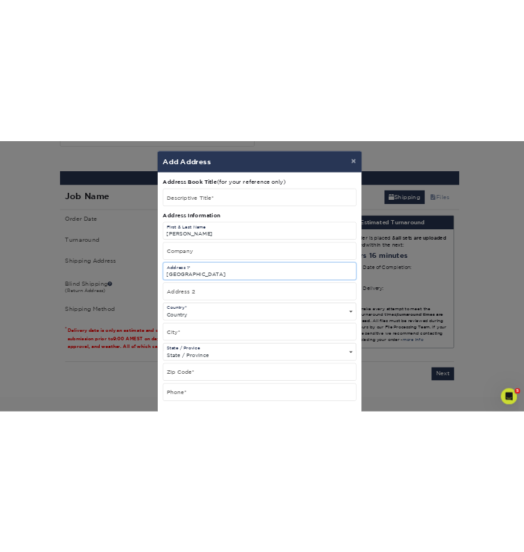
scroll to position [0, 0]
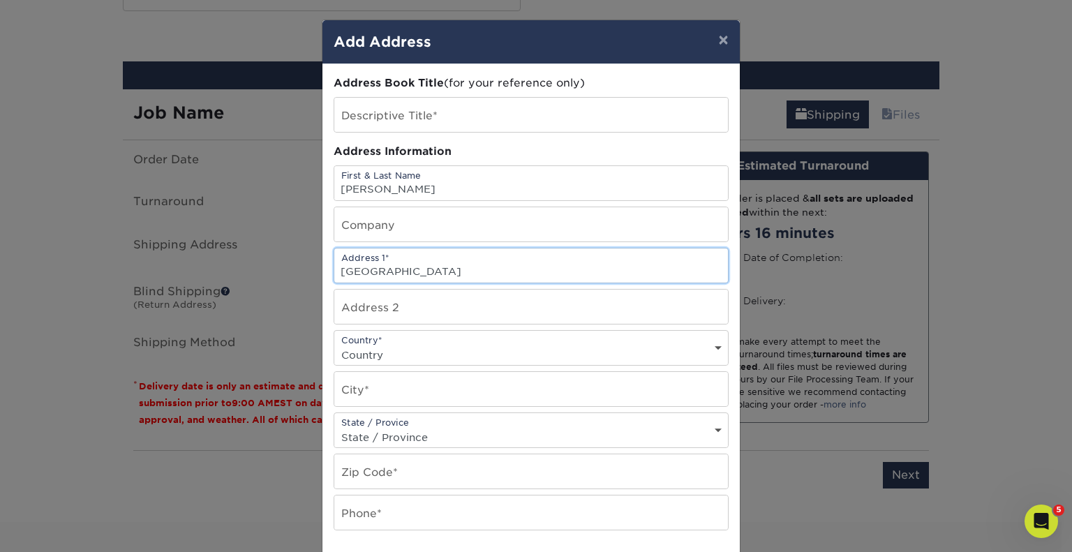
drag, startPoint x: 485, startPoint y: 270, endPoint x: 283, endPoint y: 281, distance: 201.4
click at [283, 281] on div "× Add Address Address Book Title (for your reference only) Descriptive Title* A…" at bounding box center [536, 276] width 1072 height 552
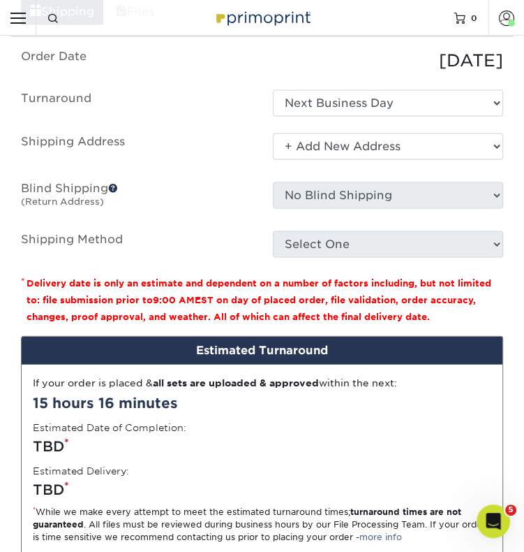
scroll to position [1383, 0]
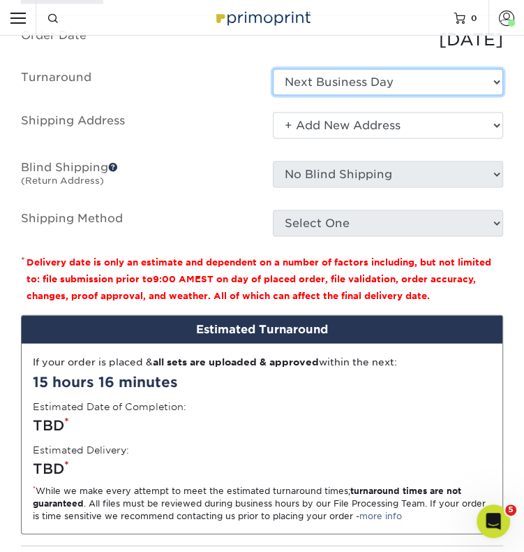
click at [346, 74] on select "Select One 2-4 Business Days 2 Day Next Business Day" at bounding box center [388, 82] width 231 height 27
click at [273, 69] on select "Select One 2-4 Business Days 2 Day Next Business Day" at bounding box center [388, 82] width 231 height 27
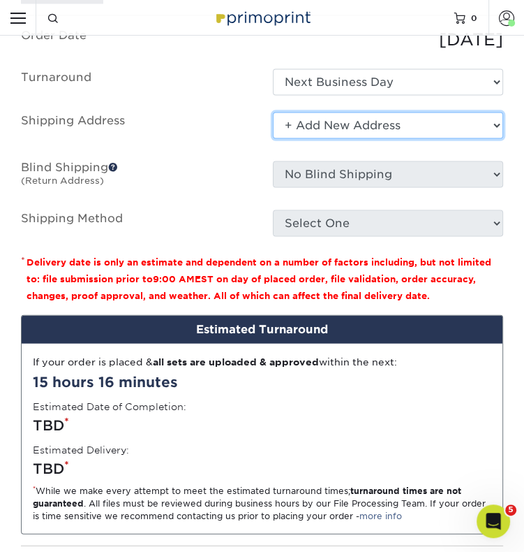
click at [302, 125] on select "Select One Alex Alvarez Home Ashley Barb Coughlin Home Betsy Bosnak Bill Santan…" at bounding box center [388, 125] width 231 height 27
click at [273, 112] on select "Select One Alex Alvarez Home Ashley Barb Coughlin Home Betsy Bosnak Bill Santan…" at bounding box center [388, 125] width 231 height 27
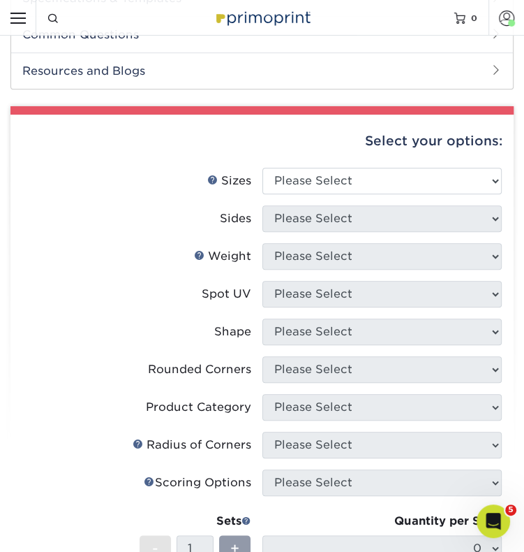
scroll to position [471, 0]
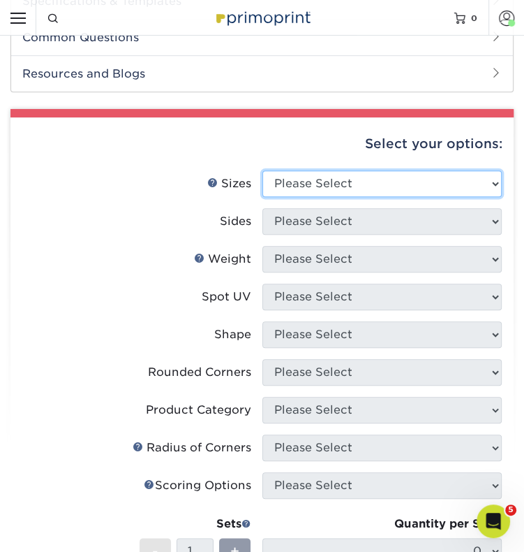
click at [448, 176] on select "Please Select 1.5" x 3.5" - Mini 1.75" x 3.5" - Mini 2" x 2" - Square 2" x 3" -…" at bounding box center [383, 183] width 240 height 27
select select "2.00x3.50"
click at [263, 170] on select "Please Select 1.5" x 3.5" - Mini 1.75" x 3.5" - Mini 2" x 2" - Square 2" x 3" -…" at bounding box center [383, 183] width 240 height 27
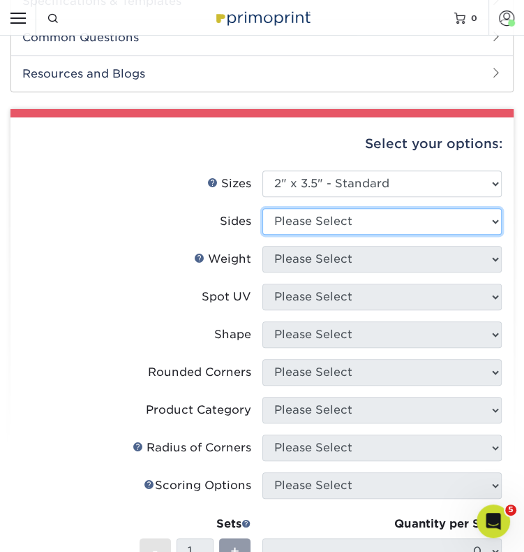
click at [318, 223] on select "Please Select Print Both Sides Print Front Only" at bounding box center [383, 221] width 240 height 27
select select "13abbda7-1d64-4f25-8bb2-c179b224825d"
click at [263, 208] on select "Please Select Print Both Sides Print Front Only" at bounding box center [383, 221] width 240 height 27
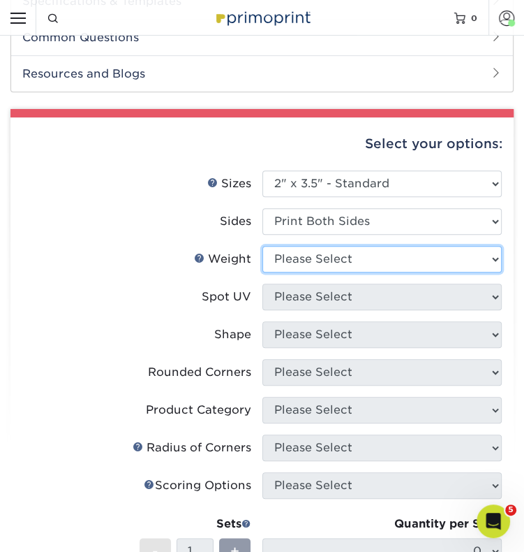
click at [300, 256] on select "Please Select 16PT 14PT" at bounding box center [383, 259] width 240 height 27
select select "16PT"
click at [263, 246] on select "Please Select 16PT 14PT" at bounding box center [383, 259] width 240 height 27
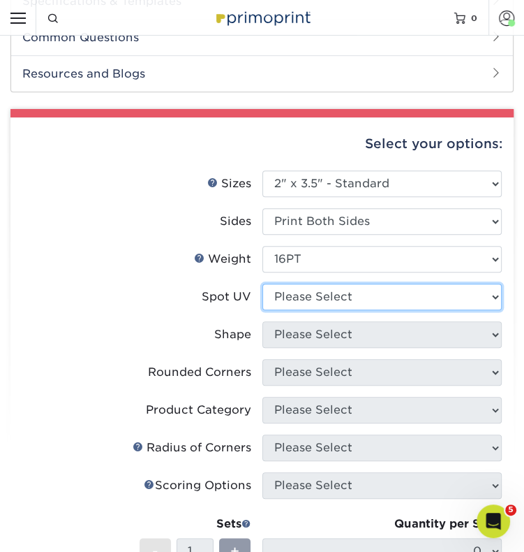
click at [299, 297] on select "Please Select No Spot UV Front and Back (Both Sides) Front Only Back Only" at bounding box center [383, 296] width 240 height 27
select select "3"
click at [263, 283] on select "Please Select No Spot UV Front and Back (Both Sides) Front Only Back Only" at bounding box center [383, 296] width 240 height 27
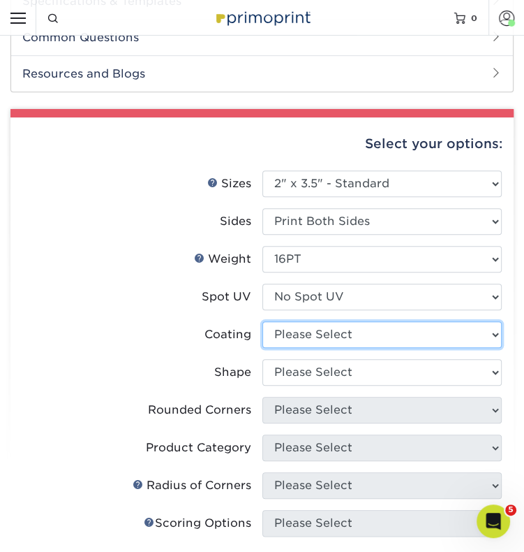
click at [298, 335] on select at bounding box center [383, 334] width 240 height 27
select select "121bb7b5-3b4d-429f-bd8d-bbf80e953313"
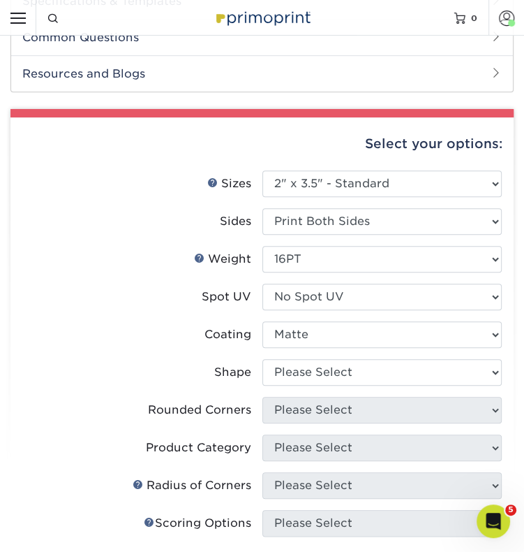
click at [263, 321] on select at bounding box center [383, 334] width 240 height 27
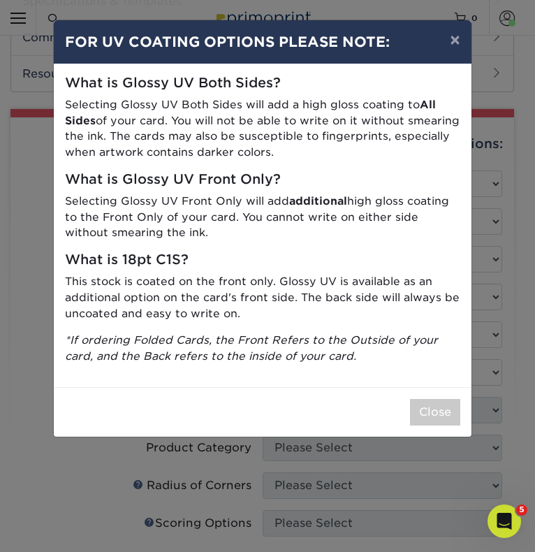
click at [303, 370] on div "What is Glossy UV Both Sides? Selecting Glossy UV Both Sides will add a high gl…" at bounding box center [263, 225] width 418 height 323
click at [445, 408] on button "Close" at bounding box center [435, 412] width 50 height 27
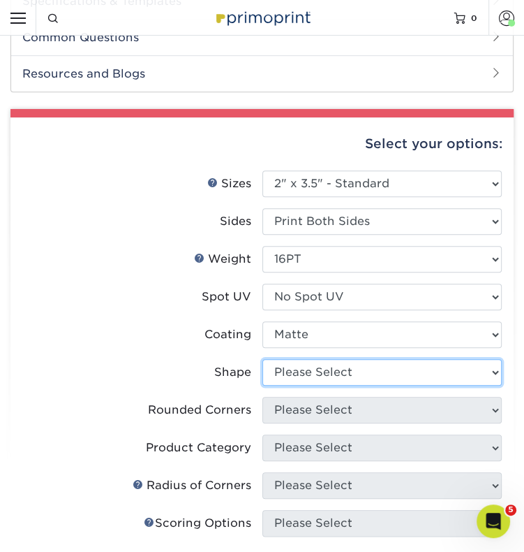
click at [347, 375] on select "Please Select Standard Oval" at bounding box center [383, 372] width 240 height 27
select select "standard"
click at [263, 359] on select "Please Select Standard Oval" at bounding box center [383, 372] width 240 height 27
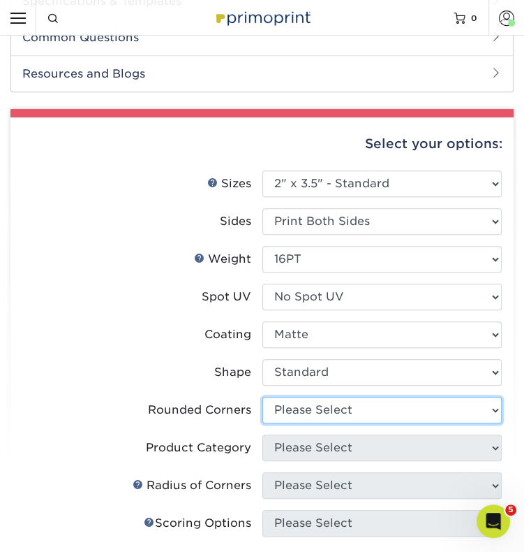
click at [313, 410] on select "Please Select Yes - Round 2 Corners Yes - Round 4 Corners No" at bounding box center [383, 410] width 240 height 27
select select "0"
click at [263, 397] on select "Please Select Yes - Round 2 Corners Yes - Round 4 Corners No" at bounding box center [383, 410] width 240 height 27
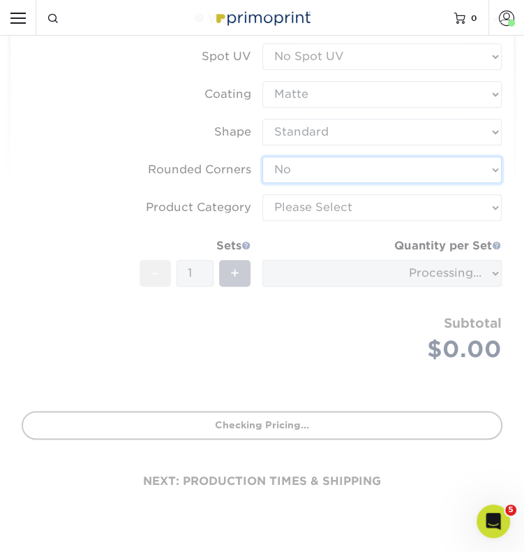
scroll to position [716, 0]
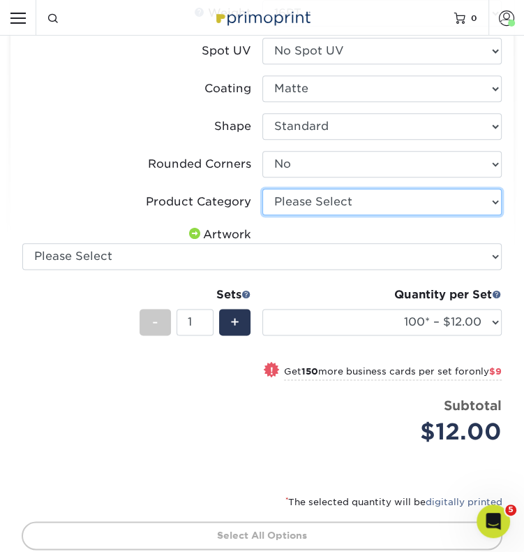
click at [364, 207] on select "Please Select Business Cards" at bounding box center [383, 202] width 240 height 27
select select "3b5148f1-0588-4f88-a218-97bcfdce65c1"
click at [263, 189] on select "Please Select Business Cards" at bounding box center [383, 202] width 240 height 27
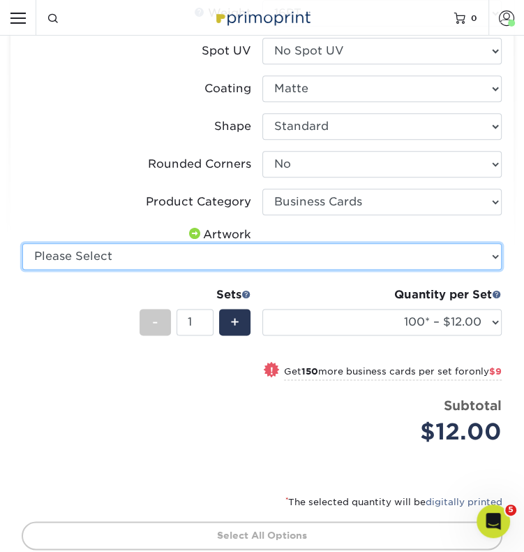
click at [307, 255] on select "Please Select I will upload files I need a design - $100" at bounding box center [262, 256] width 480 height 27
select select "upload"
click at [22, 243] on select "Please Select I will upload files I need a design - $100" at bounding box center [262, 256] width 480 height 27
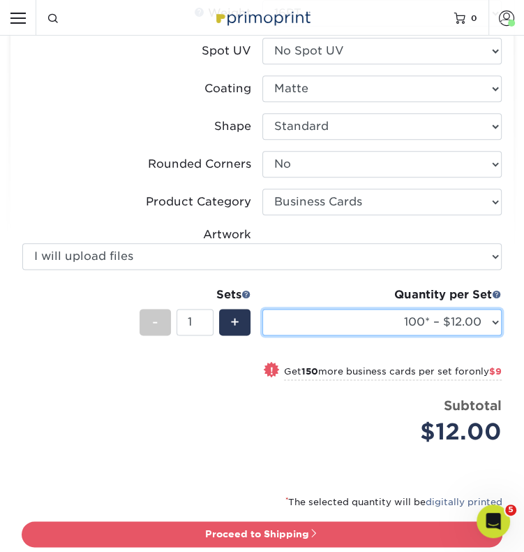
click at [378, 317] on select "100* – $12.00 250* – $21.00 500 – $42.00 1000 – $53.00 2500 – $95.00 5000 – $18…" at bounding box center [383, 322] width 240 height 27
select select "500 – $42.00"
click at [263, 309] on select "100* – $12.00 250* – $21.00 500 – $42.00 1000 – $53.00 2500 – $95.00 5000 – $18…" at bounding box center [383, 322] width 240 height 27
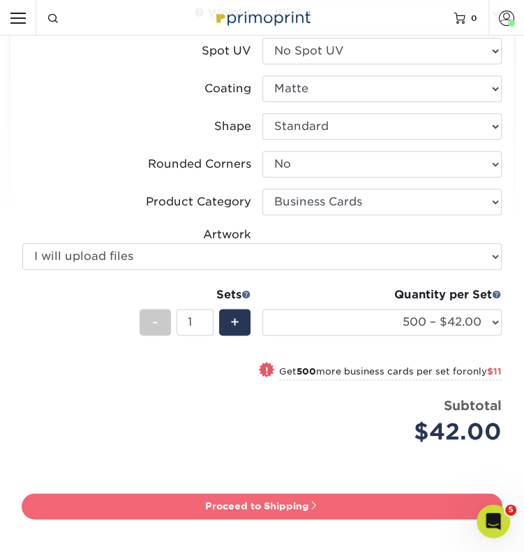
click at [281, 503] on link "Proceed to Shipping" at bounding box center [262, 505] width 481 height 25
type input "Set 1"
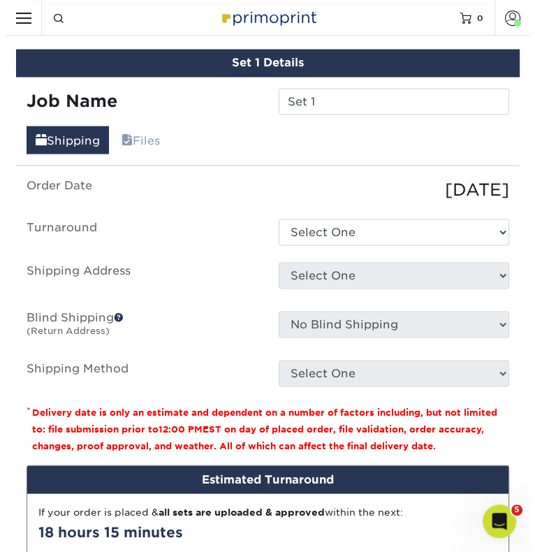
scroll to position [1243, 0]
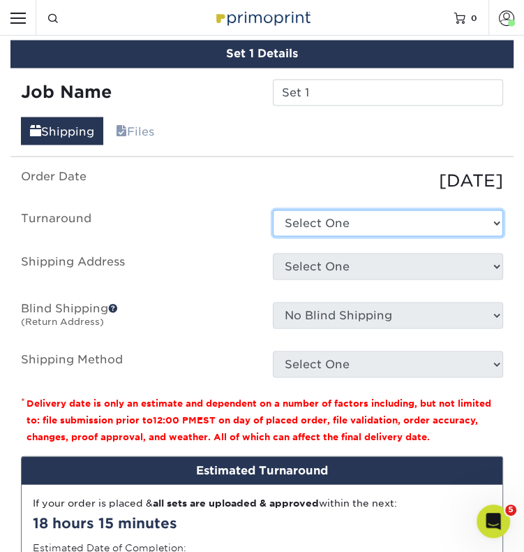
click at [349, 216] on select "Select One 2-4 Business Days 2 Day Next Business Day" at bounding box center [388, 222] width 231 height 27
select select "537feecc-bbf3-4c5a-82cb-a8dbf54f53c4"
click at [273, 209] on select "Select One 2-4 Business Days 2 Day Next Business Day" at bounding box center [388, 222] width 231 height 27
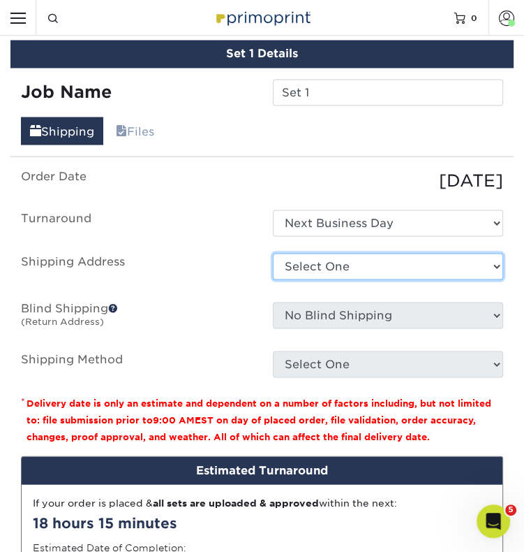
click at [292, 263] on select "Select One Alex Alvarez Home Ashley Barb Coughlin Home Betsy Bosnak Bill Santan…" at bounding box center [388, 266] width 231 height 27
select select "newaddress"
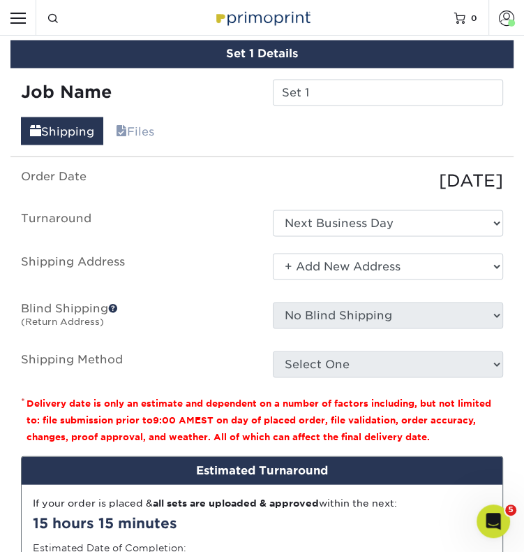
click at [273, 253] on select "Select One Alex Alvarez Home Ashley Barb Coughlin Home Betsy Bosnak Bill Santan…" at bounding box center [388, 266] width 231 height 27
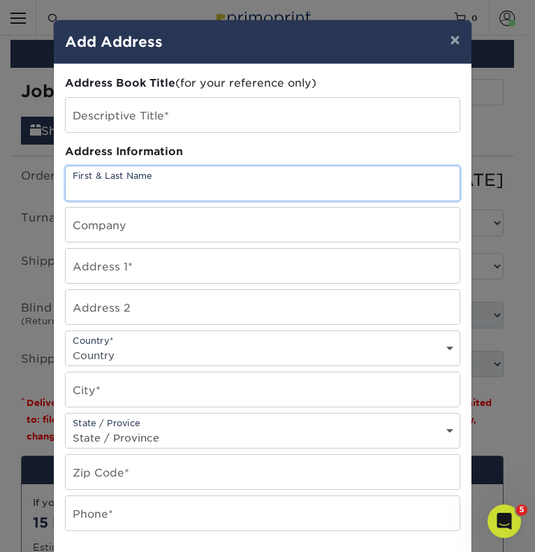
click at [127, 191] on input "text" at bounding box center [263, 183] width 394 height 34
type input "V"
type input "Brian Clark"
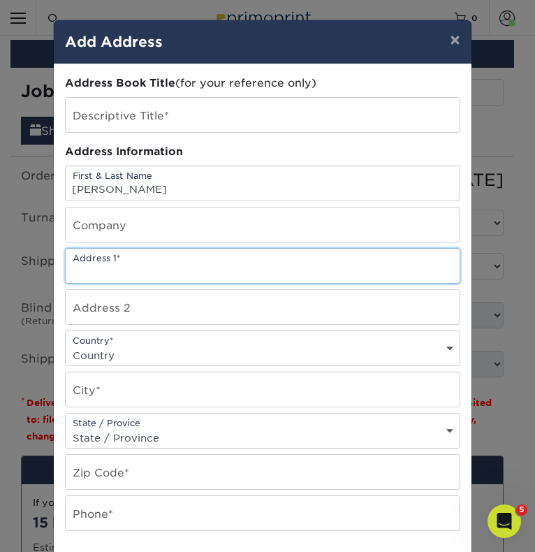
click at [105, 263] on input "text" at bounding box center [263, 266] width 394 height 34
type input "5621 Lavon Drive"
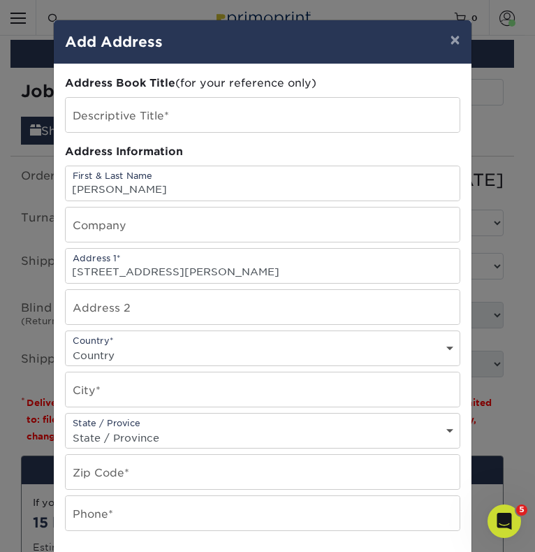
click at [90, 345] on select "Country United States Canada ----------------------------- Afghanistan Albania …" at bounding box center [263, 355] width 394 height 20
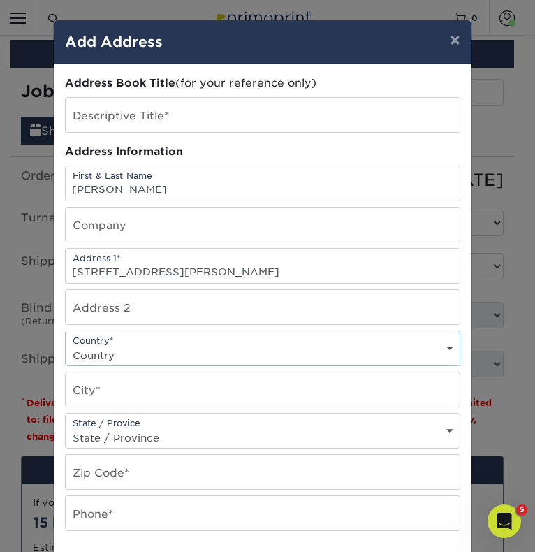
select select "US"
click at [66, 345] on select "Country United States Canada ----------------------------- Afghanistan Albania …" at bounding box center [263, 355] width 394 height 20
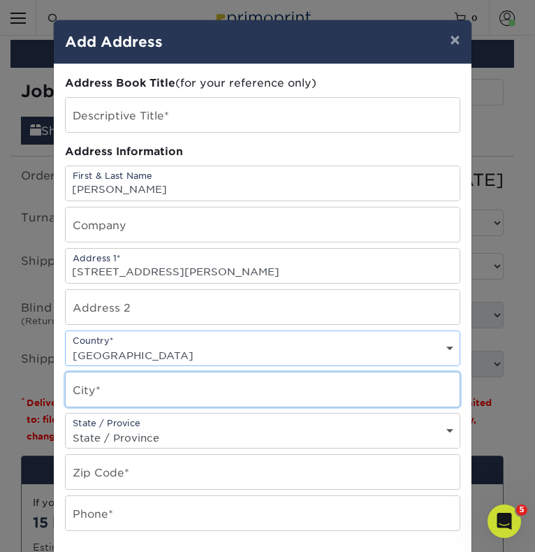
click at [133, 388] on input "text" at bounding box center [263, 389] width 394 height 34
type input "Flower Mound"
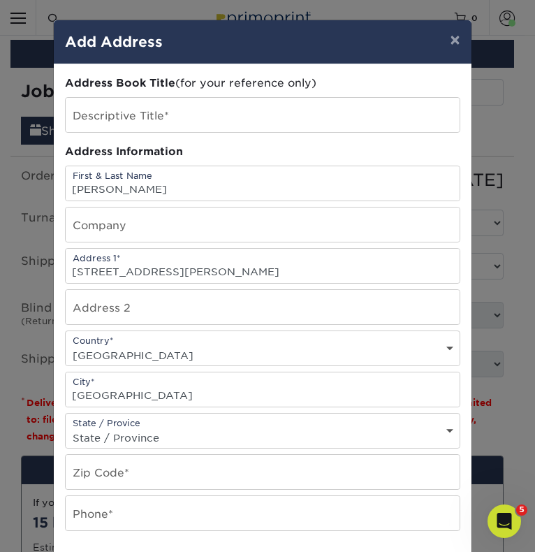
click at [142, 428] on select "State / Province Alabama Alaska Arizona Arkansas California Colorado Connecticu…" at bounding box center [263, 437] width 394 height 20
select select "TX"
click at [66, 427] on select "State / Province Alabama Alaska Arizona Arkansas California Colorado Connecticu…" at bounding box center [263, 437] width 394 height 20
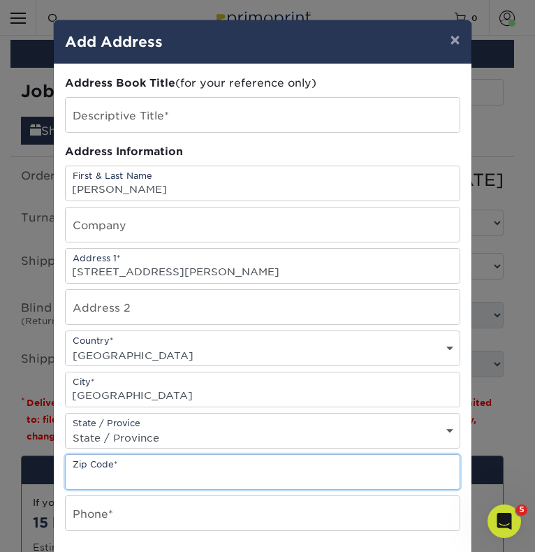
click at [101, 464] on input "text" at bounding box center [263, 472] width 394 height 34
type input "75028"
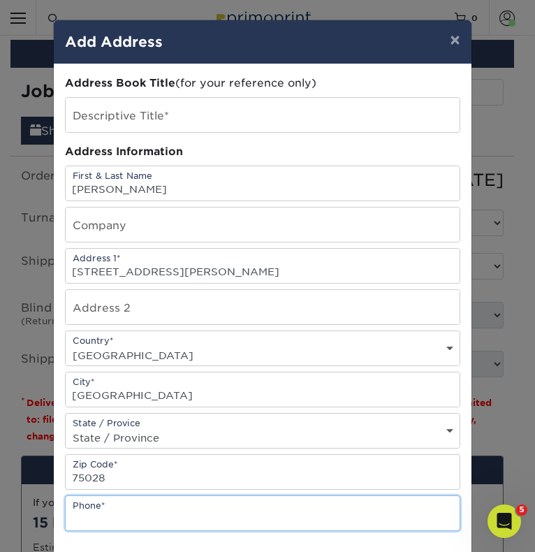
click at [112, 502] on input "text" at bounding box center [263, 513] width 394 height 34
type input "9788862802"
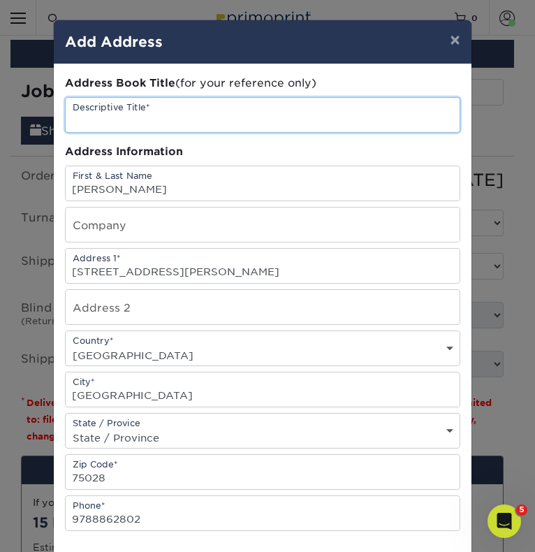
click at [184, 112] on input "text" at bounding box center [263, 115] width 394 height 34
type input "Brian Clark - NEW"
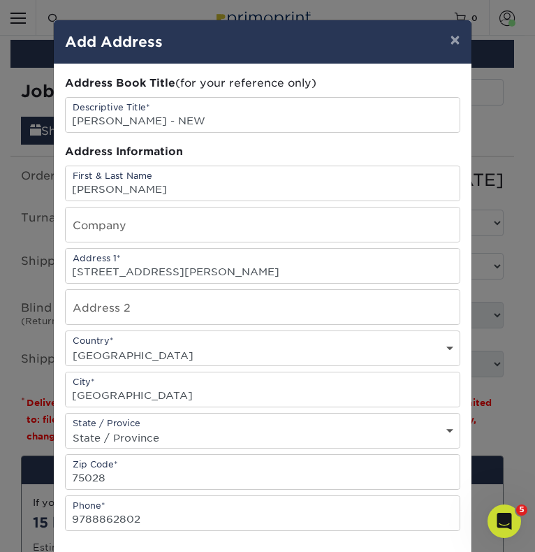
click at [454, 432] on div "State / Provice State / Province Alabama Alaska Arizona Arkansas California Col…" at bounding box center [262, 431] width 395 height 36
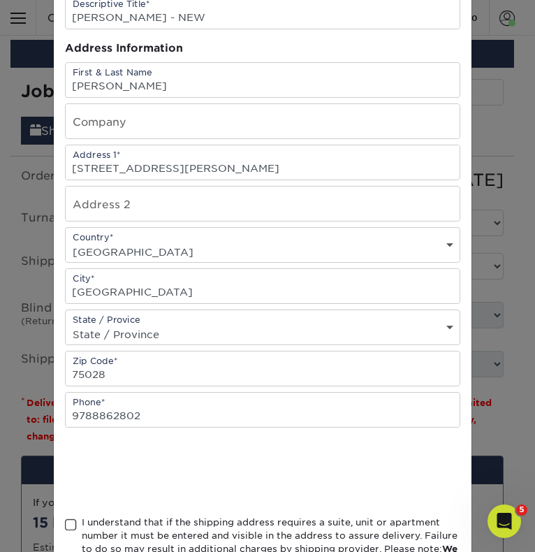
scroll to position [114, 0]
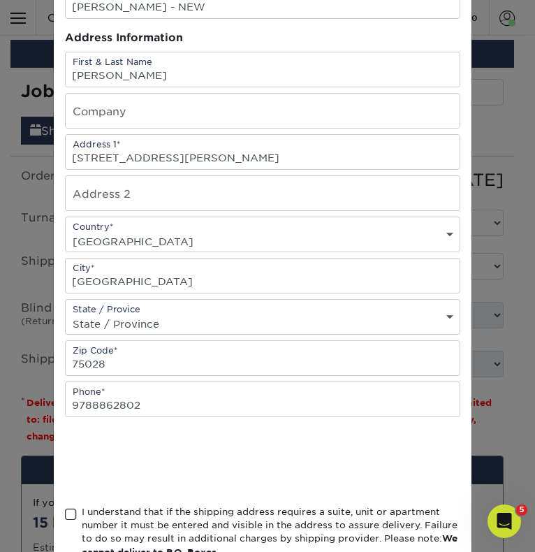
click at [65, 508] on span at bounding box center [71, 514] width 12 height 13
click at [0, 0] on input "I understand that if the shipping address requires a suite, unit or apartment n…" at bounding box center [0, 0] width 0 height 0
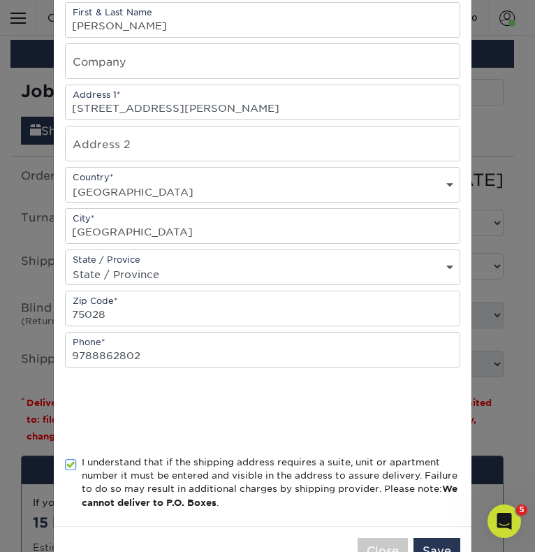
scroll to position [204, 0]
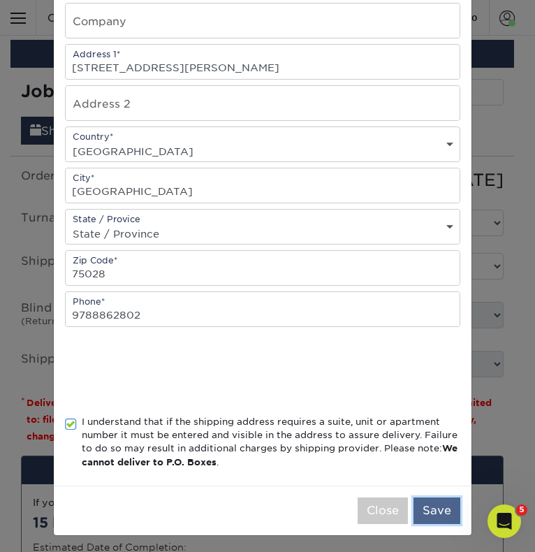
click at [427, 504] on button "Save" at bounding box center [436, 510] width 47 height 27
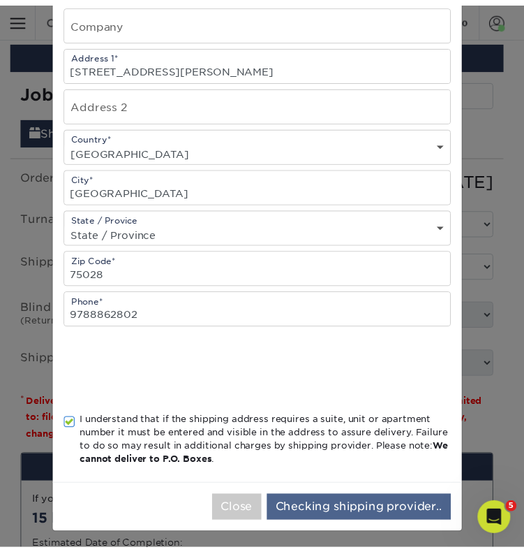
scroll to position [0, 0]
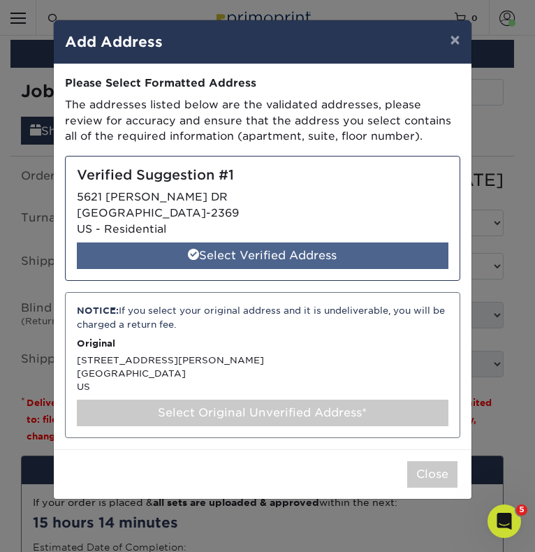
click at [311, 249] on div "Select Verified Address" at bounding box center [262, 255] width 371 height 27
select select "285668"
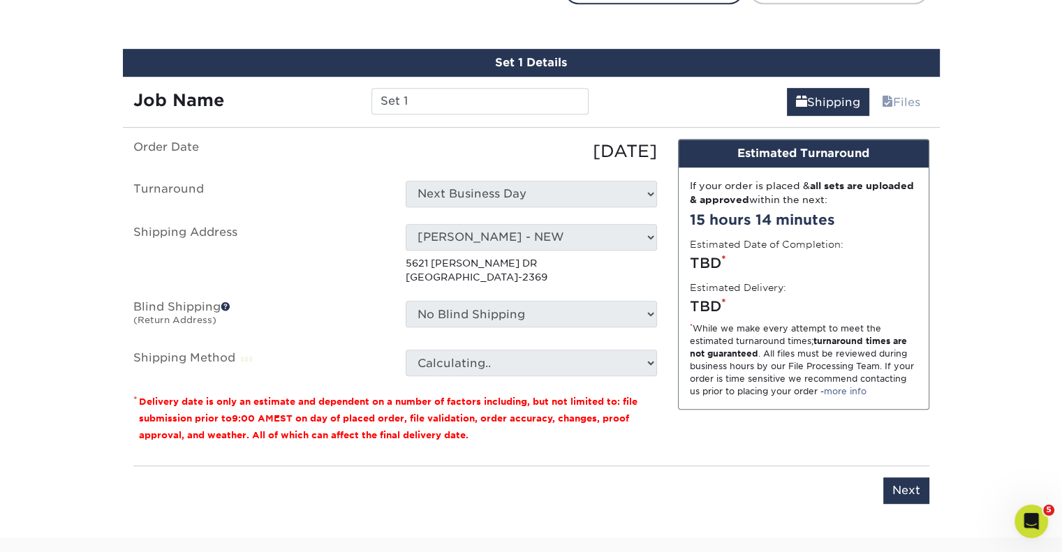
scroll to position [748, 0]
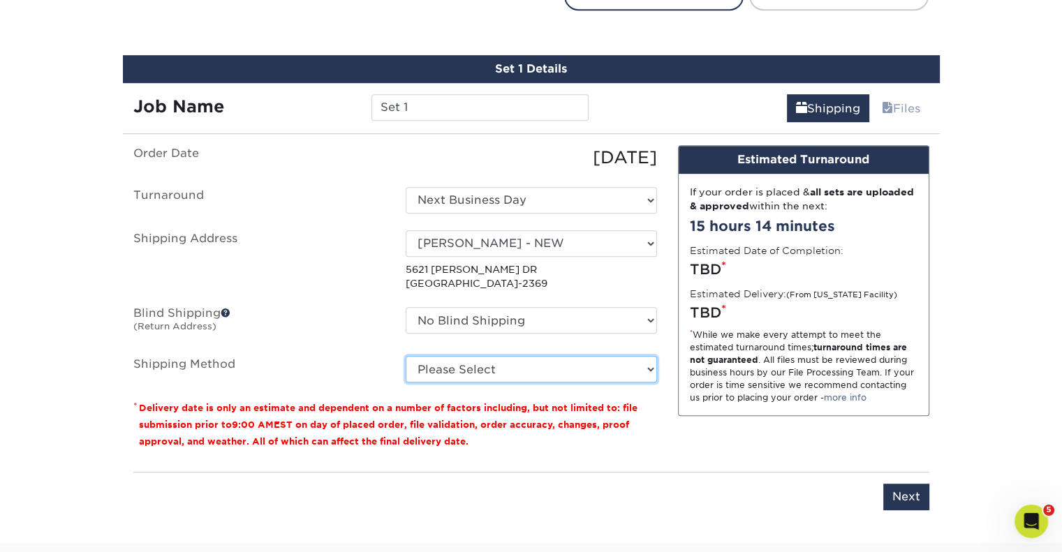
click at [524, 371] on select "Please Select Ground Shipping (+$8.96) 3 Day Shipping Service (+$20.04) 2 Day A…" at bounding box center [531, 369] width 251 height 27
select select "03"
click at [406, 356] on select "Please Select Ground Shipping (+$8.96) 3 Day Shipping Service (+$20.04) 2 Day A…" at bounding box center [531, 369] width 251 height 27
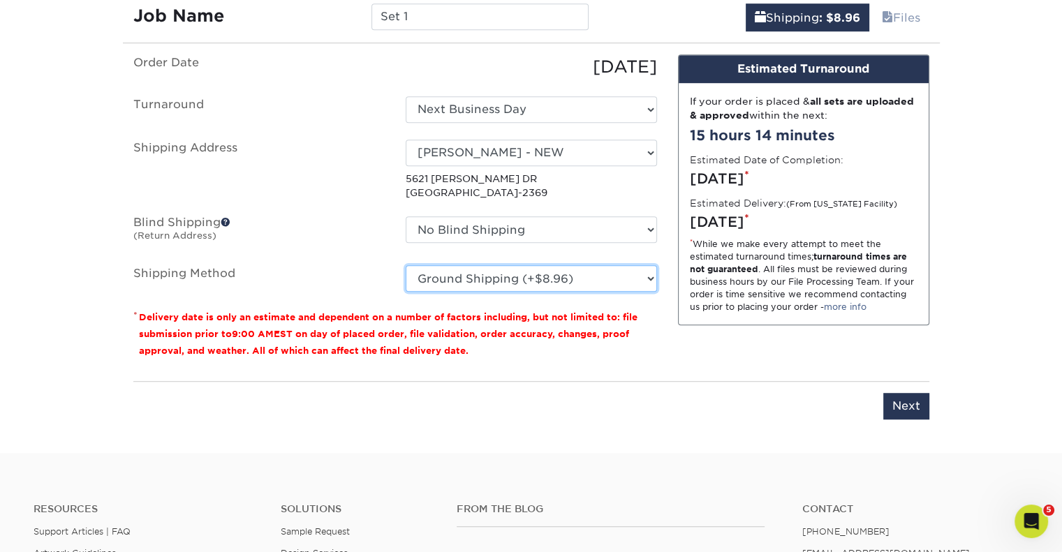
scroll to position [841, 0]
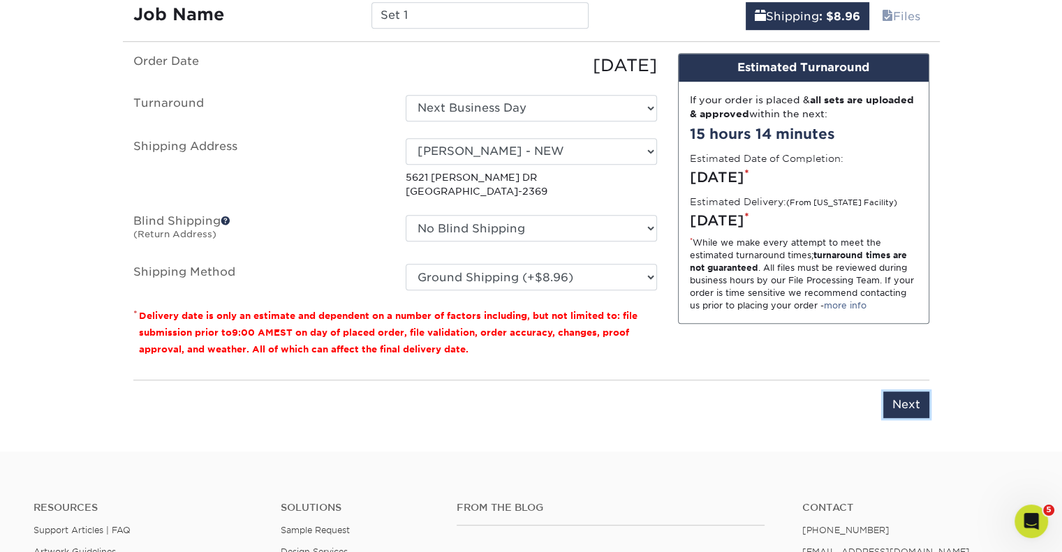
click at [524, 392] on input "Next" at bounding box center [906, 405] width 46 height 27
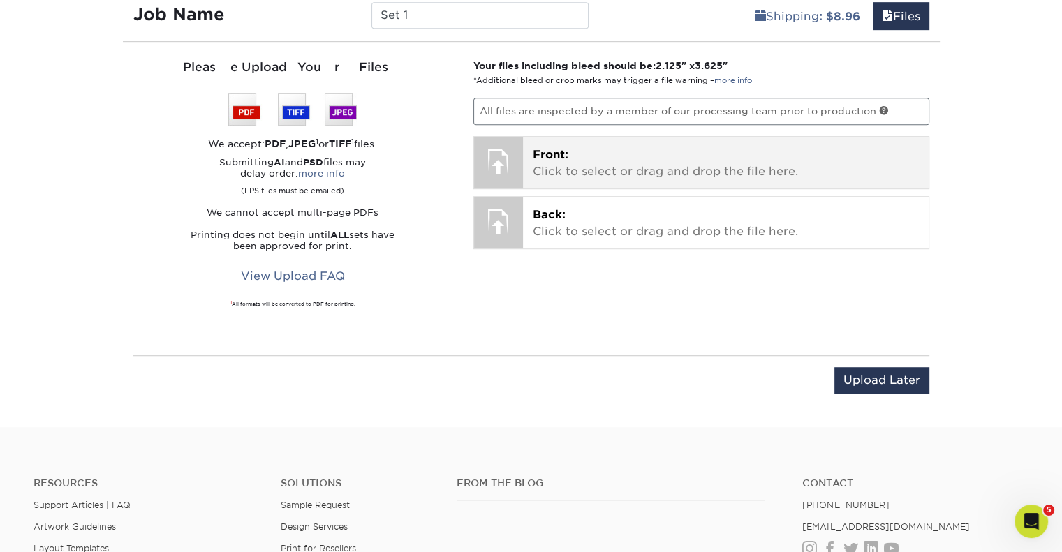
click at [498, 151] on div at bounding box center [498, 161] width 49 height 49
click at [524, 147] on p "Front: Click to select or drag and drop the file here." at bounding box center [726, 164] width 386 height 34
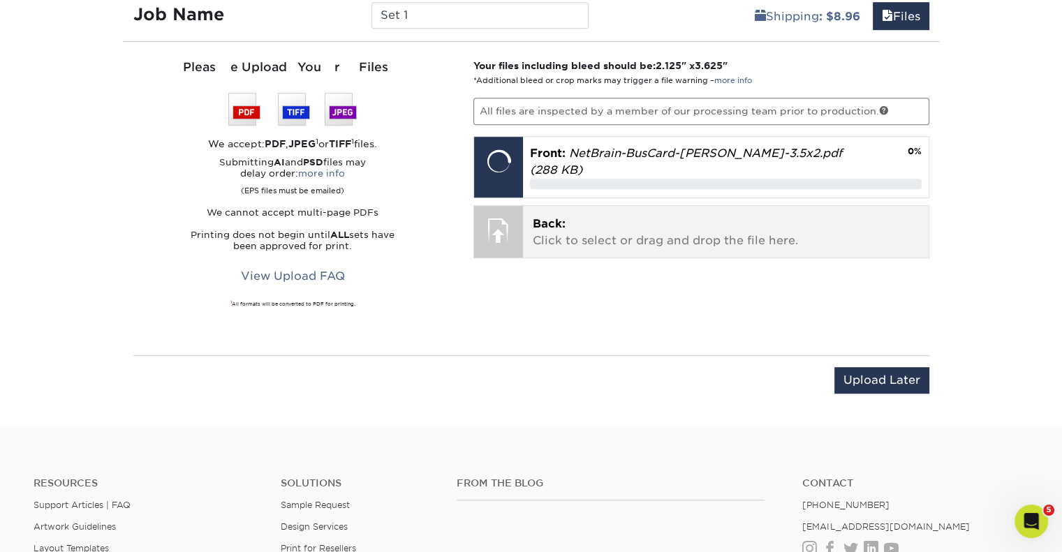
click at [524, 224] on p "Back: Click to select or drag and drop the file here." at bounding box center [726, 233] width 386 height 34
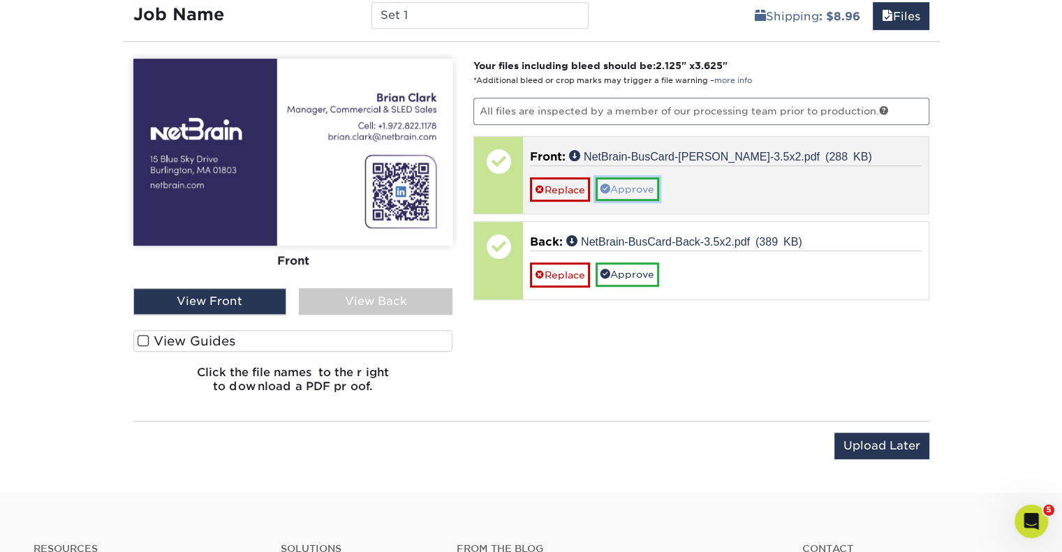
click at [524, 186] on link "Approve" at bounding box center [628, 189] width 64 height 24
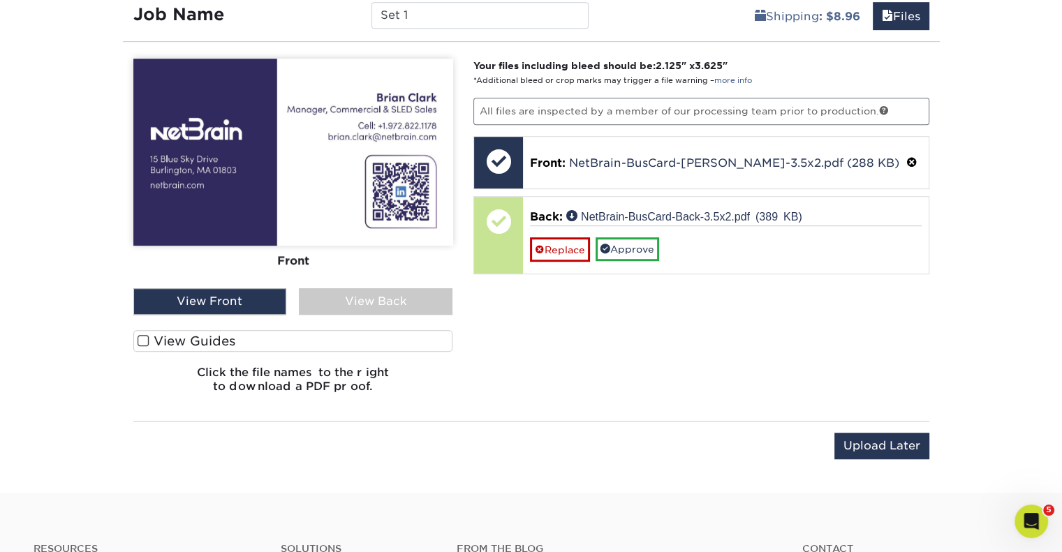
click at [399, 296] on div "View Back" at bounding box center [376, 301] width 154 height 27
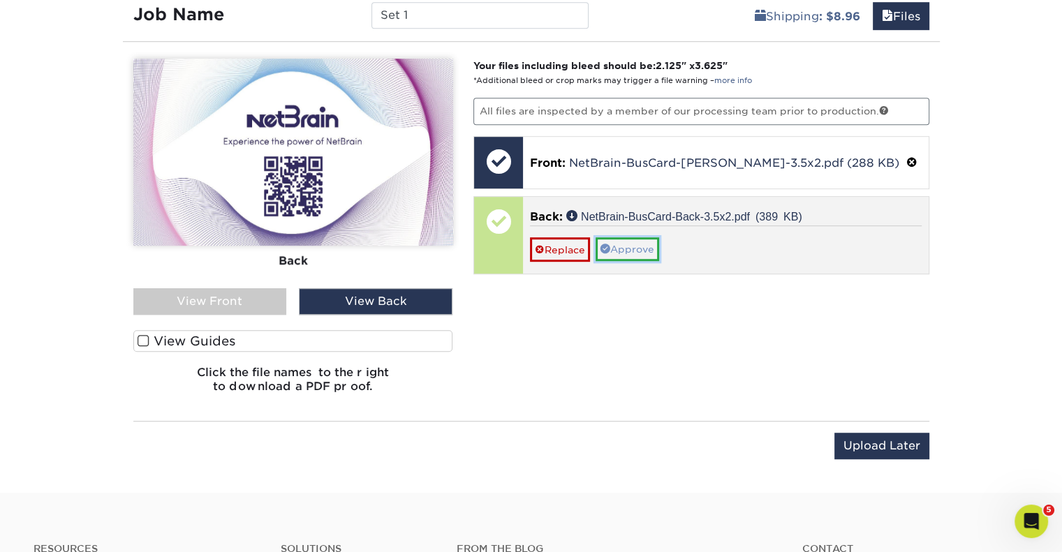
click at [524, 244] on link "Approve" at bounding box center [628, 249] width 64 height 24
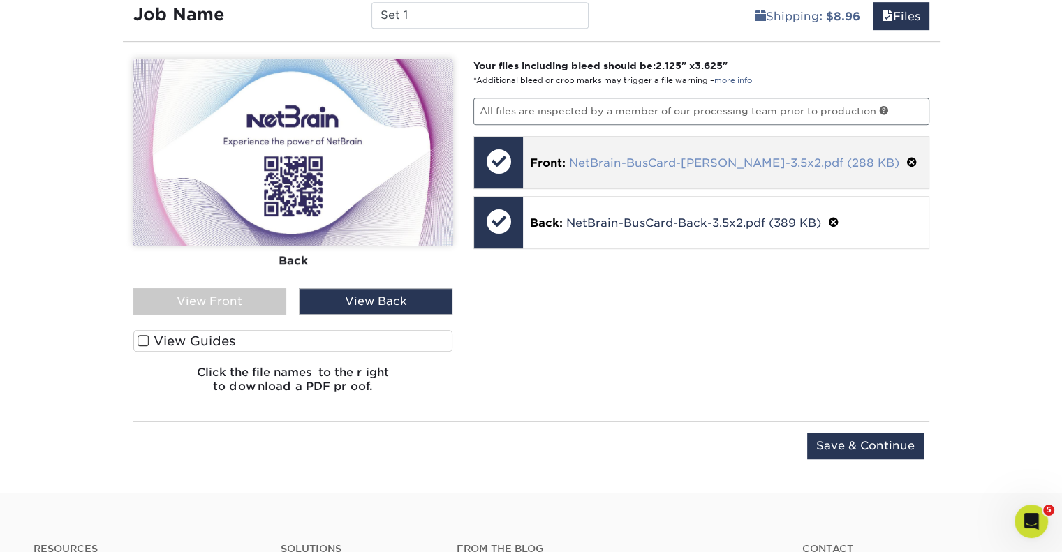
click at [524, 156] on link "NetBrain-BusCard-Brian-Clark-3.5x2.pdf (288 KB)" at bounding box center [734, 162] width 330 height 13
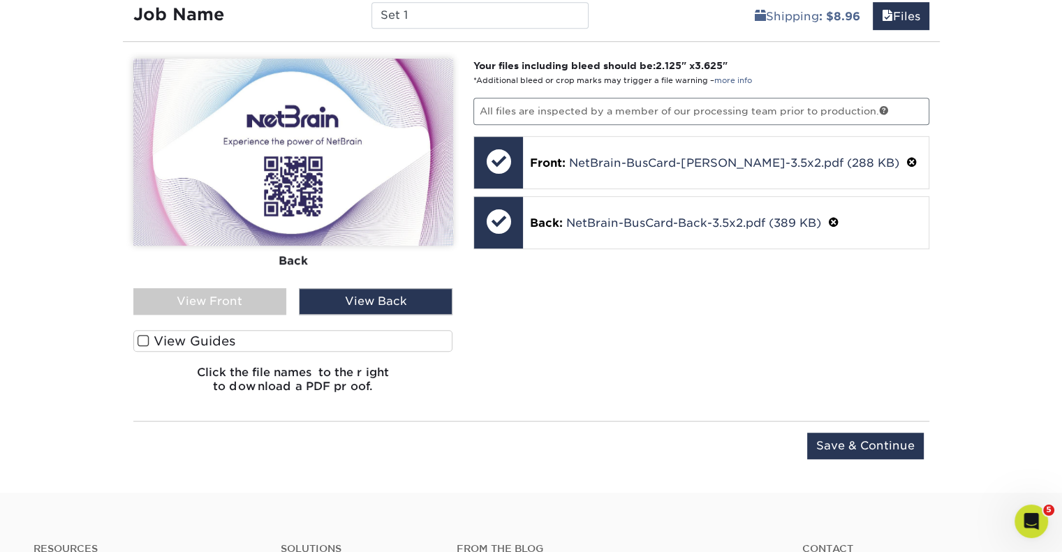
click at [208, 302] on div "View Front" at bounding box center [210, 301] width 154 height 27
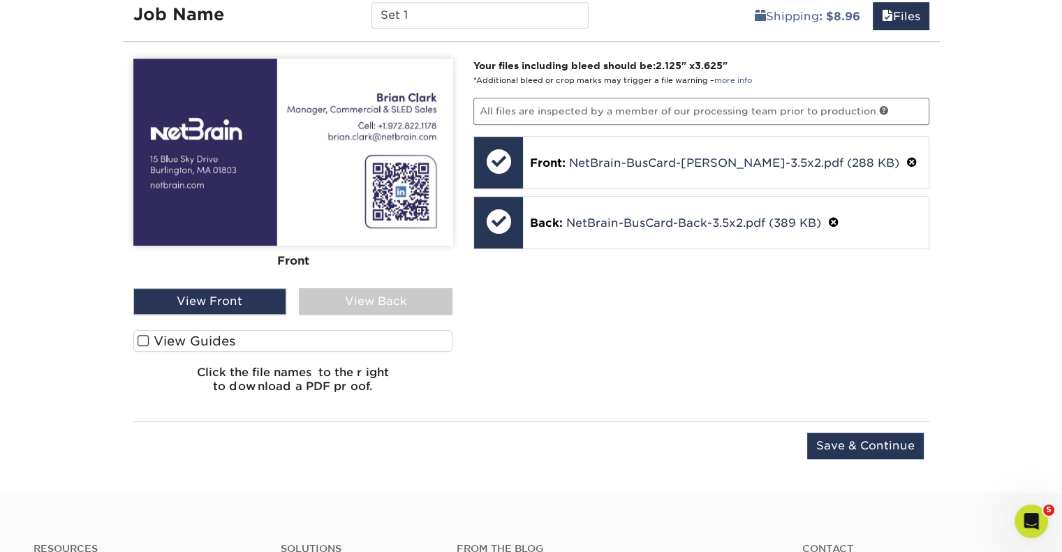
click at [142, 336] on span at bounding box center [144, 340] width 12 height 13
click at [0, 0] on input "View Guides" at bounding box center [0, 0] width 0 height 0
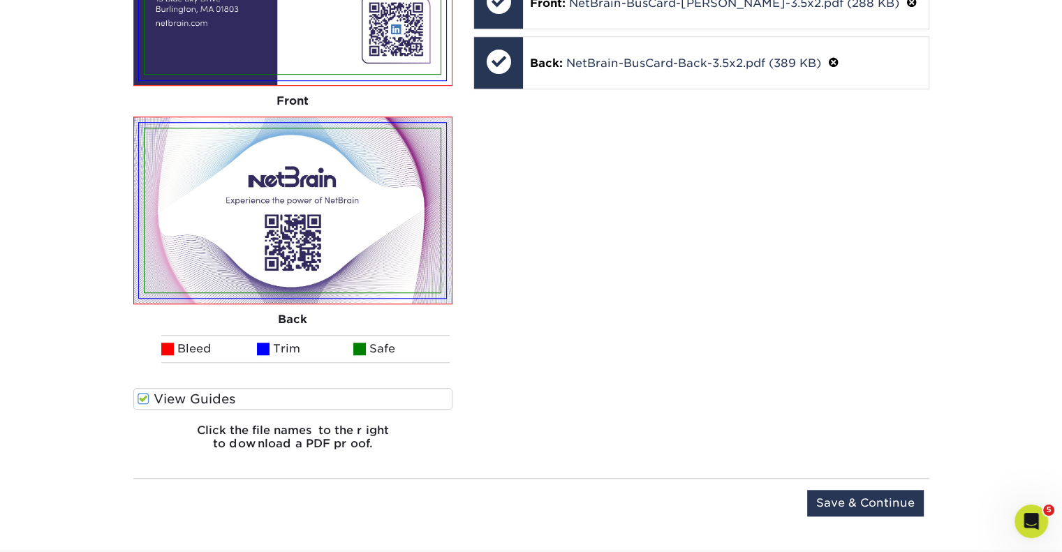
scroll to position [1051, 0]
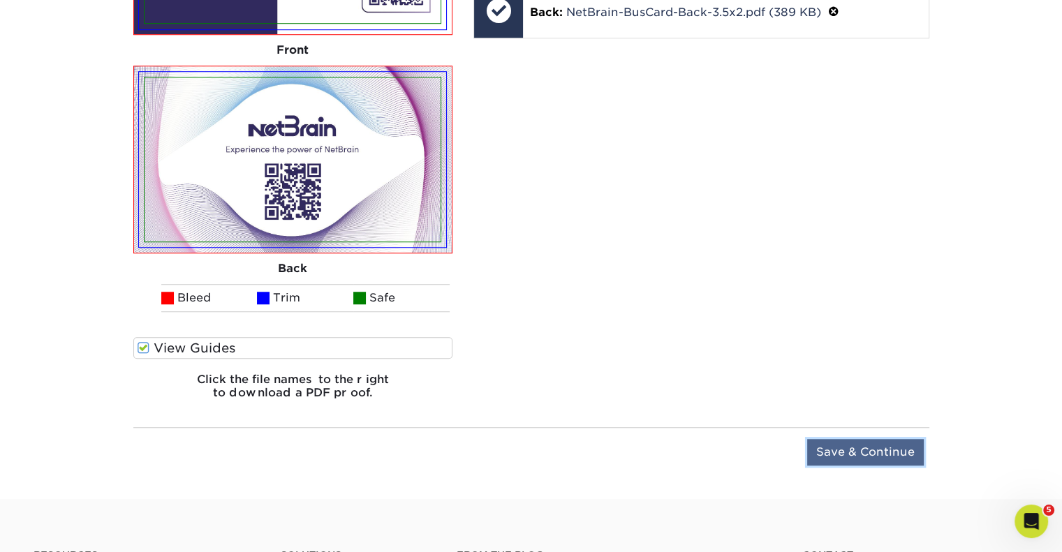
click at [524, 448] on input "Save & Continue" at bounding box center [865, 452] width 117 height 27
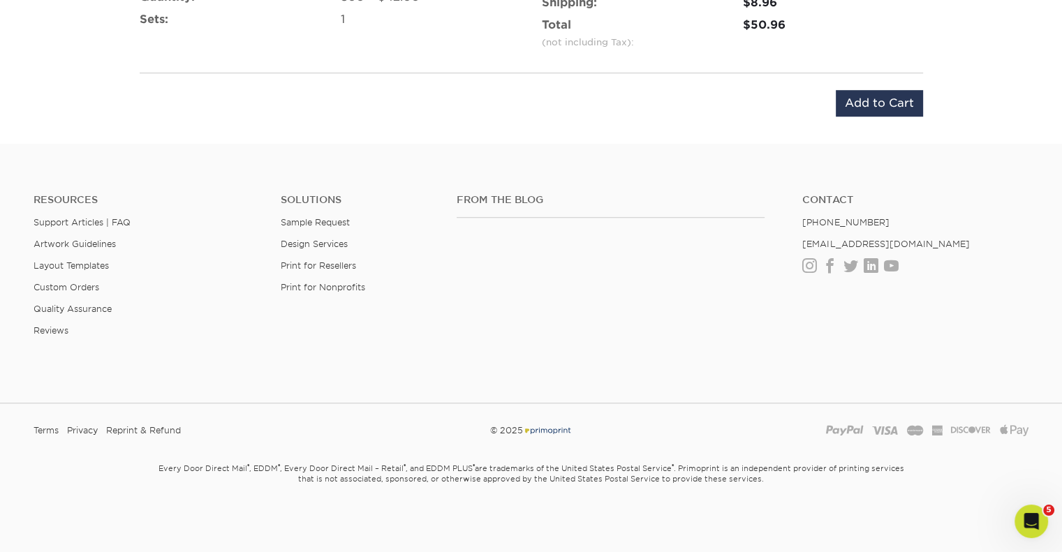
scroll to position [993, 0]
click at [524, 86] on input "Add to Cart" at bounding box center [879, 99] width 87 height 27
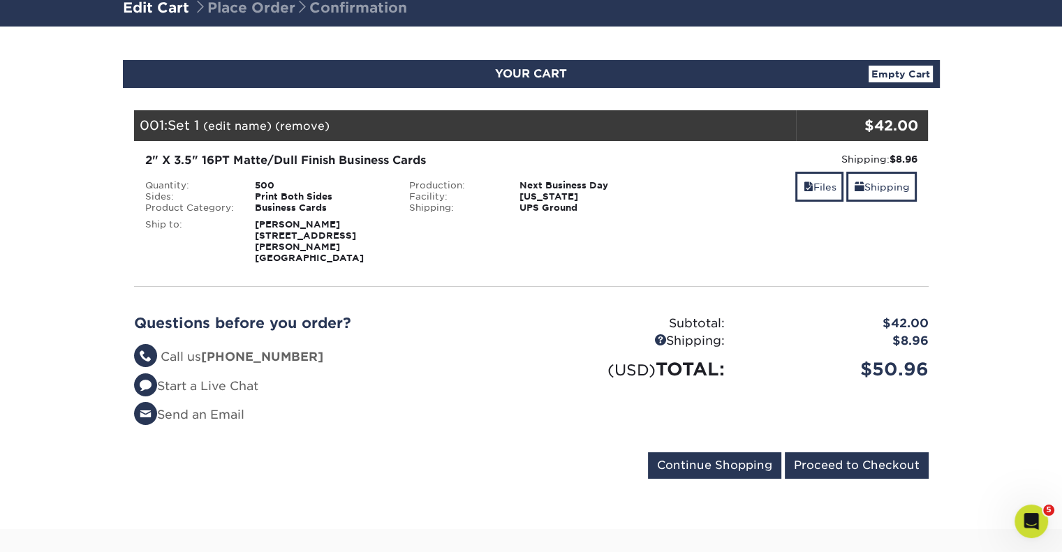
scroll to position [110, 0]
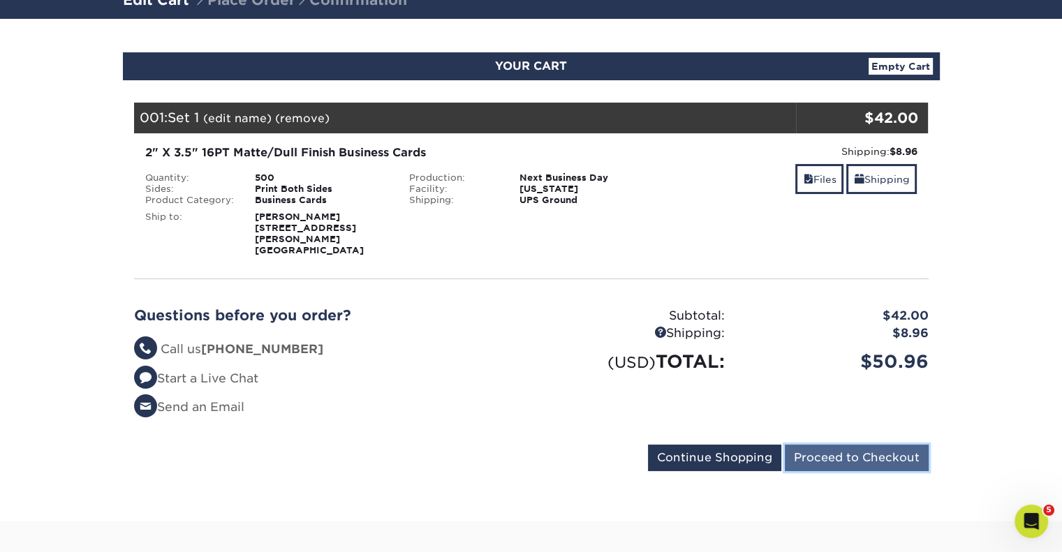
click at [861, 445] on input "Proceed to Checkout" at bounding box center [857, 458] width 144 height 27
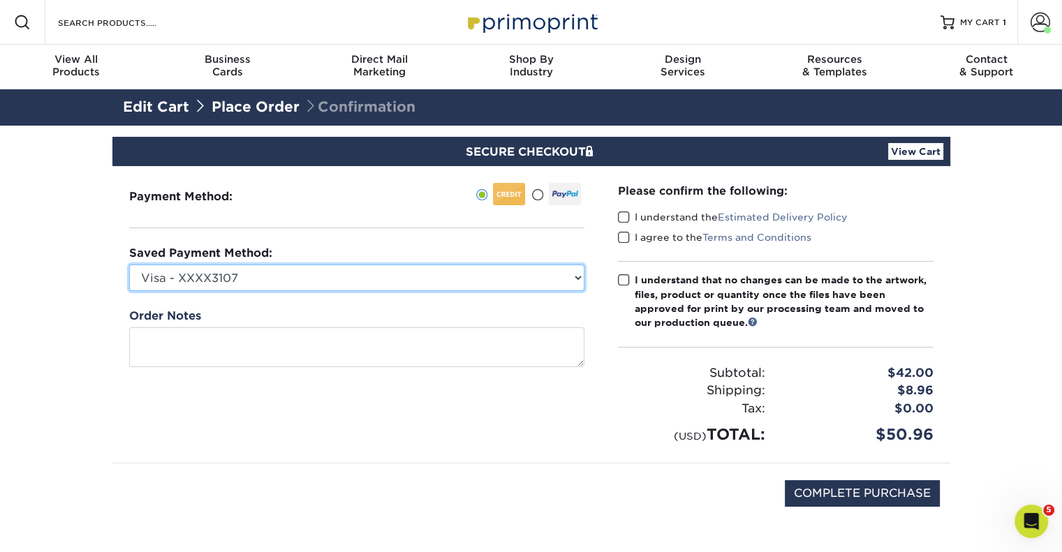
click at [415, 280] on select "Visa - XXXX3107 Visa - XXXX9664 Visa - XXXX5212 Visa - XXXX4823 New Credit Card" at bounding box center [356, 278] width 455 height 27
select select "69627"
click at [129, 265] on select "Visa - XXXX3107 Visa - XXXX9664 Visa - XXXX5212 Visa - XXXX4823 New Credit Card" at bounding box center [356, 278] width 455 height 27
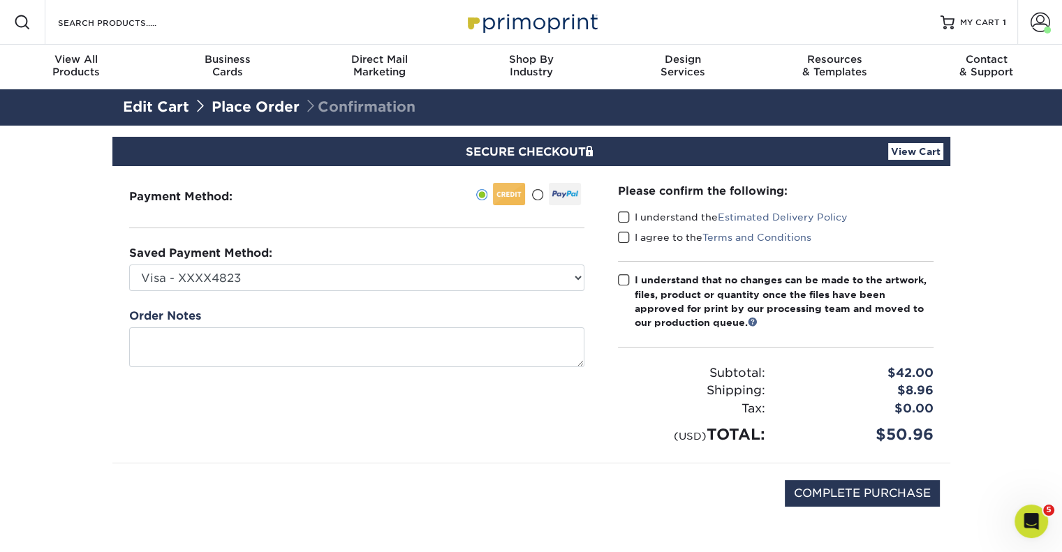
click at [626, 220] on span at bounding box center [624, 217] width 12 height 13
click at [0, 0] on input "I understand the Estimated Delivery Policy" at bounding box center [0, 0] width 0 height 0
click at [624, 236] on span at bounding box center [624, 237] width 12 height 13
click at [0, 0] on input "I agree to the Terms and Conditions" at bounding box center [0, 0] width 0 height 0
click at [622, 281] on span at bounding box center [624, 280] width 12 height 13
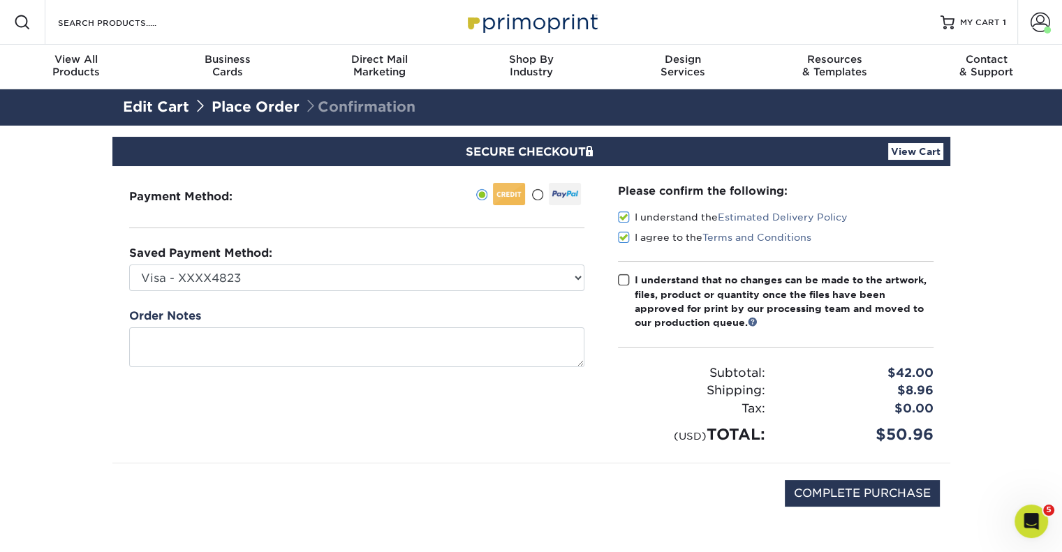
click at [0, 0] on input "I understand that no changes can be made to the artwork, files, product or quan…" at bounding box center [0, 0] width 0 height 0
click at [869, 501] on input "COMPLETE PURCHASE" at bounding box center [862, 493] width 155 height 27
type input "PROCESSING, PLEASE WAIT..."
